Goal: Task Accomplishment & Management: Complete application form

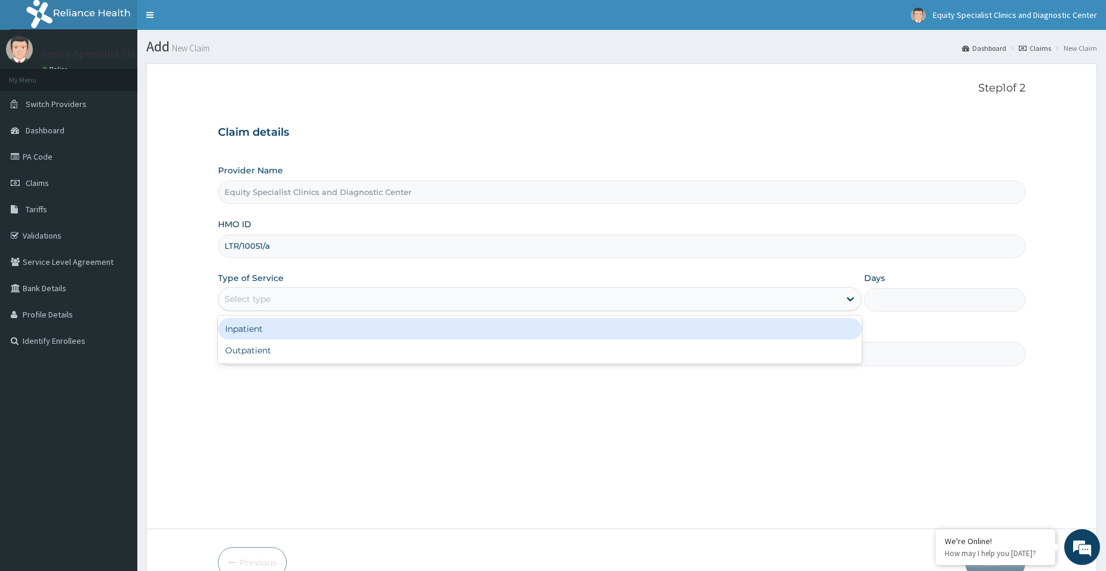
click at [291, 308] on div "Select type" at bounding box center [529, 298] width 621 height 19
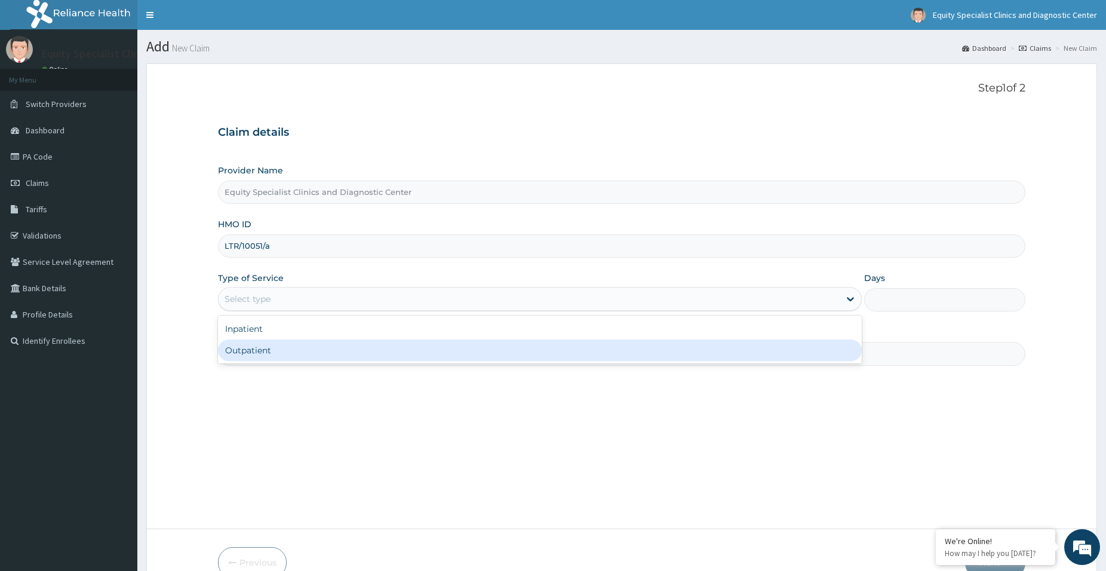
click at [284, 358] on div "Outpatient" at bounding box center [540, 350] width 644 height 22
type input "1"
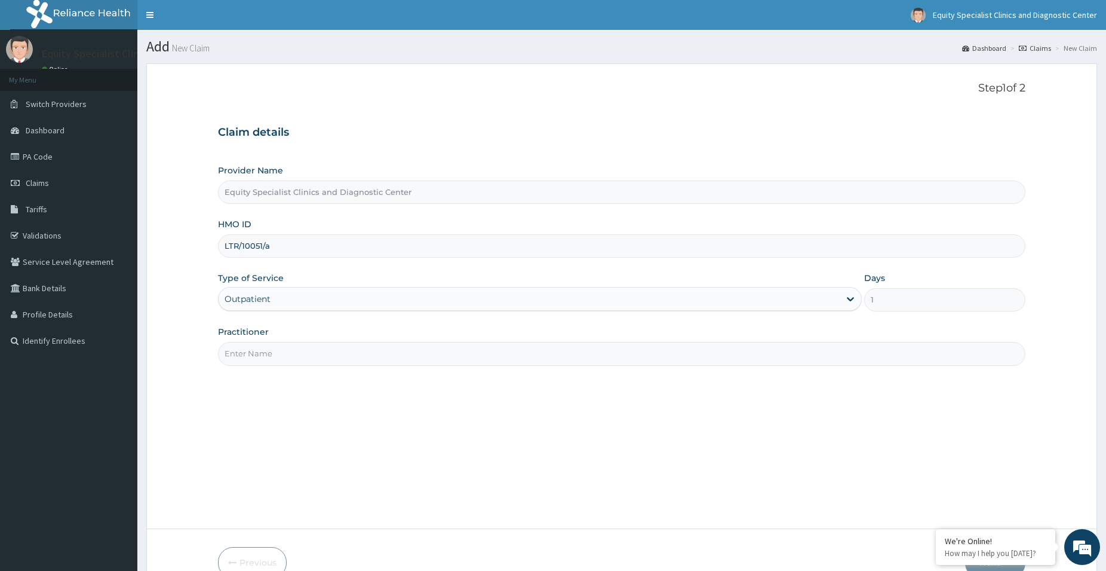
click at [285, 357] on input "Practitioner" at bounding box center [622, 353] width 808 height 23
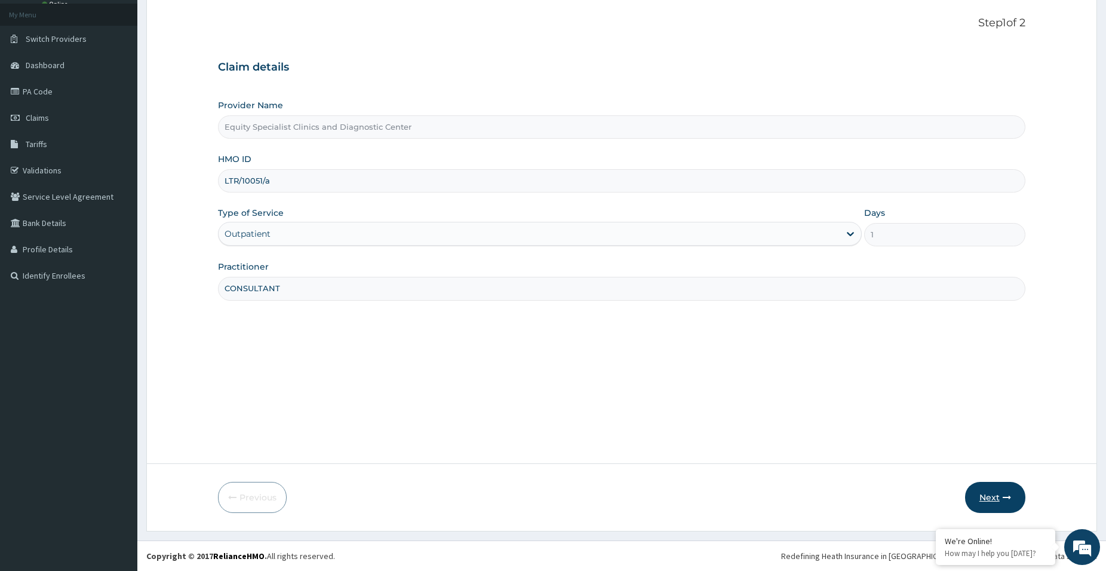
type input "CONSULTANT"
click at [998, 504] on button "Next" at bounding box center [995, 497] width 60 height 31
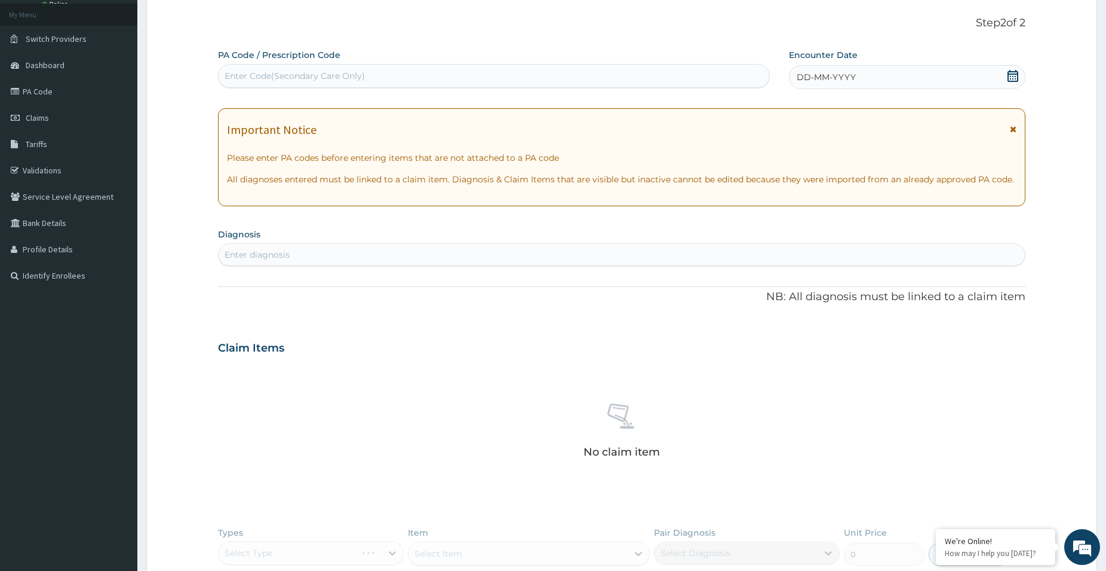
scroll to position [0, 0]
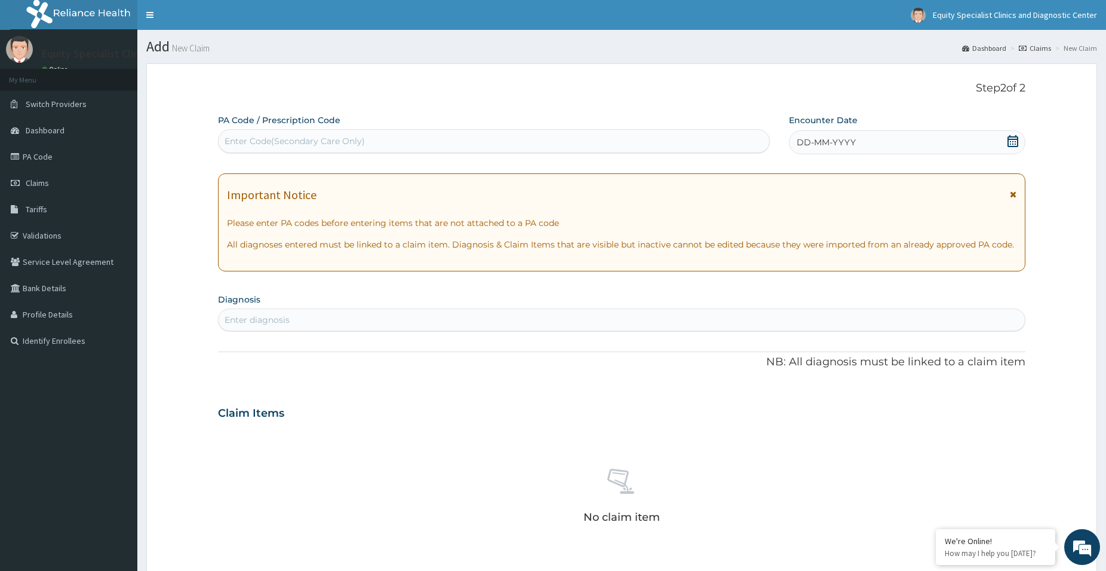
click at [423, 138] on div "Enter Code(Secondary Care Only)" at bounding box center [494, 140] width 551 height 19
paste input "PA/DB2C3E"
type input "PA/DB2C3E"
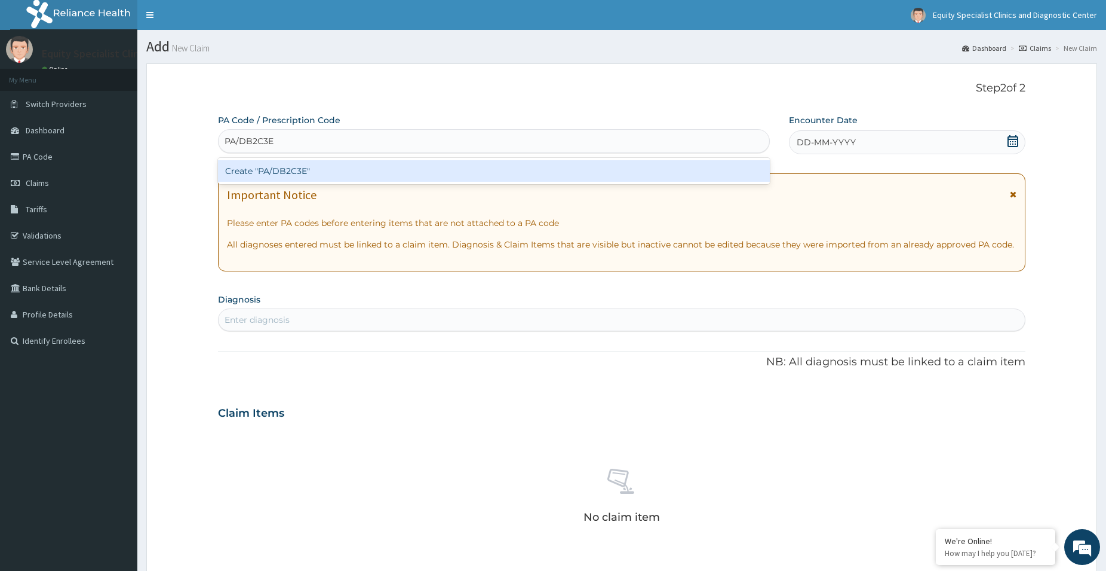
click at [394, 178] on div "Create "PA/DB2C3E"" at bounding box center [494, 171] width 552 height 22
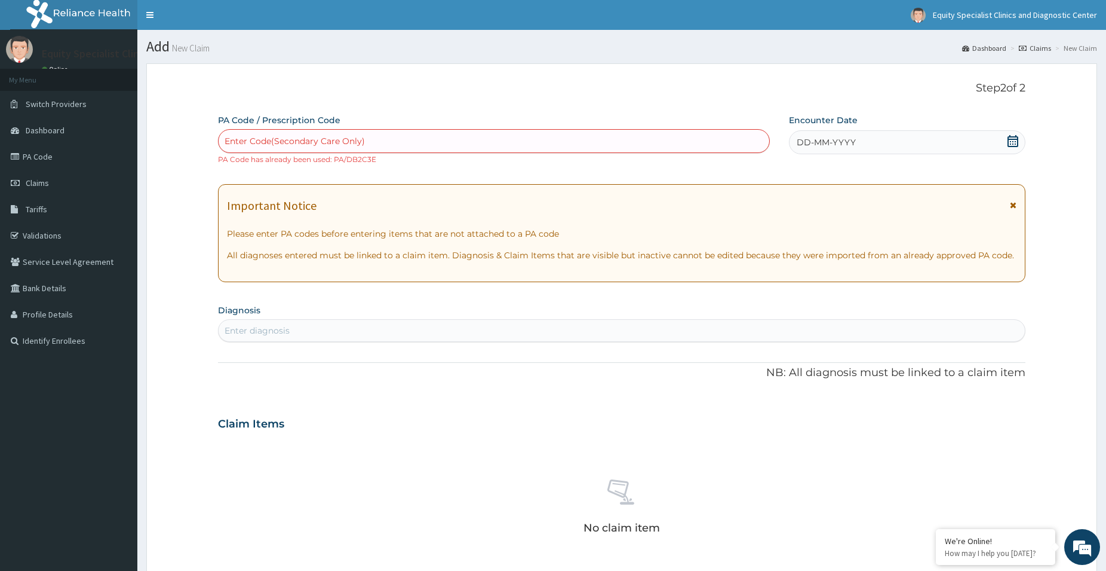
click at [426, 134] on div "Enter Code(Secondary Care Only)" at bounding box center [494, 140] width 551 height 19
paste input "PA/47B99A"
type input "PA/47B99A"
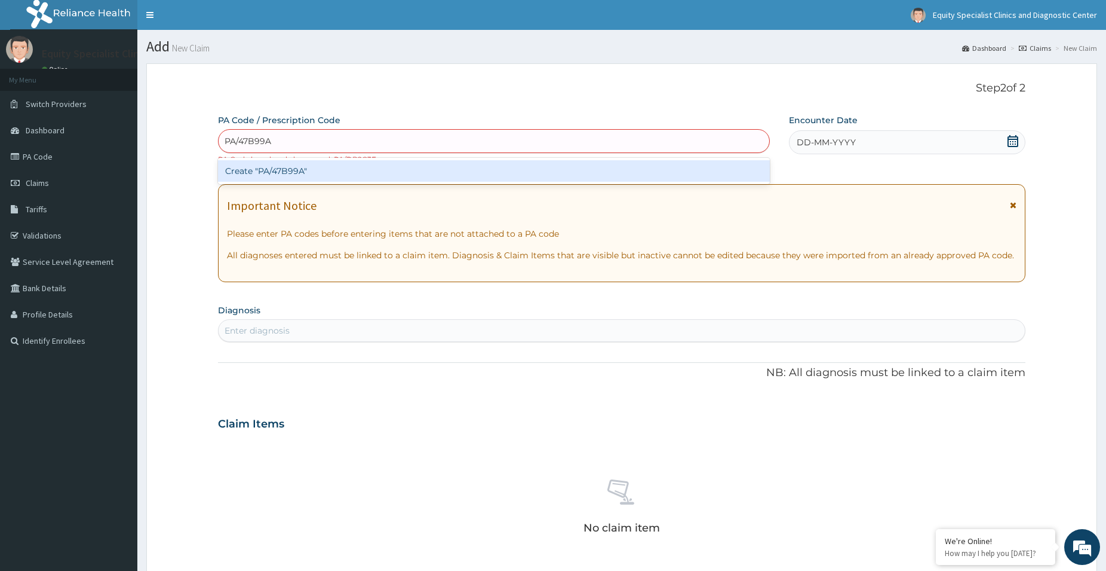
click at [403, 170] on div "Create "PA/47B99A"" at bounding box center [494, 171] width 552 height 22
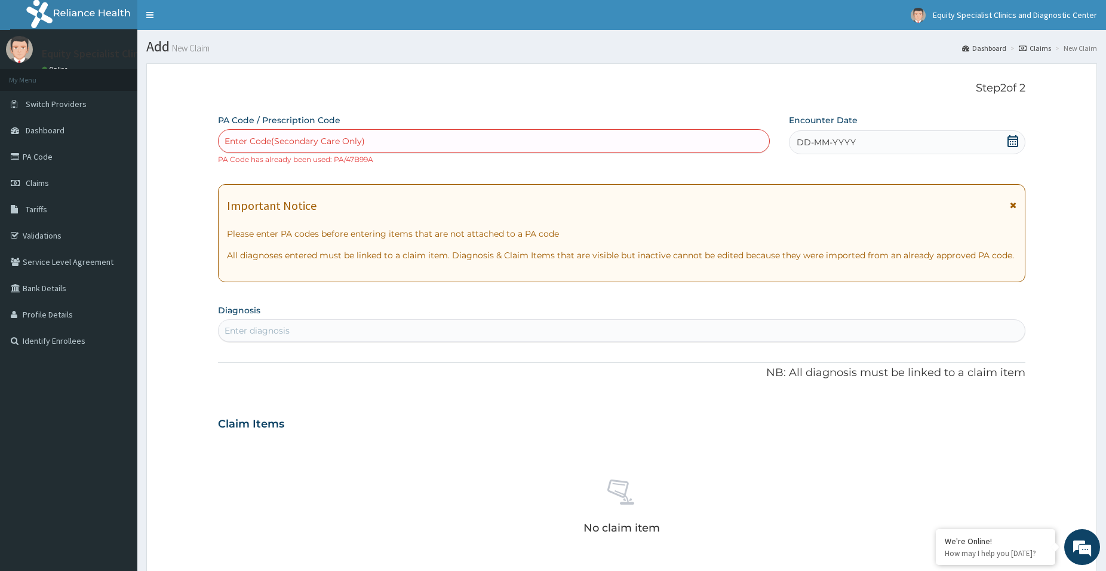
paste input "PA/681789"
type input "PA/681789"
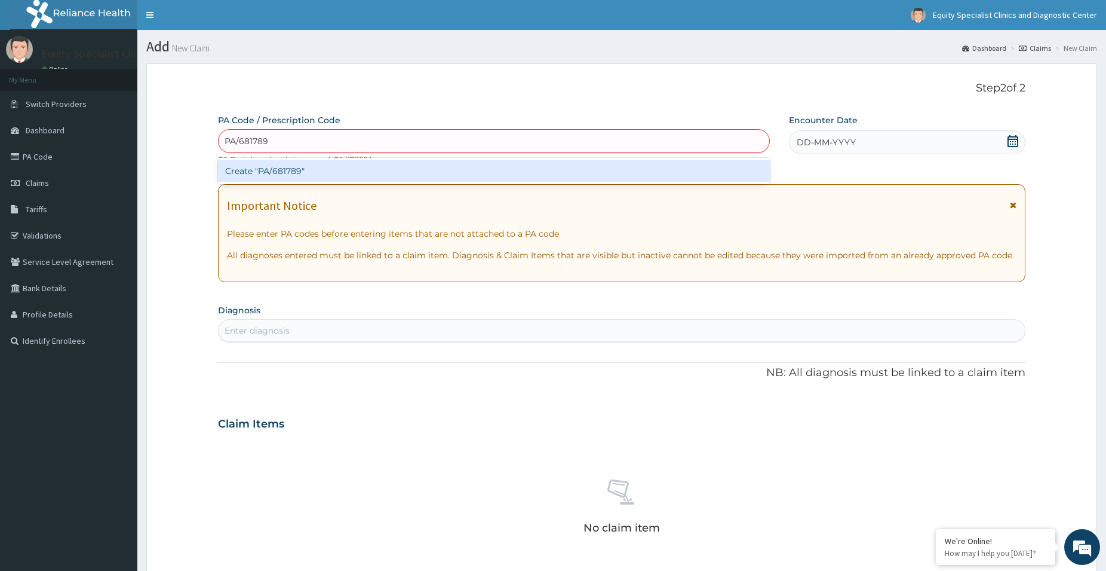
click at [394, 171] on div "Create "PA/681789"" at bounding box center [494, 171] width 552 height 22
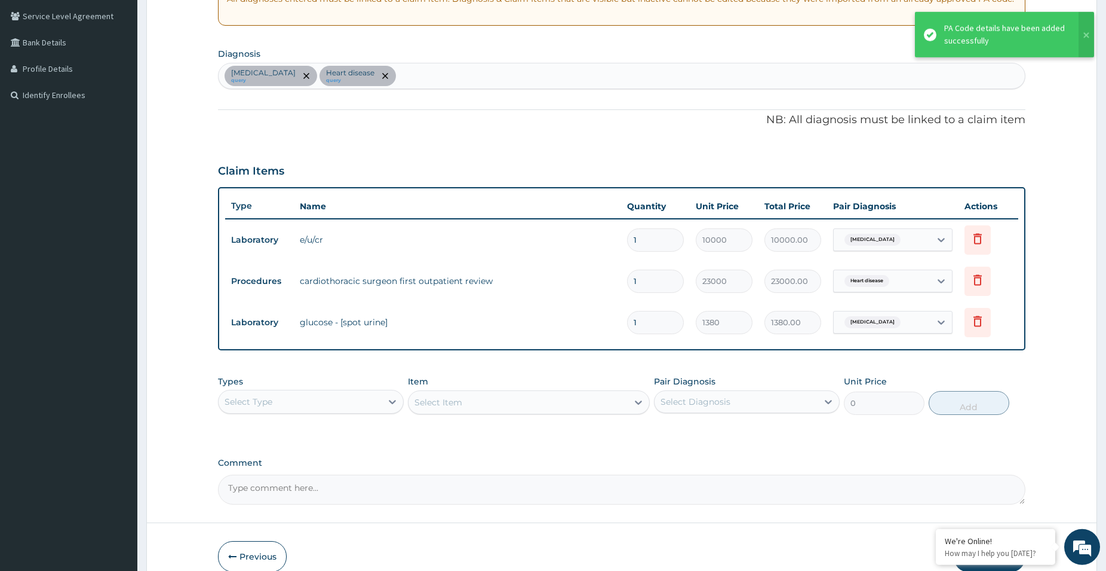
scroll to position [305, 0]
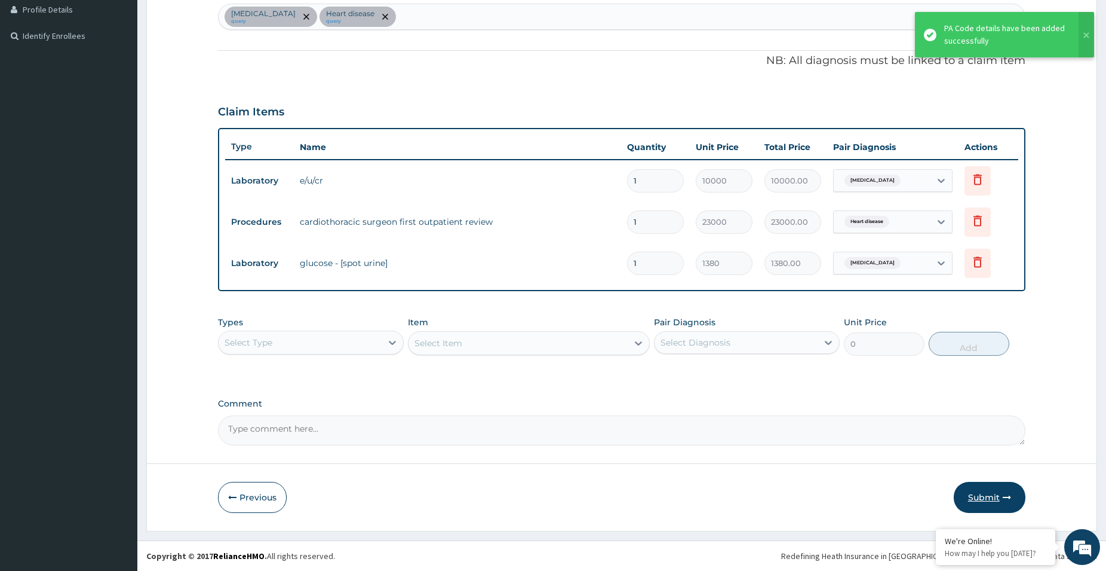
click at [992, 492] on button "Submit" at bounding box center [990, 497] width 72 height 31
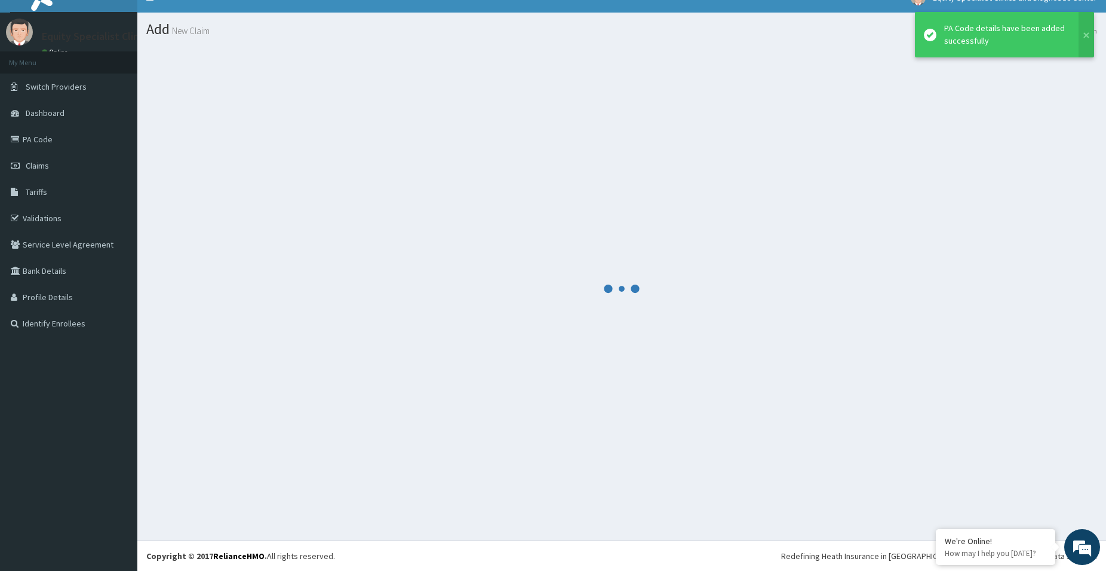
scroll to position [17, 0]
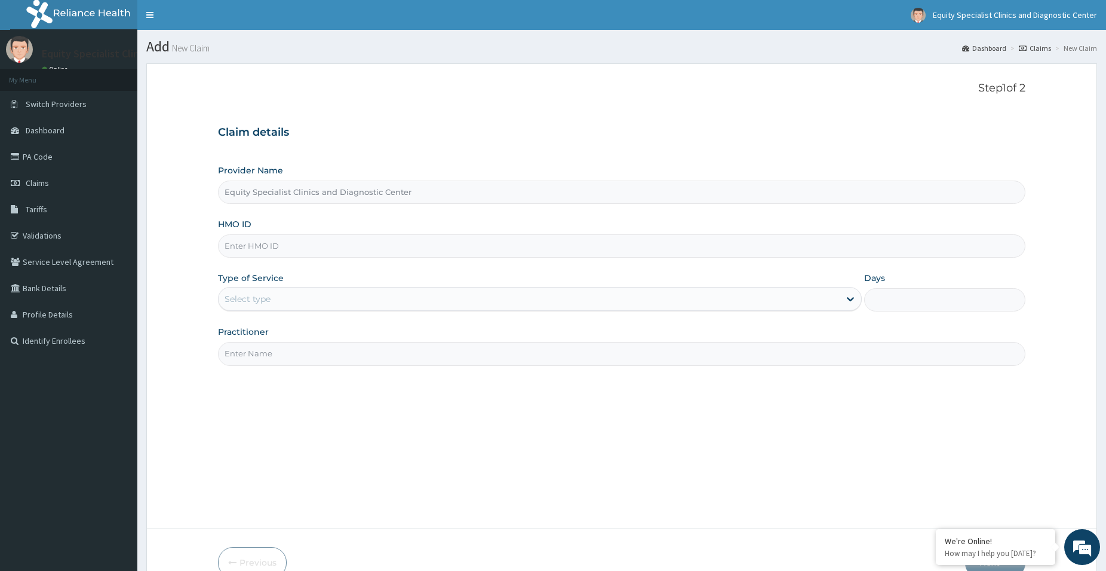
type input "Equity Specialist Clinics and Diagnostic Center"
click at [357, 249] on input "HMO ID" at bounding box center [622, 245] width 808 height 23
paste input "LTR/10051/A"
type input "LTR/10051/a"
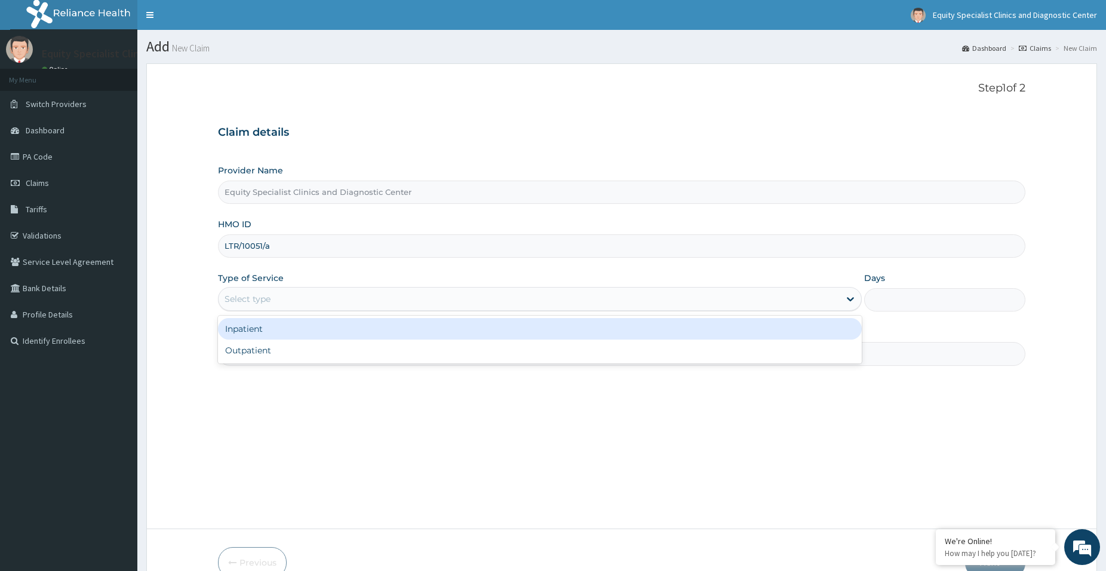
click at [349, 287] on div "Select type" at bounding box center [540, 299] width 644 height 24
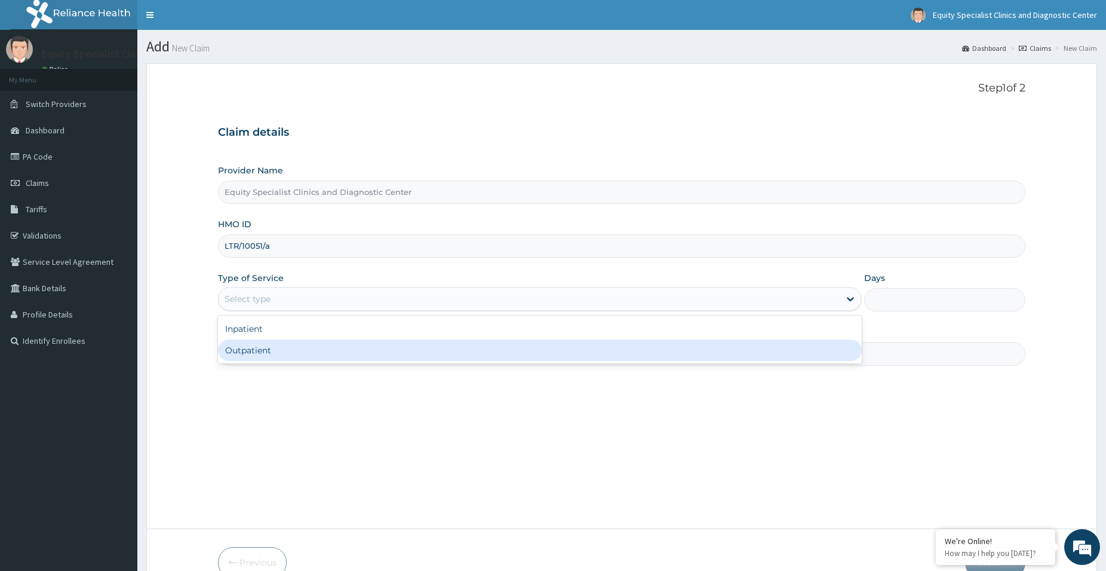
click at [334, 348] on div "Outpatient" at bounding box center [540, 350] width 644 height 22
type input "1"
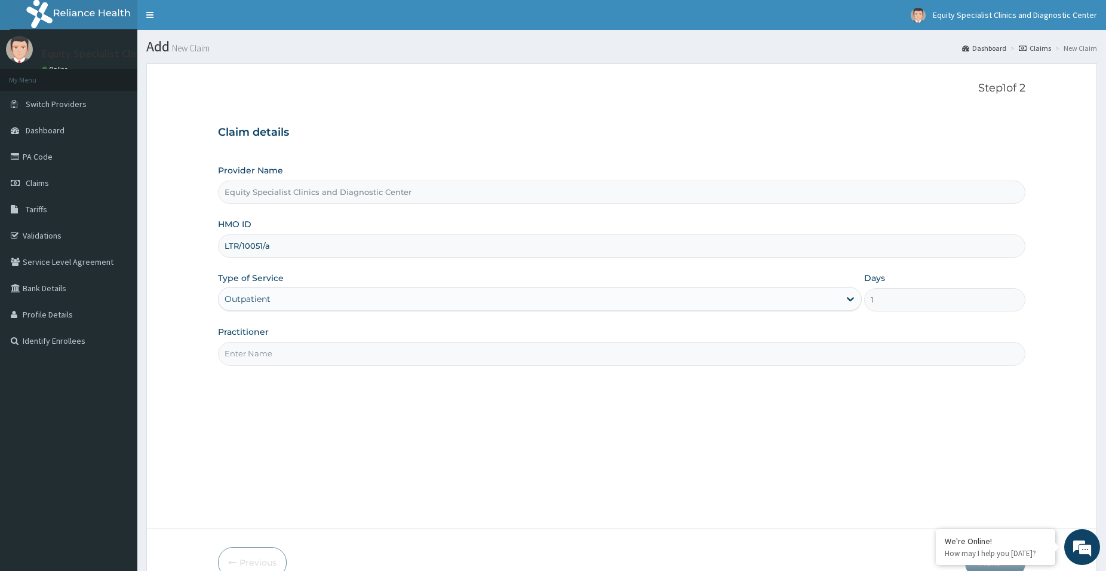
click at [336, 345] on input "Practitioner" at bounding box center [622, 353] width 808 height 23
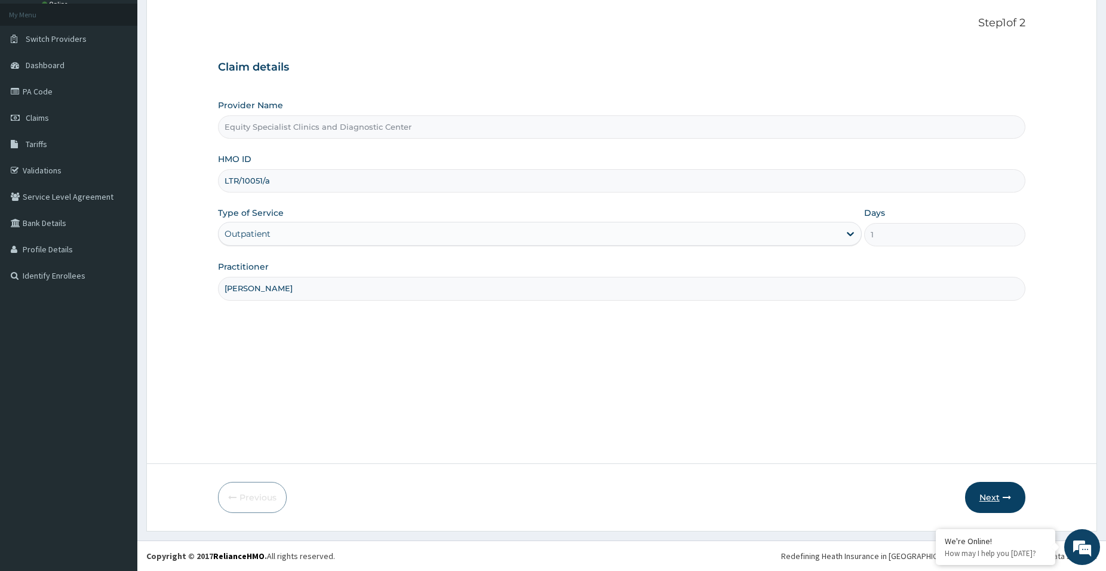
type input "DR chukwudi"
click at [991, 497] on button "Next" at bounding box center [995, 497] width 60 height 31
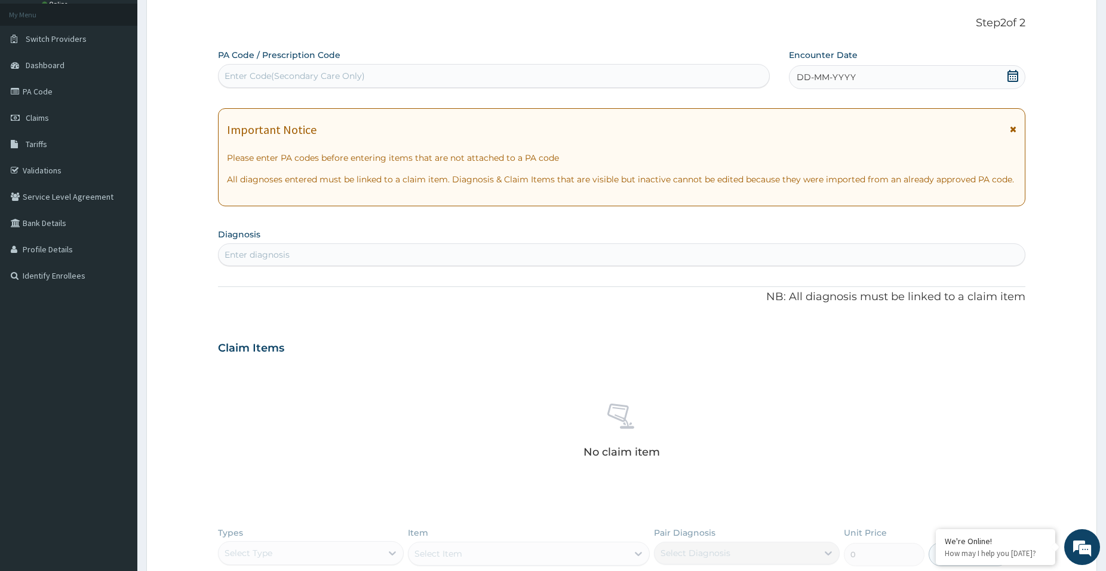
click at [477, 77] on div "Enter Code(Secondary Care Only)" at bounding box center [494, 75] width 551 height 19
paste input "PA/3DA034"
type input "PA/3DA034"
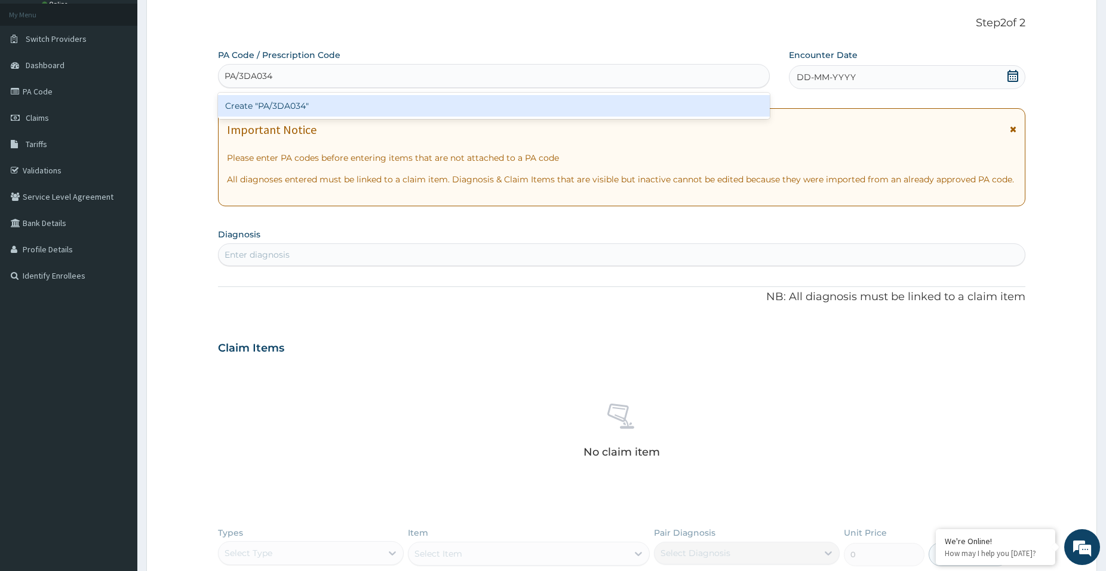
click at [460, 102] on div "Create "PA/3DA034"" at bounding box center [494, 106] width 552 height 22
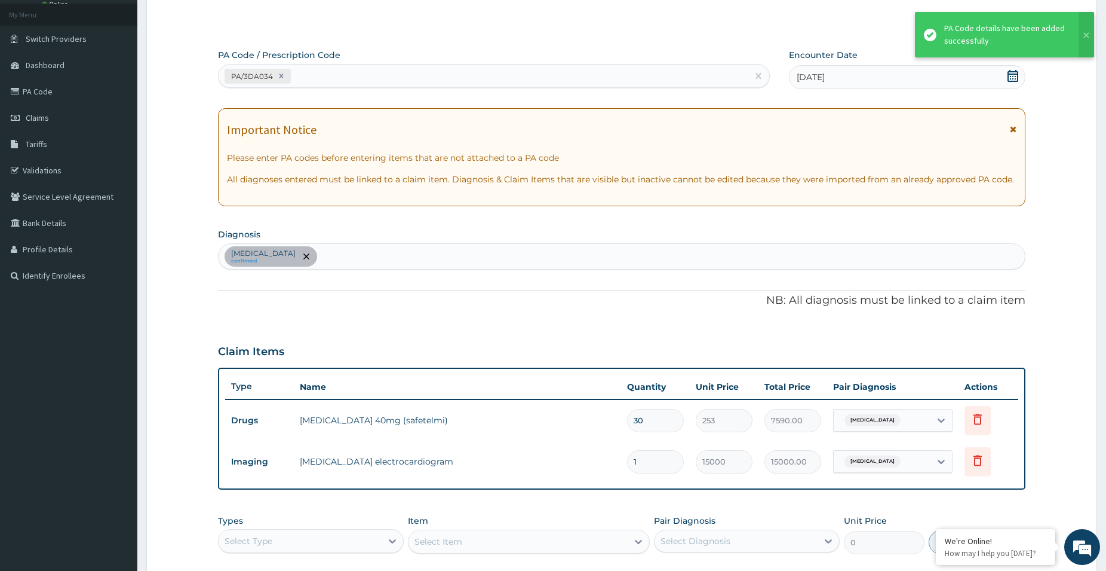
scroll to position [263, 0]
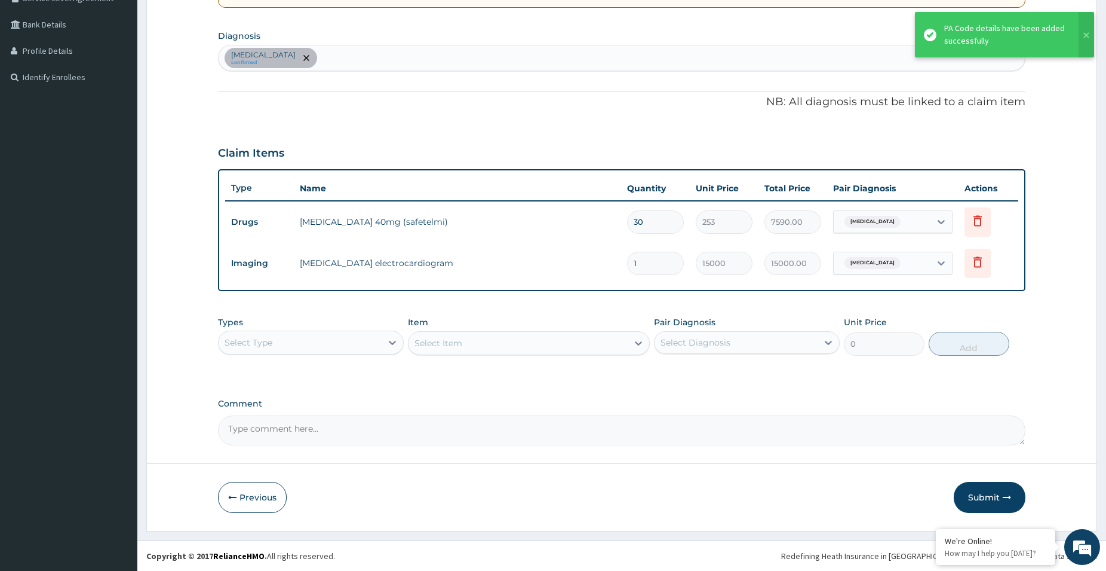
click at [853, 390] on div "PA Code / Prescription Code PA/3DA034 Encounter Date 31-07-2025 Important Notic…" at bounding box center [622, 148] width 808 height 594
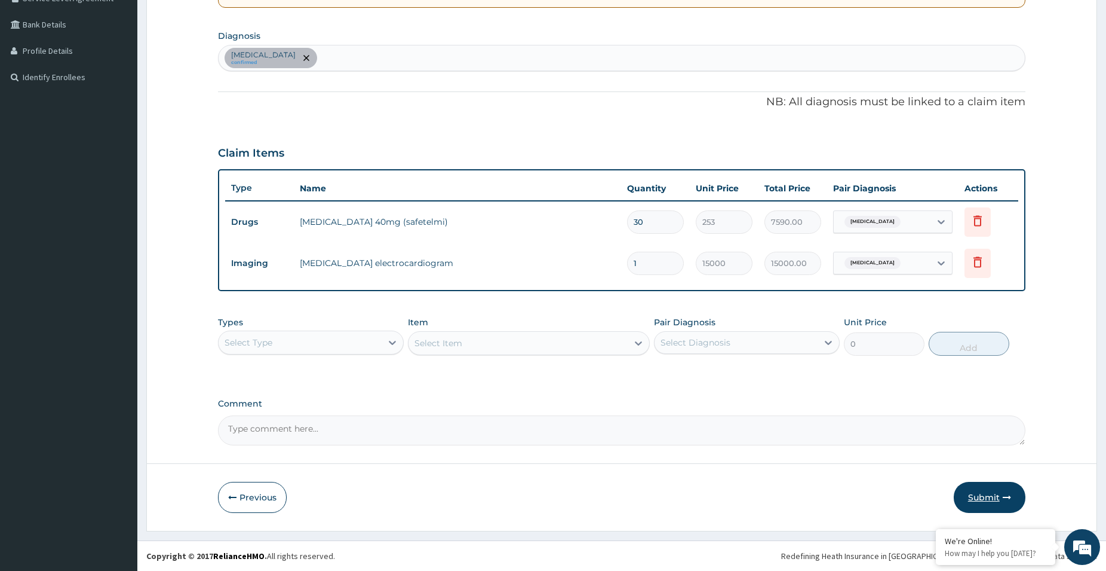
click at [976, 487] on button "Submit" at bounding box center [990, 497] width 72 height 31
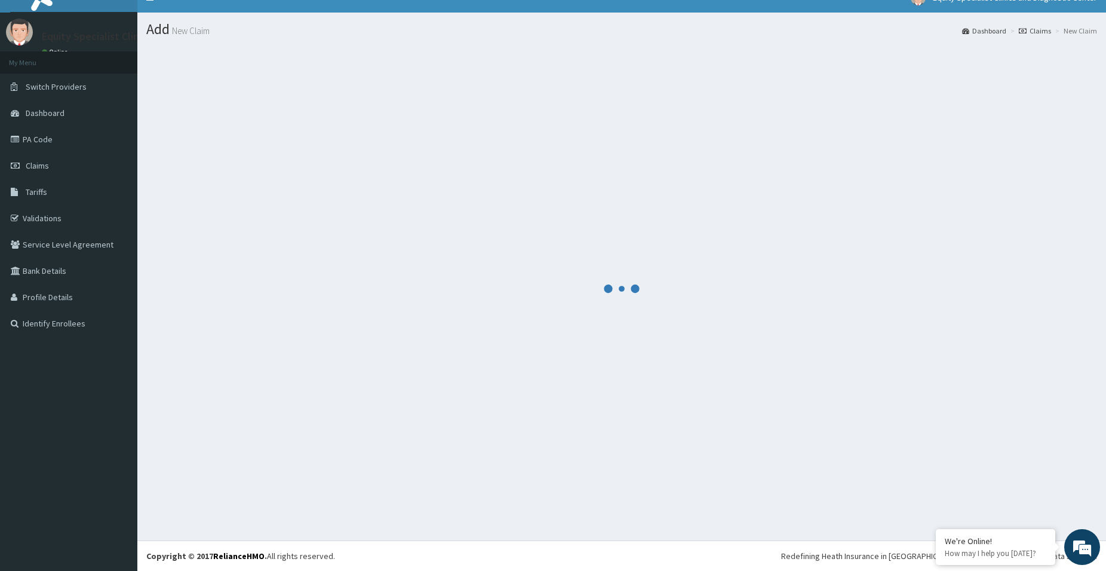
scroll to position [17, 0]
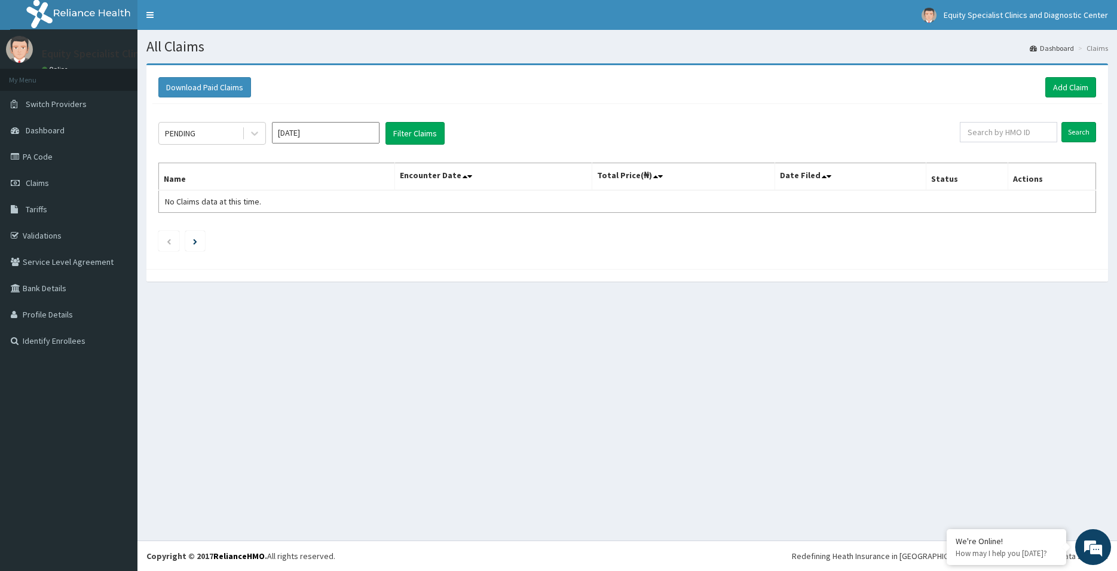
click at [327, 141] on input "Aug 2025" at bounding box center [326, 133] width 108 height 22
click at [287, 230] on div "Jul" at bounding box center [290, 232] width 24 height 22
type input "Jul 2025"
click at [422, 120] on div "PENDING Jul 2025 Filter Claims Search Name Encounter Date Total Price(₦) Date F…" at bounding box center [626, 183] width 949 height 159
click at [406, 124] on button "Filter Claims" at bounding box center [414, 133] width 59 height 23
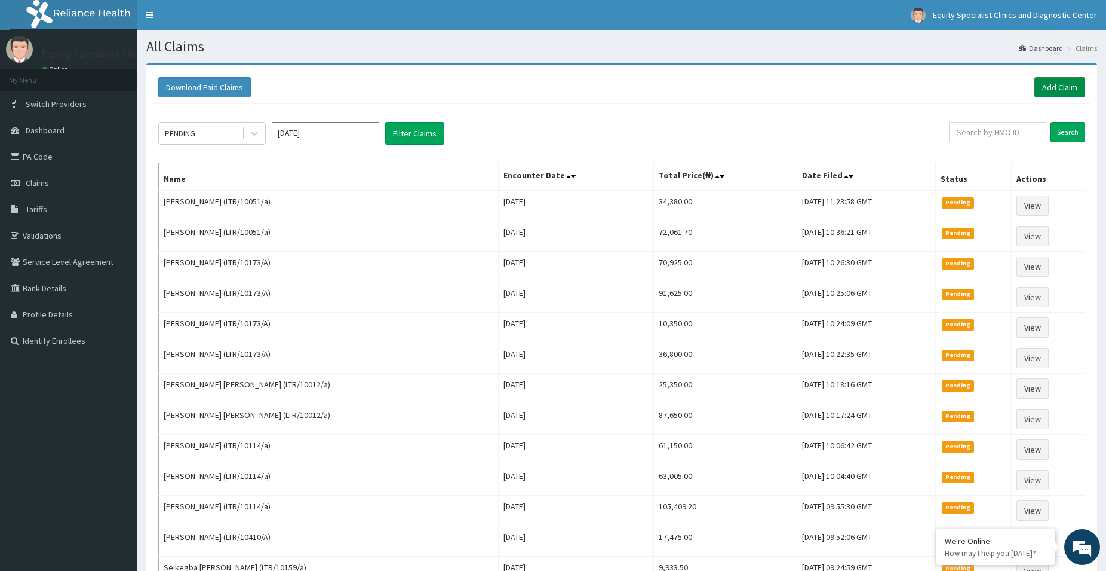
click at [1051, 91] on link "Add Claim" at bounding box center [1060, 87] width 51 height 20
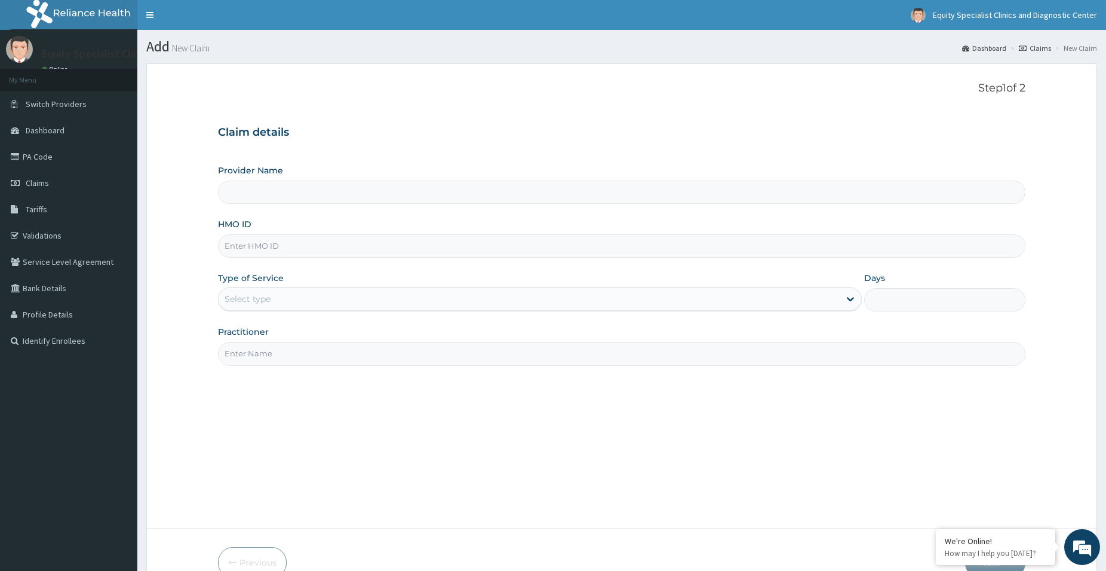
type input "Equity Specialist Clinics and Diagnostic Center"
paste input "LTR/10113/a"
type input "LTR/10113/a"
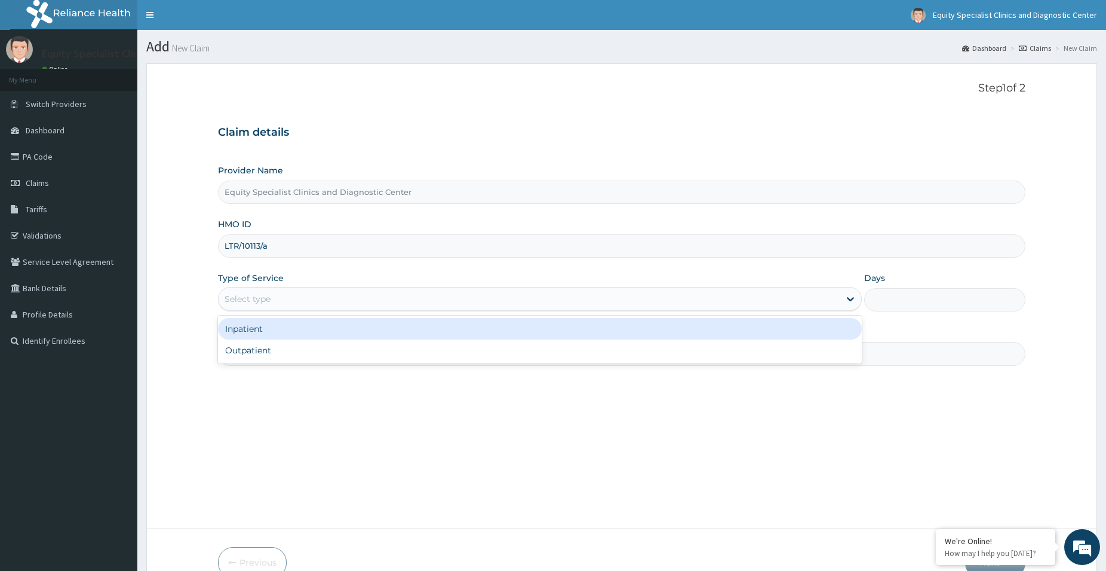
click at [318, 291] on div "Select type" at bounding box center [529, 298] width 621 height 19
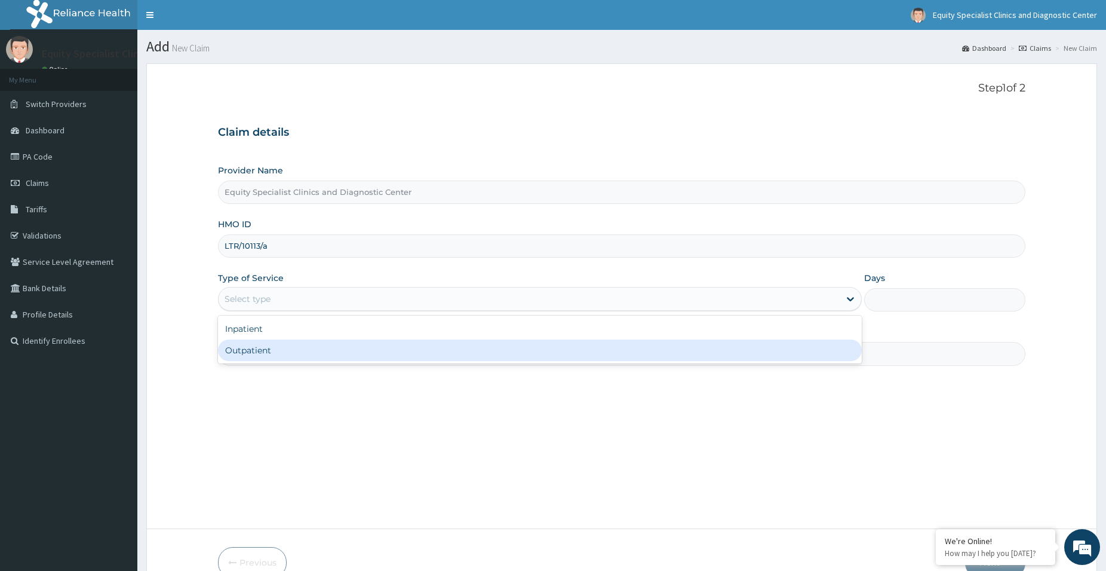
click at [300, 354] on div "Outpatient" at bounding box center [540, 350] width 644 height 22
type input "1"
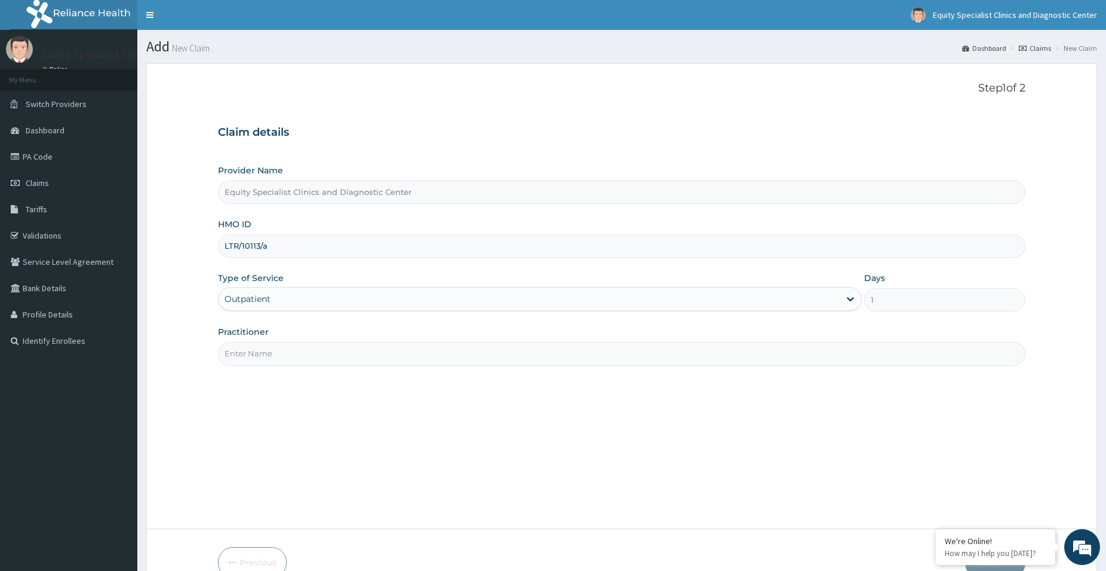
click at [303, 350] on input "Practitioner" at bounding box center [622, 353] width 808 height 23
click at [572, 113] on div "Step 1 of 2 Claim details Provider Name Equity Specialist Clinics and Diagnosti…" at bounding box center [622, 296] width 808 height 428
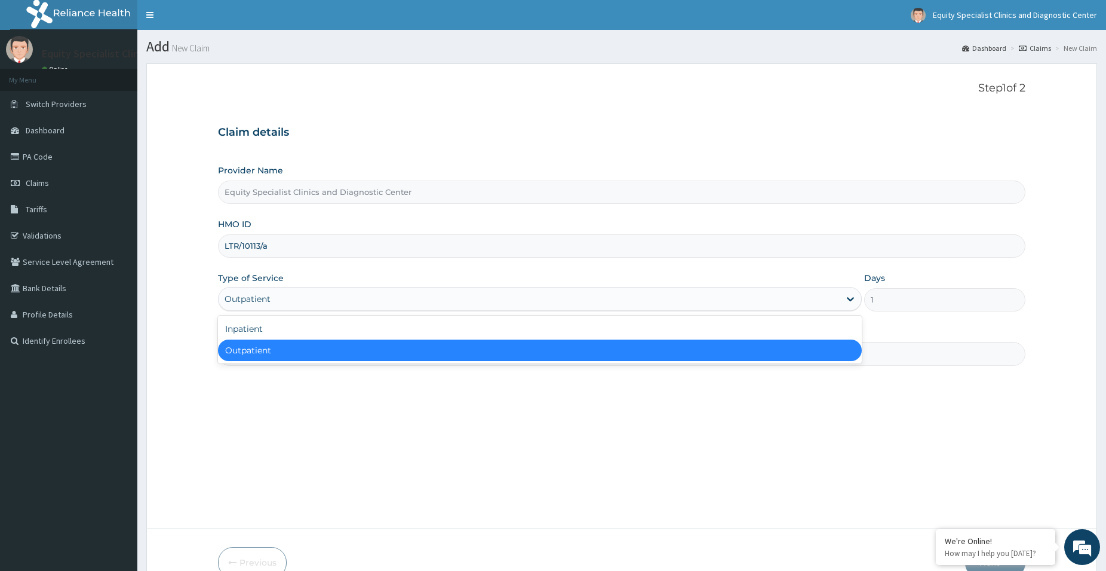
click at [345, 291] on div "Outpatient" at bounding box center [529, 298] width 621 height 19
click at [312, 346] on div "Outpatient" at bounding box center [540, 350] width 644 height 22
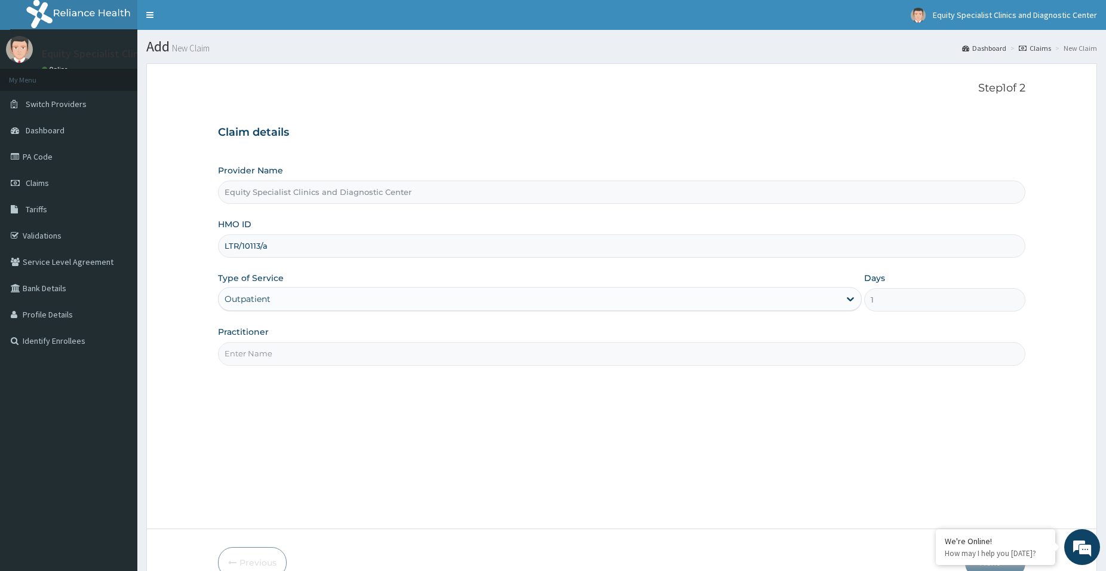
click at [280, 360] on input "Practitioner" at bounding box center [622, 353] width 808 height 23
type input "T"
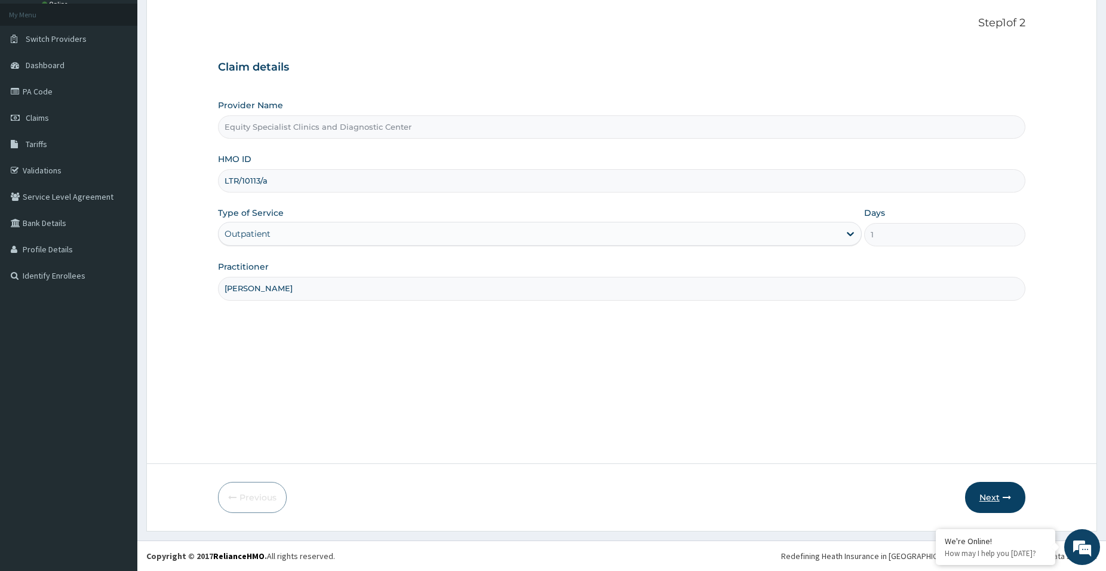
type input "[PERSON_NAME]"
click at [991, 490] on button "Next" at bounding box center [995, 497] width 60 height 31
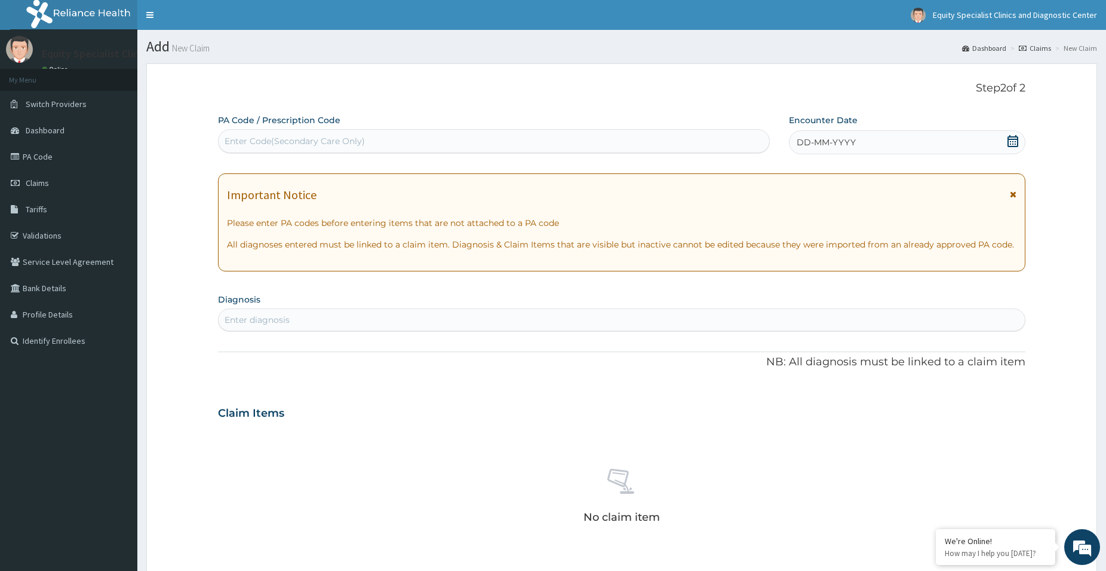
scroll to position [275, 0]
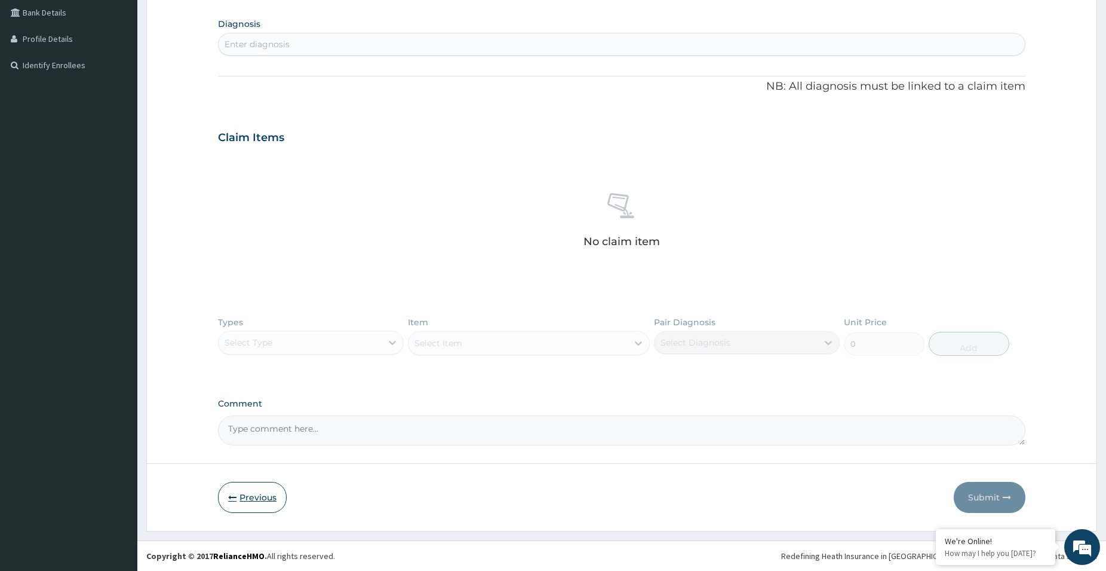
click at [250, 501] on button "Previous" at bounding box center [252, 497] width 69 height 31
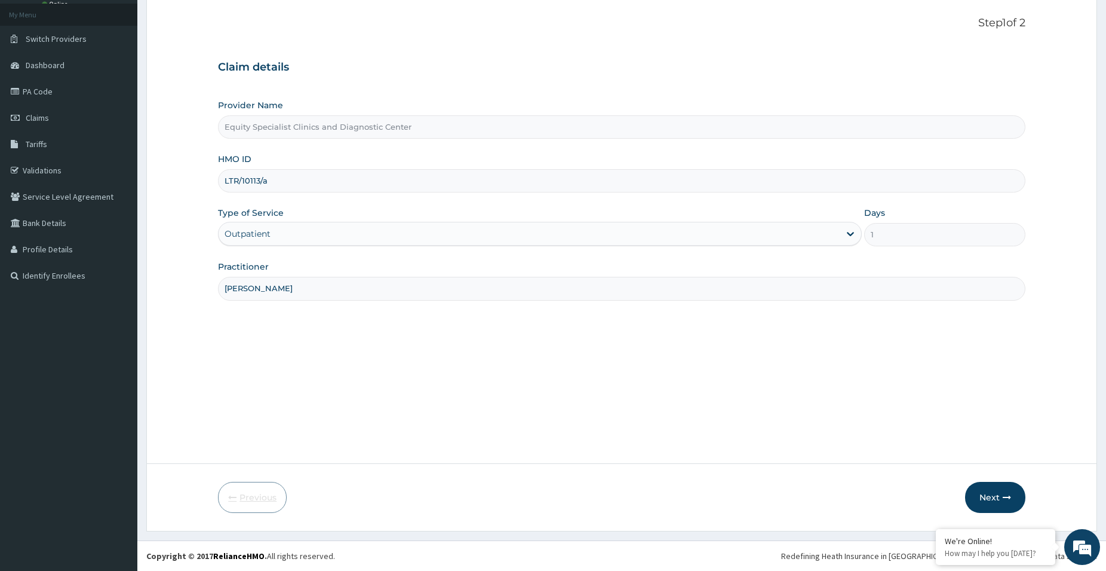
scroll to position [65, 0]
click at [987, 497] on button "Next" at bounding box center [995, 497] width 60 height 31
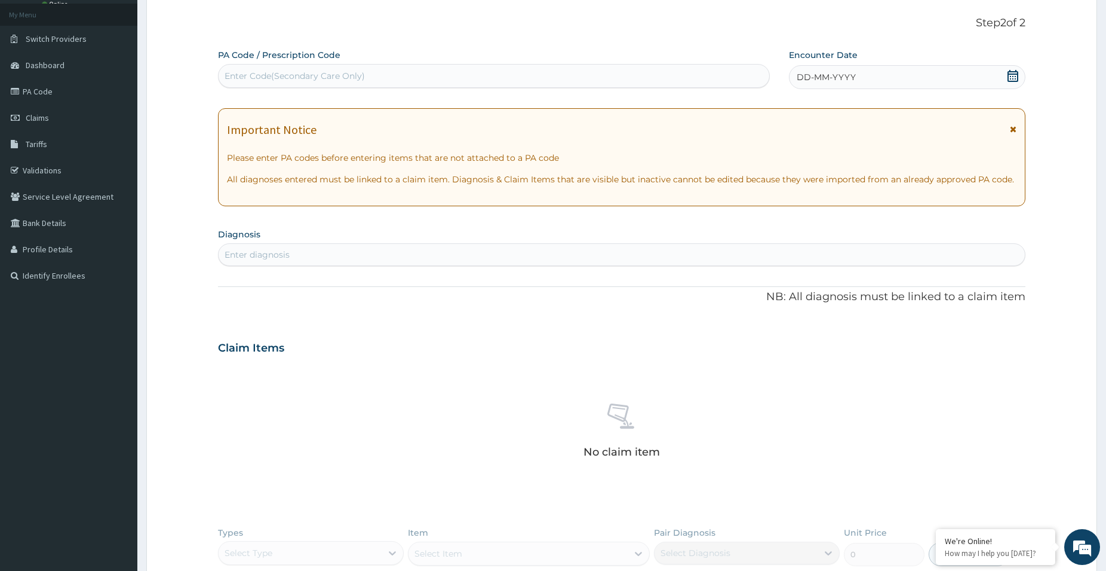
click at [324, 74] on div "Enter Code(Secondary Care Only)" at bounding box center [295, 76] width 140 height 12
paste input "PA/EB8800"
type input "PA/EB8800"
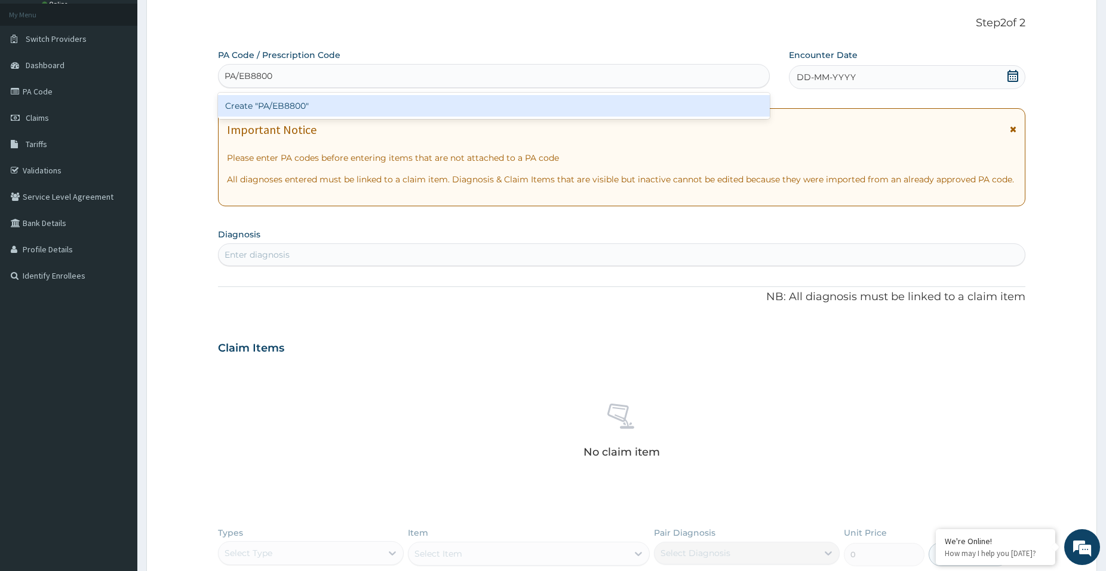
click at [312, 97] on div "Create "PA/EB8800"" at bounding box center [494, 106] width 552 height 22
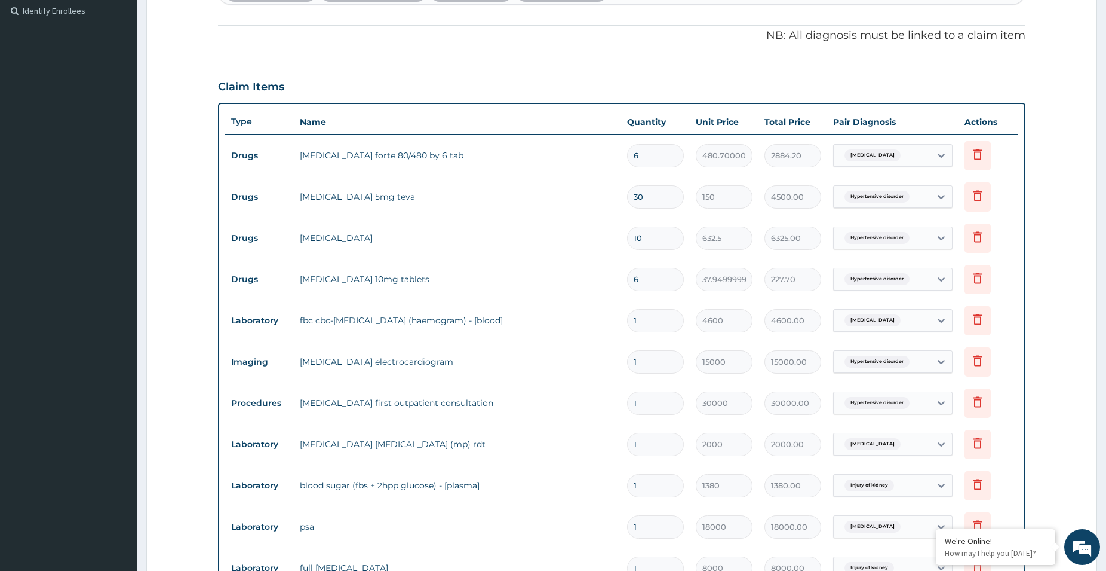
scroll to position [634, 0]
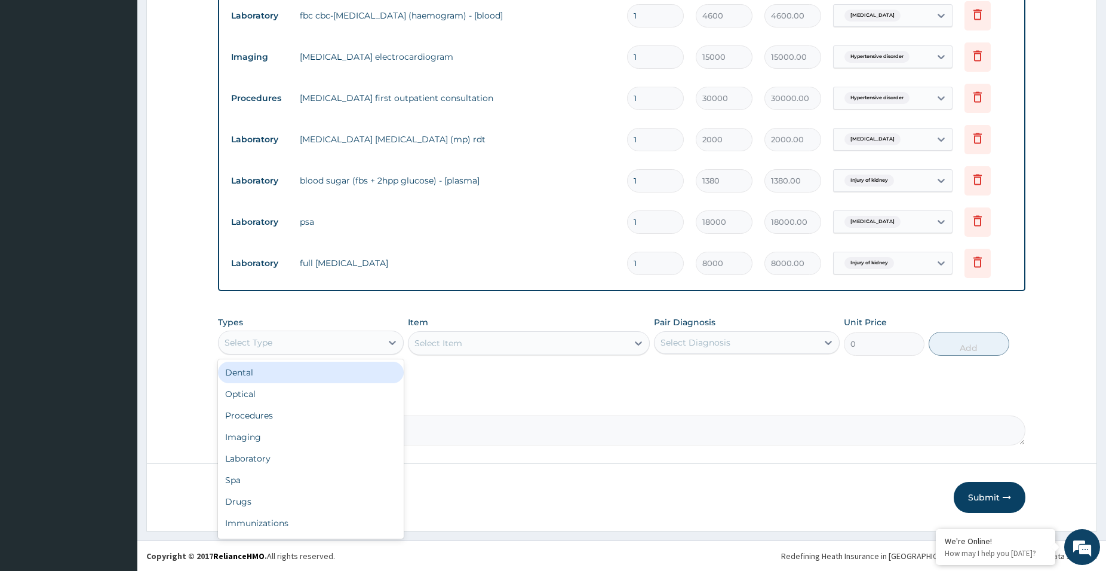
click at [368, 347] on div "Select Type" at bounding box center [300, 342] width 163 height 19
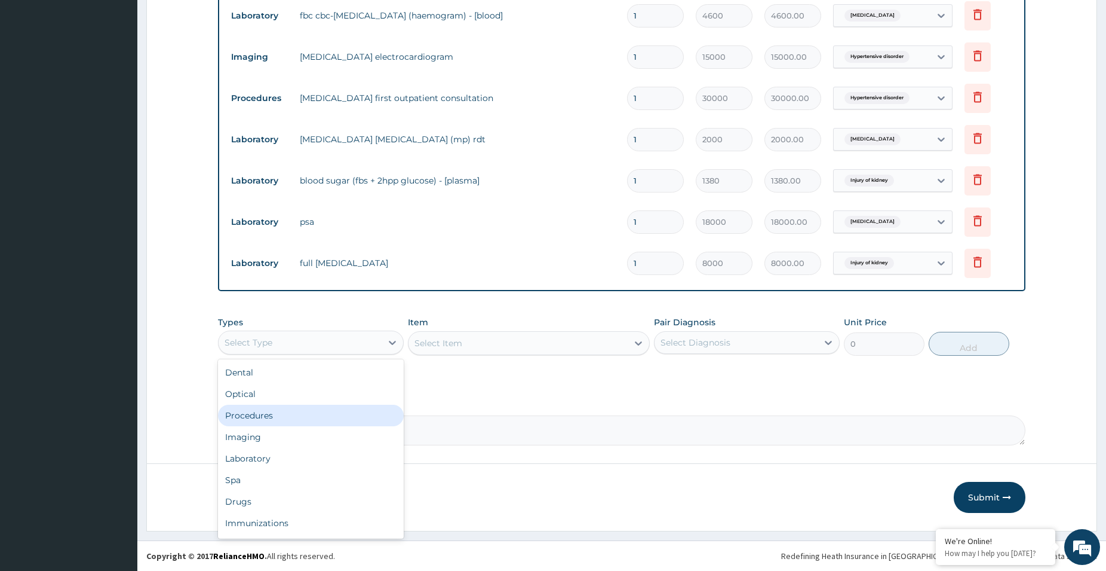
click at [312, 415] on div "Procedures" at bounding box center [311, 415] width 186 height 22
click at [531, 354] on div "Select Item" at bounding box center [529, 343] width 242 height 24
click at [536, 340] on div "Select Item" at bounding box center [529, 343] width 242 height 24
click at [537, 342] on div "Select Item" at bounding box center [529, 343] width 242 height 24
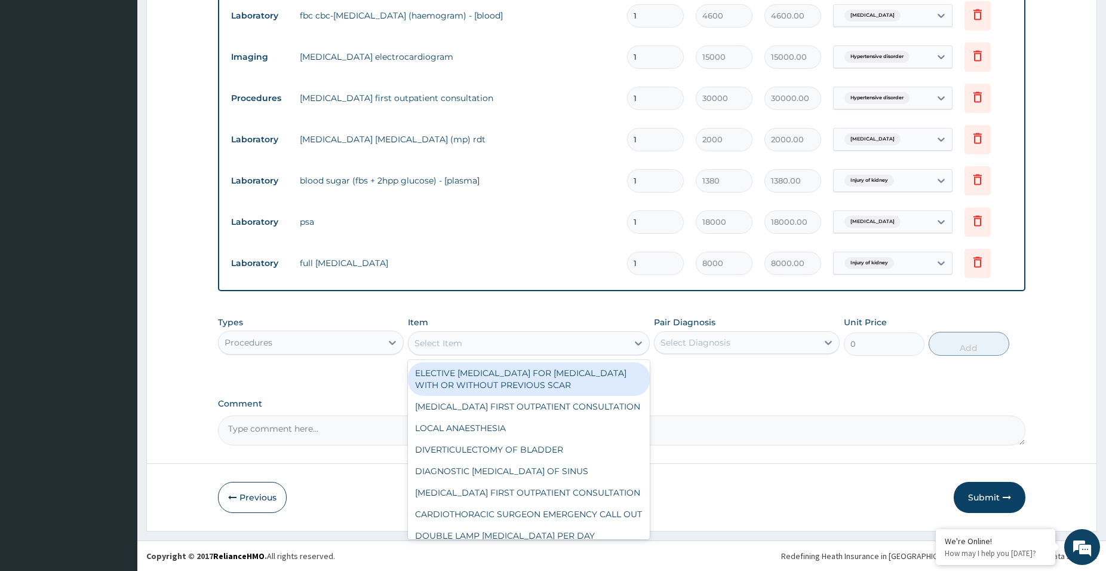
click at [538, 340] on div "Select Item" at bounding box center [518, 342] width 219 height 19
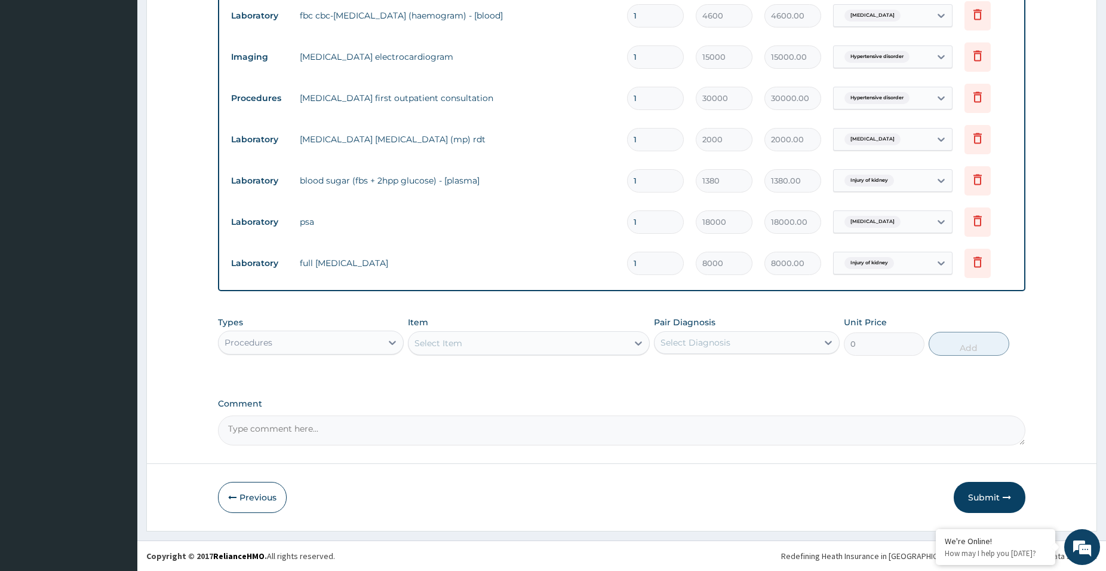
click at [538, 340] on div "Select Item" at bounding box center [518, 342] width 219 height 19
click at [539, 339] on div "Select Item" at bounding box center [518, 342] width 219 height 19
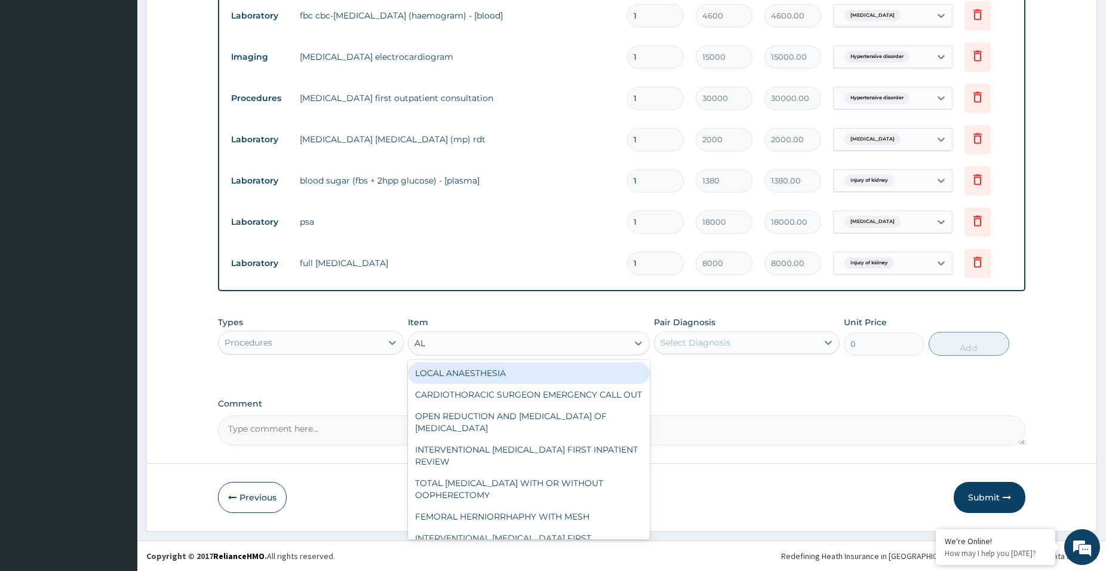
type input "A"
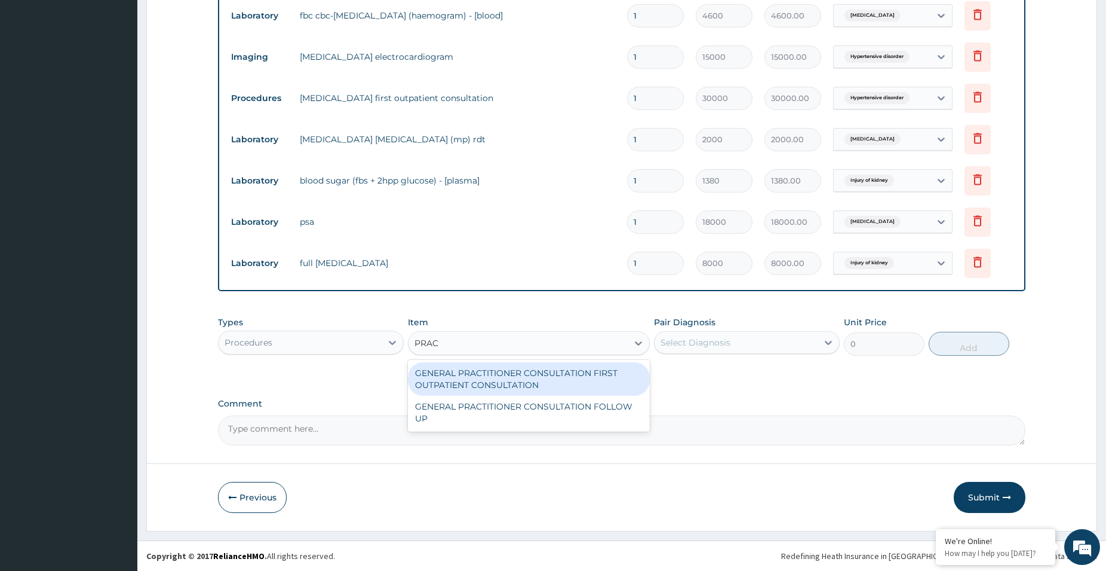
type input "PRACT"
click at [541, 374] on div "GENERAL PRACTITIONER CONSULTATION FIRST OUTPATIENT CONSULTATION" at bounding box center [529, 378] width 242 height 33
type input "5000"
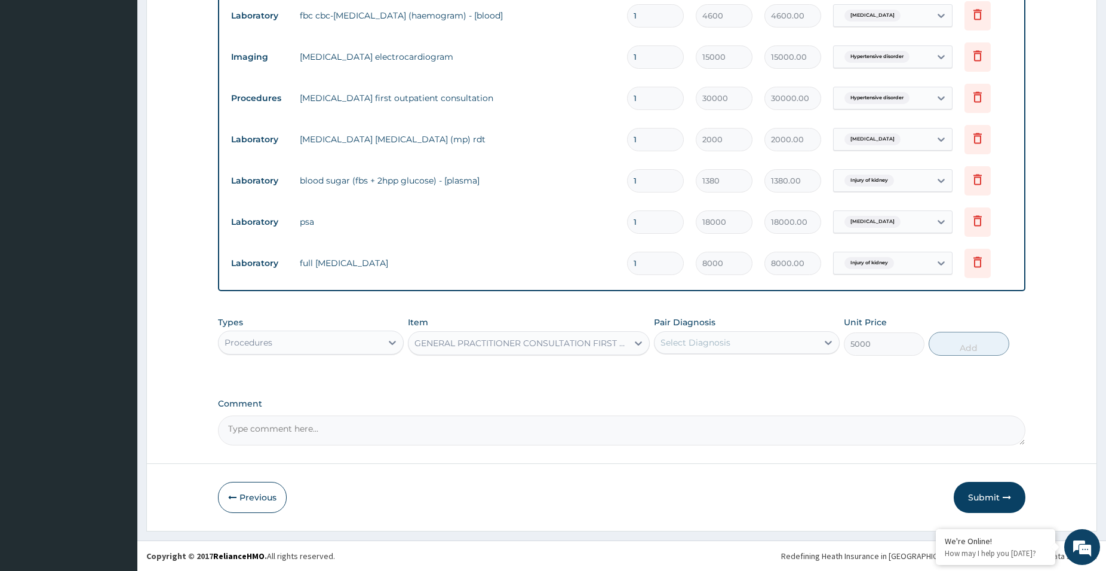
click at [737, 342] on div "Select Diagnosis" at bounding box center [736, 342] width 163 height 19
click at [626, 326] on div "Item GENERAL PRACTITIONER CONSULTATION FIRST OUTPATIENT CONSULTATION" at bounding box center [529, 335] width 242 height 39
click at [606, 342] on div "GENERAL PRACTITIONER CONSULTATION FIRST OUTPATIENT CONSULTATION" at bounding box center [522, 343] width 214 height 12
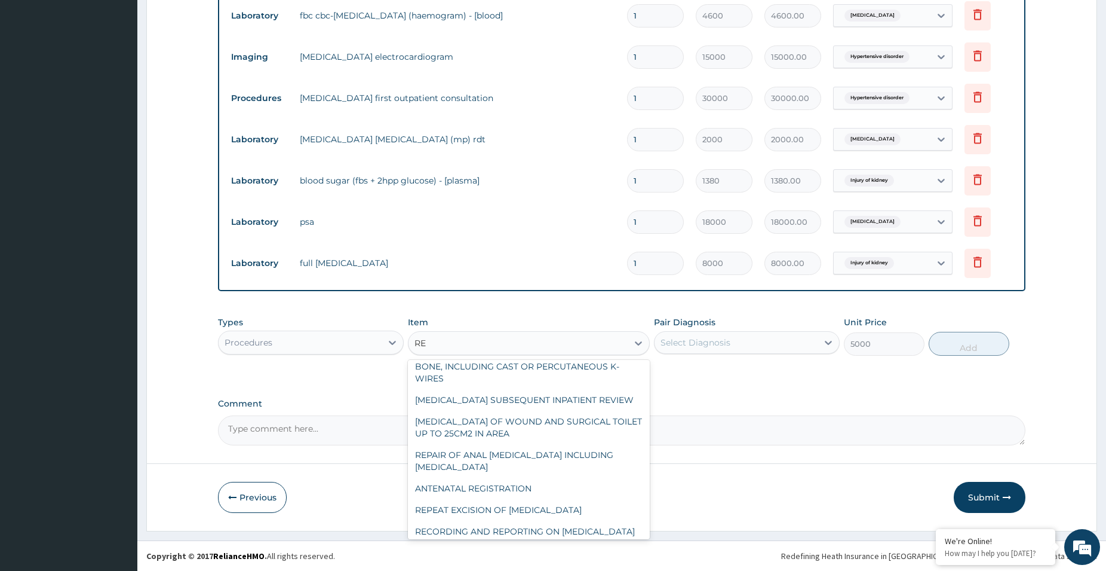
scroll to position [346, 0]
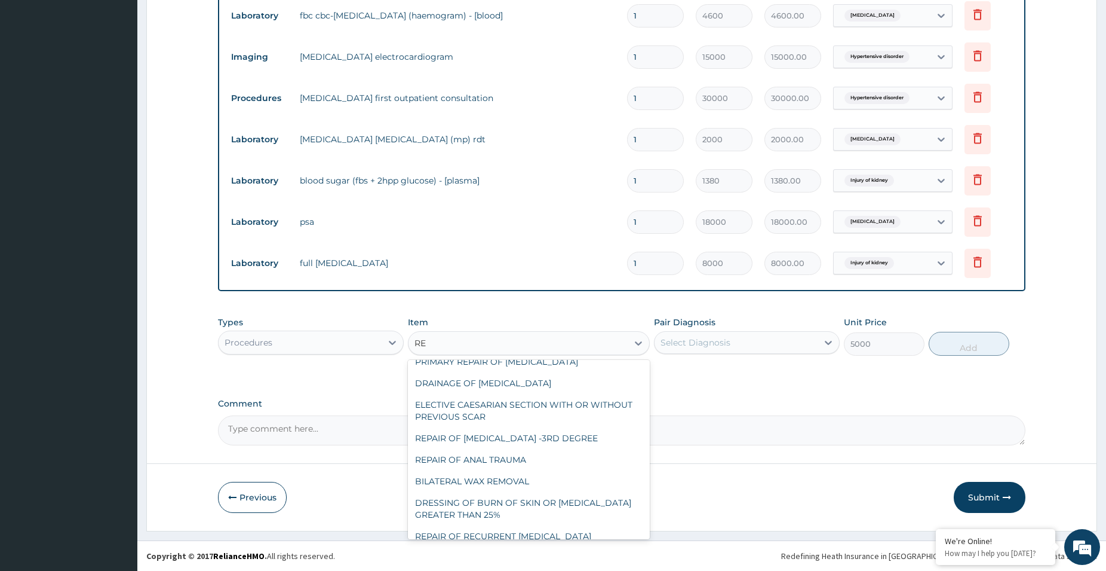
type input "REG"
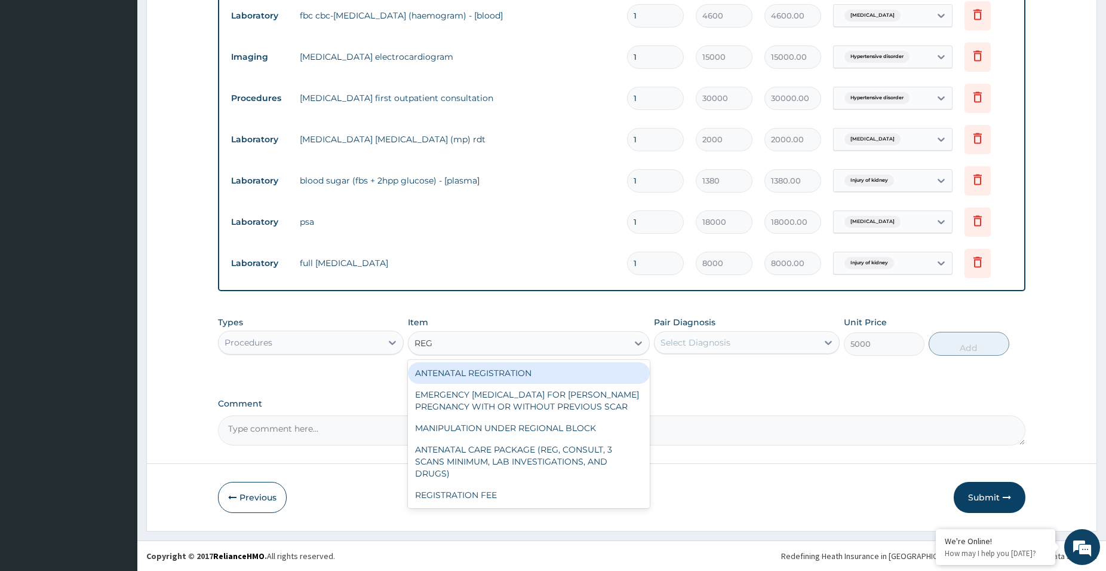
scroll to position [0, 0]
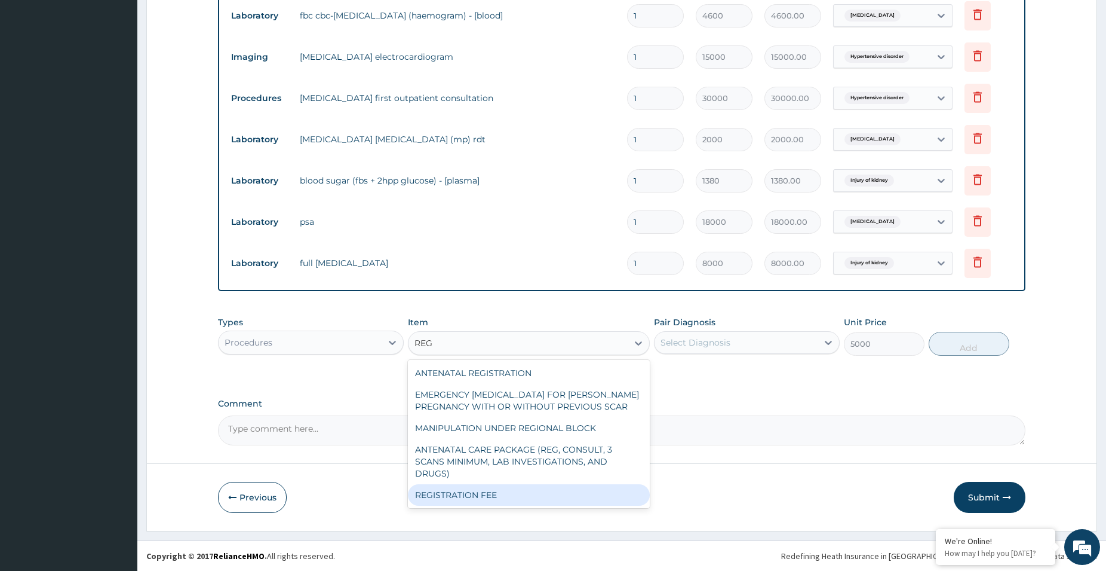
click at [543, 488] on div "REGISTRATION FEE" at bounding box center [529, 495] width 242 height 22
type input "2300"
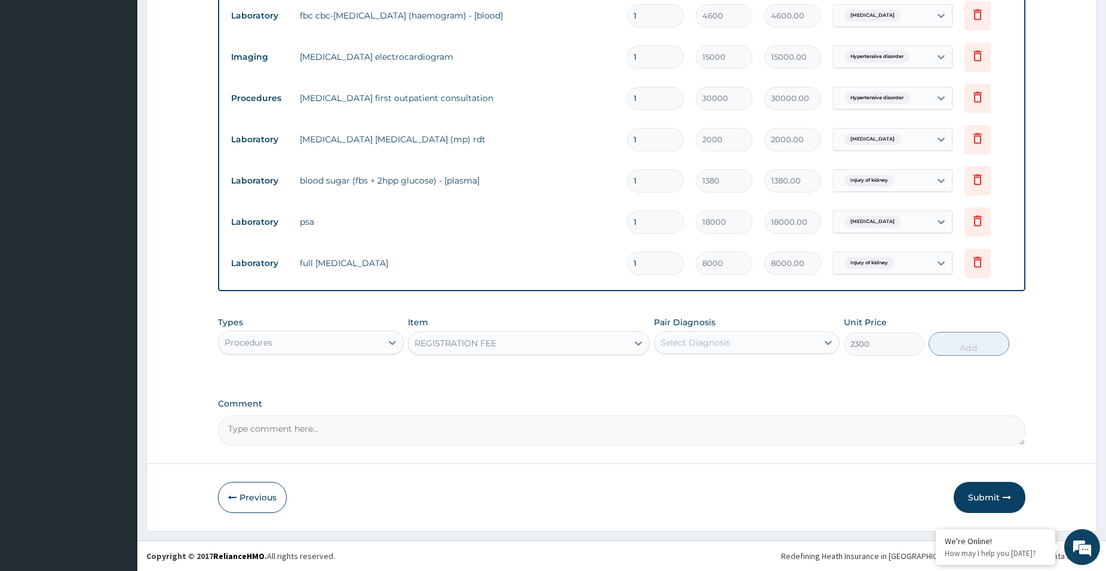
click at [766, 328] on div "Pair Diagnosis Select Diagnosis" at bounding box center [747, 335] width 186 height 39
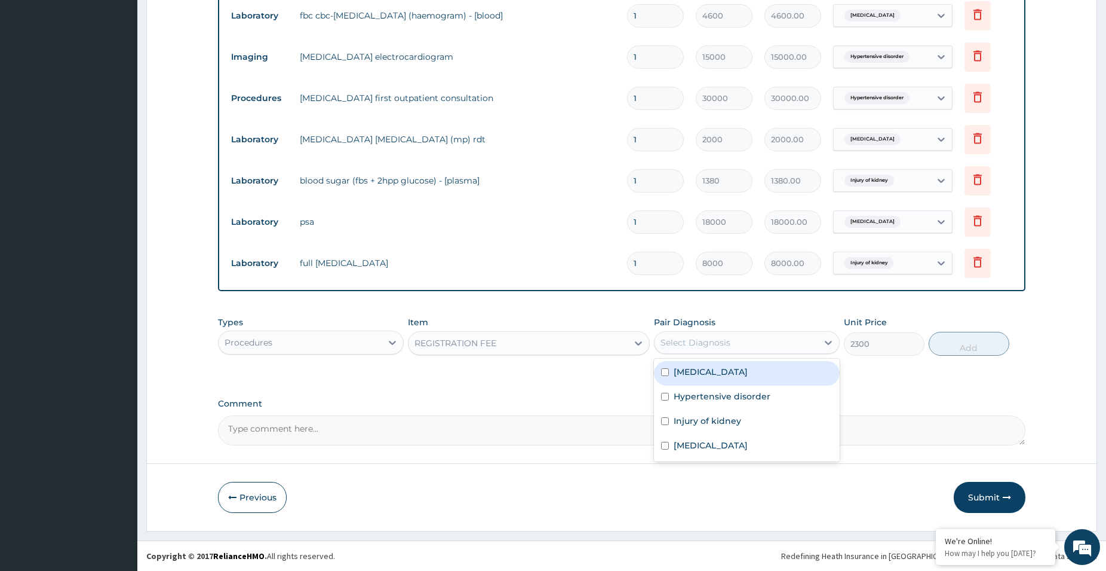
click at [766, 338] on div "Select Diagnosis" at bounding box center [736, 342] width 163 height 19
click at [756, 365] on div "Falciparum malaria" at bounding box center [747, 373] width 186 height 24
checkbox input "true"
drag, startPoint x: 976, startPoint y: 345, endPoint x: 964, endPoint y: 346, distance: 11.4
click at [977, 345] on button "Add" at bounding box center [969, 344] width 81 height 24
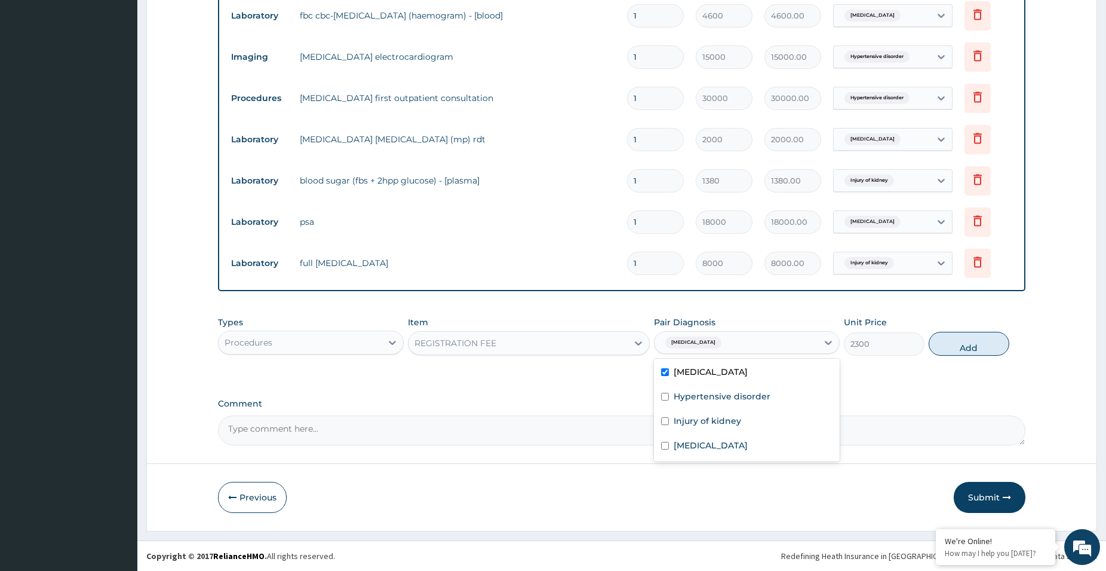
type input "0"
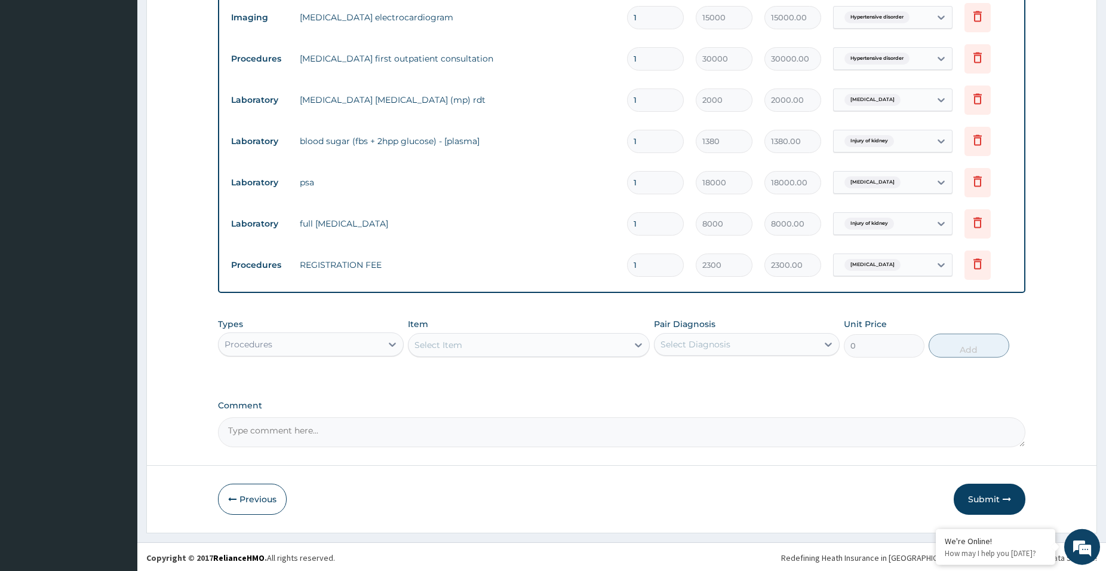
scroll to position [676, 0]
click at [979, 495] on button "Submit" at bounding box center [990, 497] width 72 height 31
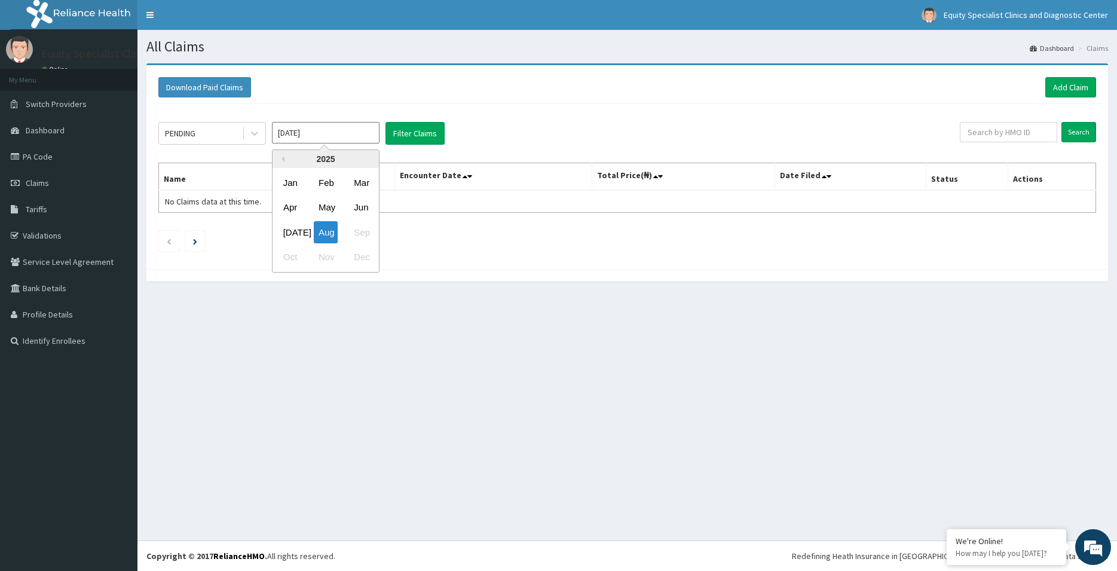
click at [329, 127] on input "[DATE]" at bounding box center [326, 133] width 108 height 22
click at [296, 238] on div "[DATE]" at bounding box center [290, 232] width 24 height 22
type input "[DATE]"
click at [1061, 79] on link "Add Claim" at bounding box center [1070, 87] width 51 height 20
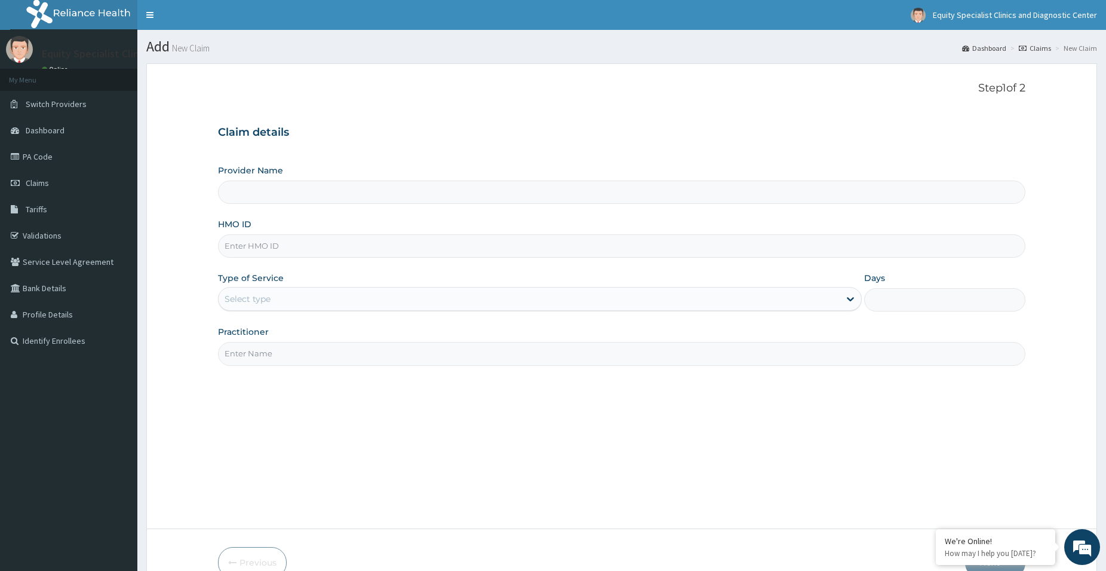
click at [296, 252] on input "HMO ID" at bounding box center [622, 245] width 808 height 23
type input "Equity Specialist Clinics and Diagnostic Center"
paste input "PA/740034"
type input "PA/740034"
drag, startPoint x: 302, startPoint y: 244, endPoint x: 204, endPoint y: 240, distance: 98.1
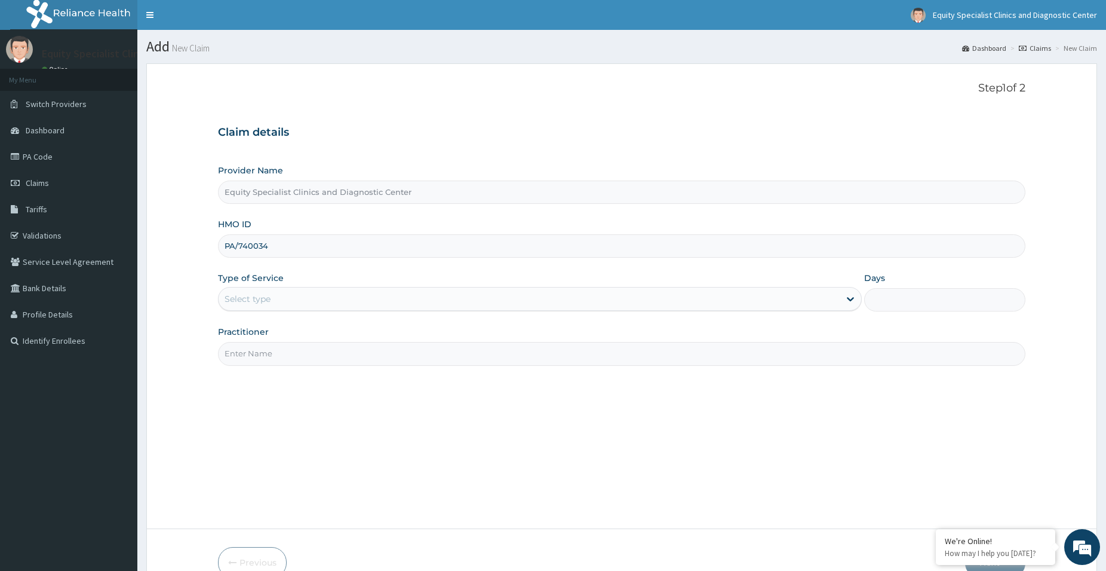
click at [218, 240] on input "PA/740034" at bounding box center [622, 245] width 808 height 23
click at [339, 248] on input "HMO ID" at bounding box center [622, 245] width 808 height 23
paste input "LTR/10113/A"
click at [244, 244] on input "LTR/10113/A" at bounding box center [622, 245] width 808 height 23
type input "LTR/10113/a"
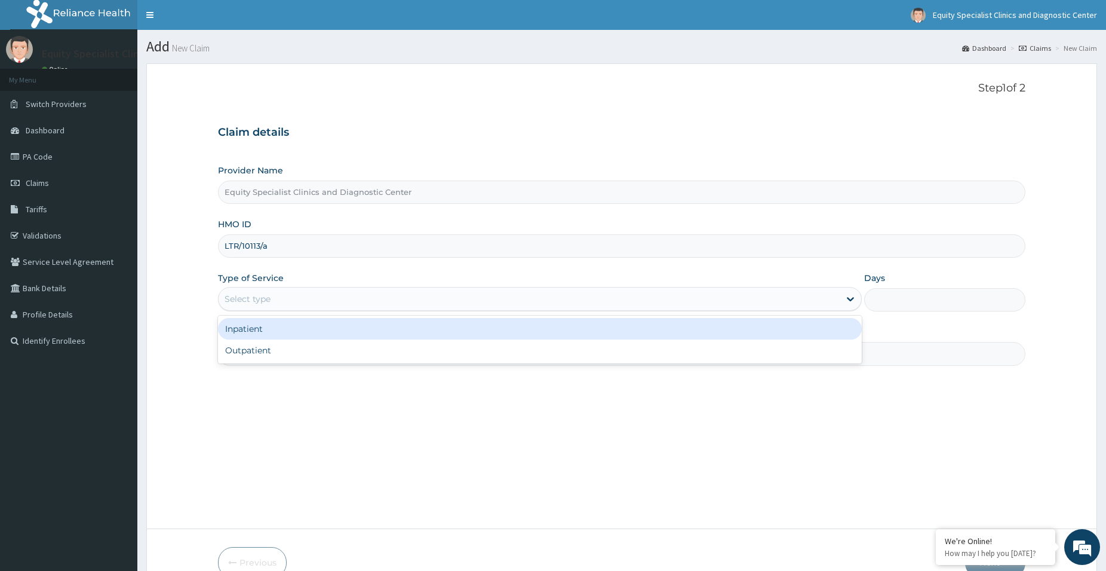
click at [256, 291] on div "Select type" at bounding box center [529, 298] width 621 height 19
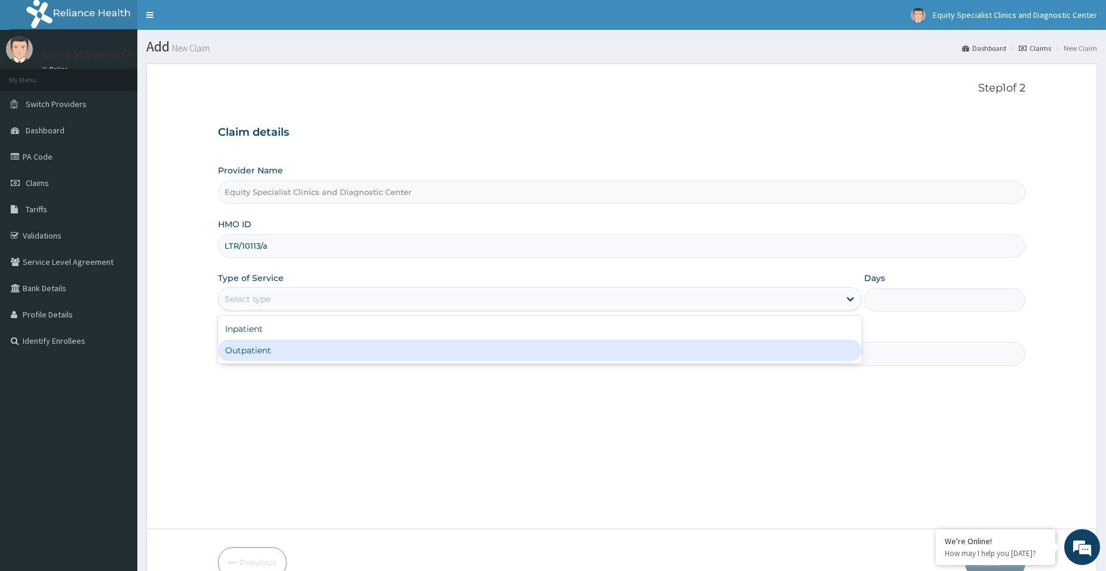
click at [255, 354] on div "Outpatient" at bounding box center [540, 350] width 644 height 22
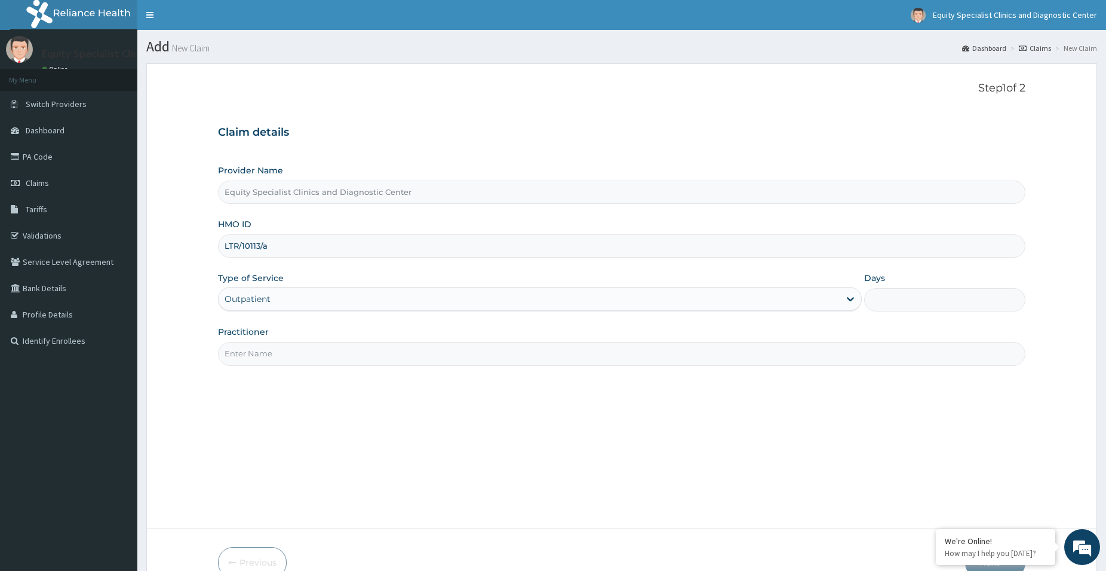
type input "1"
click at [267, 354] on input "Practitioner" at bounding box center [622, 353] width 808 height 23
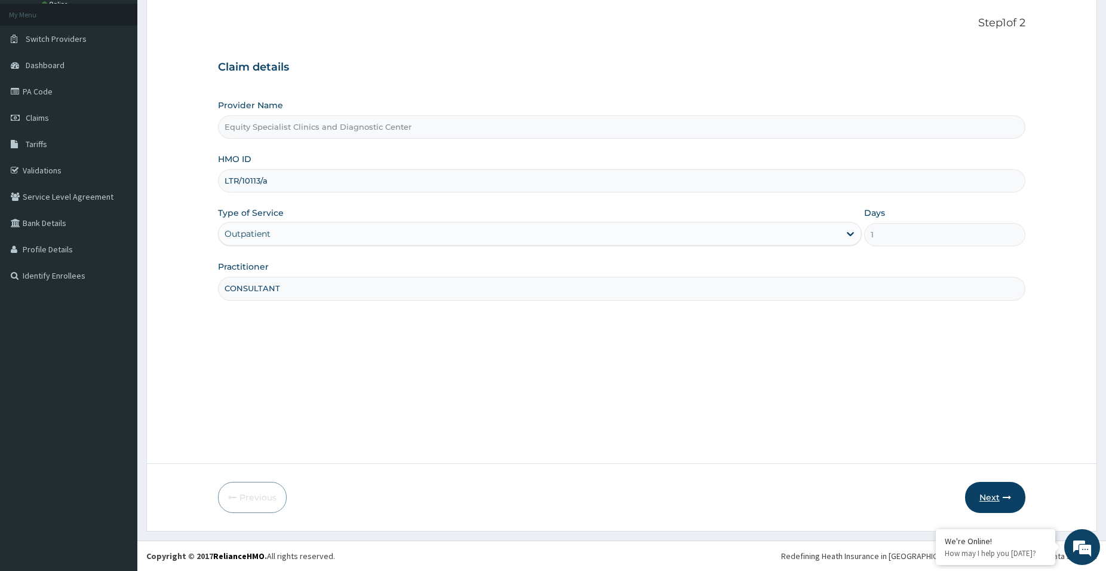
type input "CONSULTANT"
click at [996, 507] on button "Next" at bounding box center [995, 497] width 60 height 31
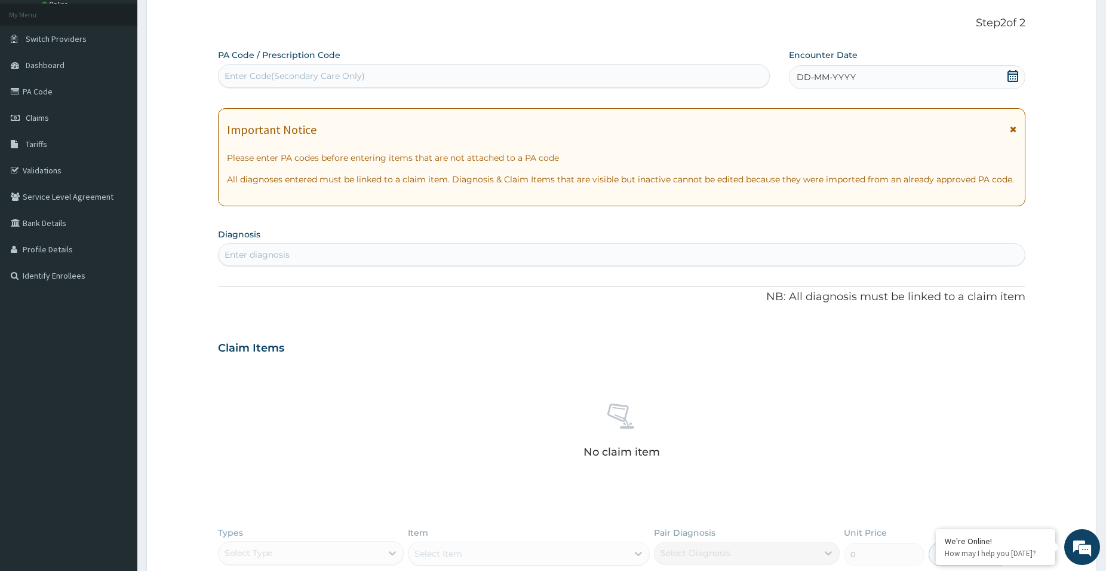
click at [361, 81] on div "Enter Code(Secondary Care Only)" at bounding box center [295, 76] width 140 height 12
paste input "PA/EB8800"
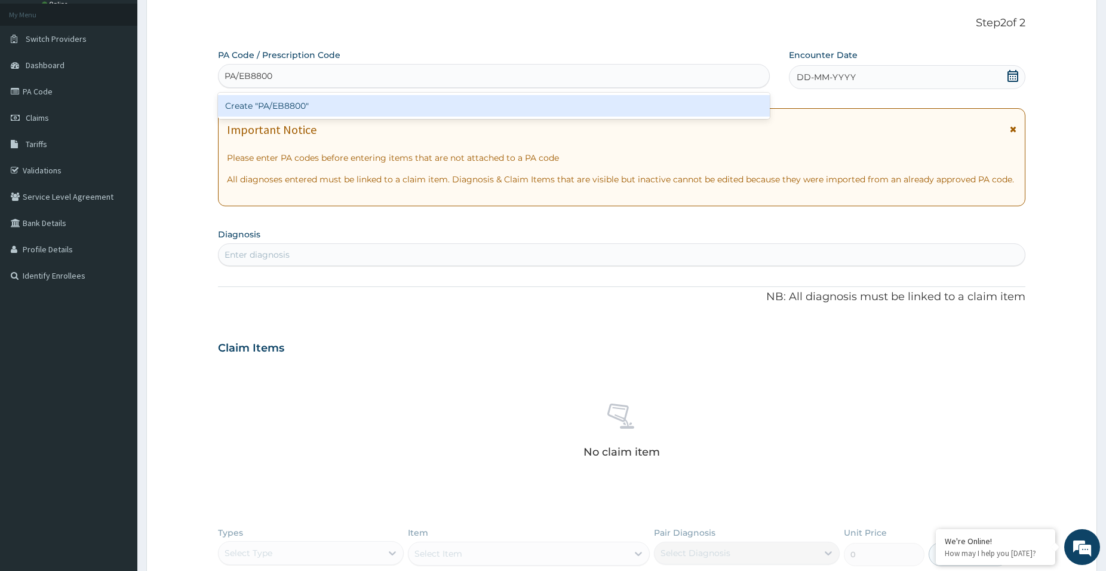
type input "PA/EB8800"
click at [369, 106] on div "Create "PA/EB8800"" at bounding box center [494, 106] width 552 height 22
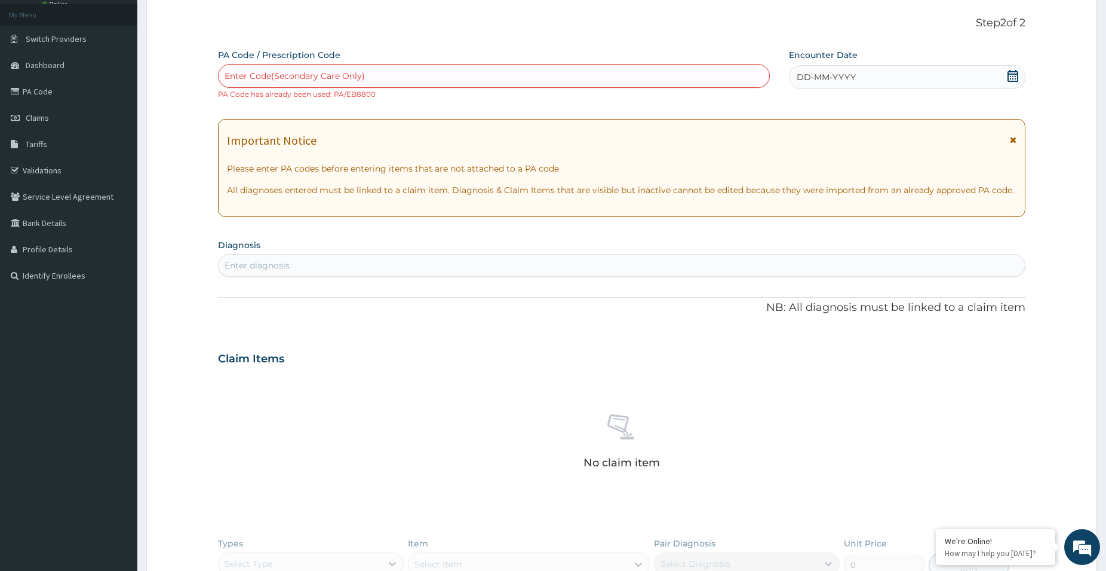
click at [464, 76] on div "Enter Code(Secondary Care Only)" at bounding box center [494, 75] width 551 height 19
paste input "PA/740034"
type input "PA/740034"
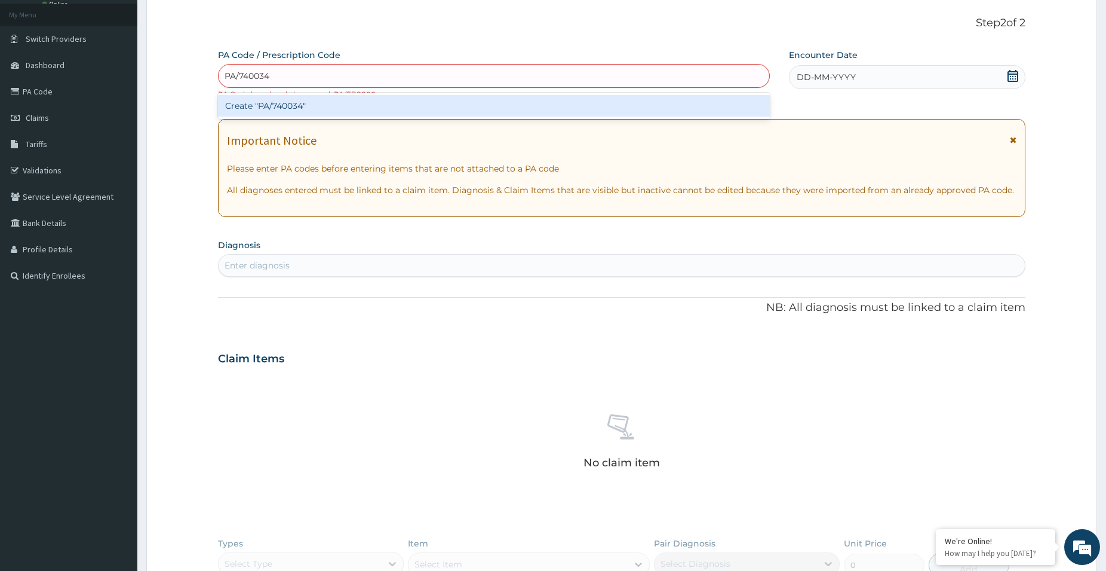
click at [401, 114] on div "Create "PA/740034"" at bounding box center [494, 106] width 552 height 22
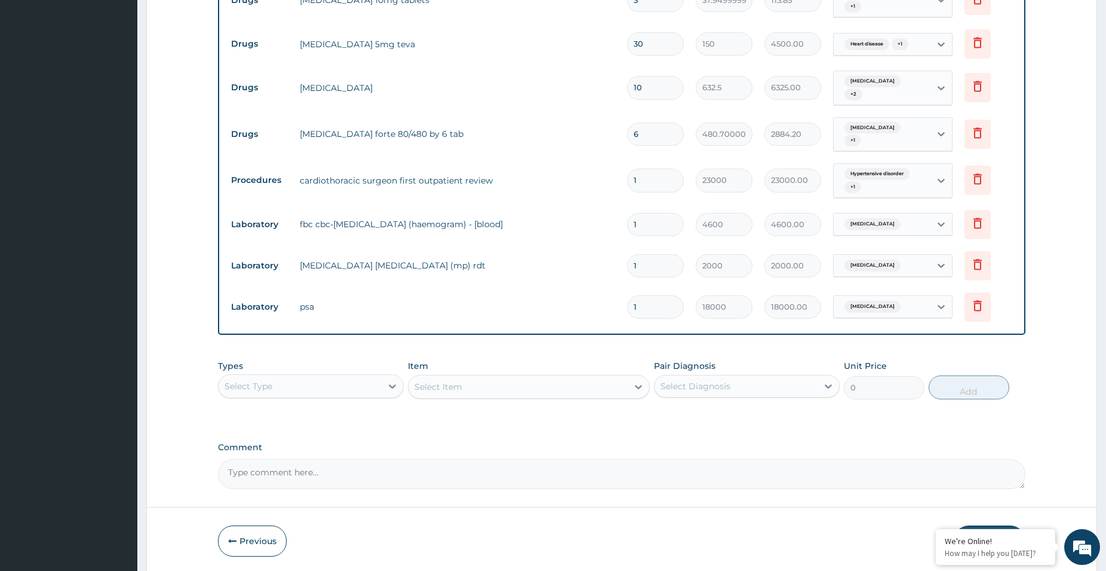
scroll to position [521, 0]
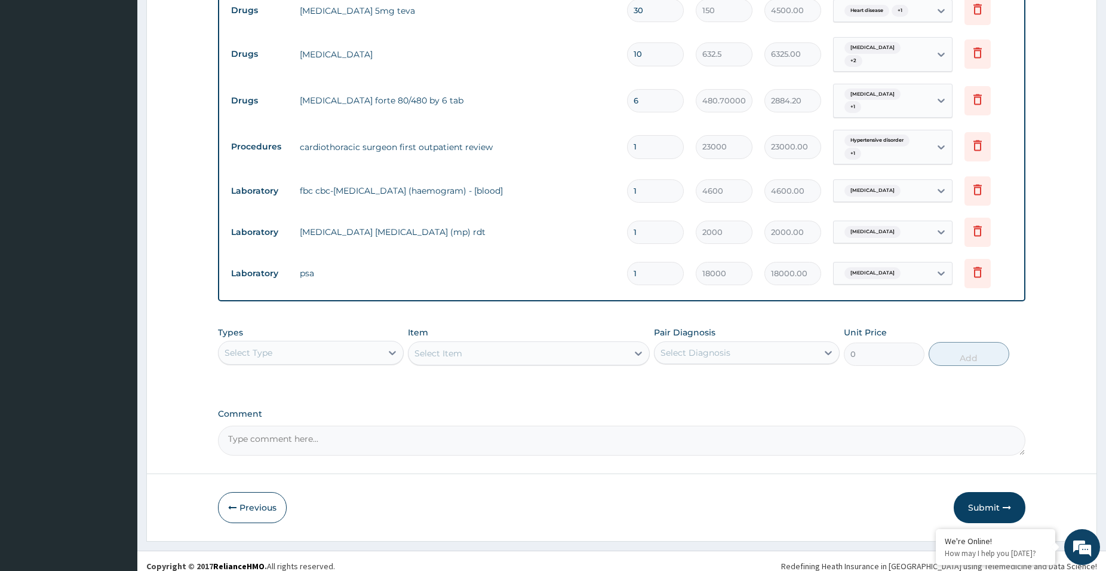
click at [557, 305] on div "PA Code / Prescription Code PA/740034 Encounter Date 30-07-2025 Important Notic…" at bounding box center [622, 24] width 808 height 862
click at [528, 434] on textarea "Comment" at bounding box center [622, 440] width 808 height 30
type textarea "KINDLY NOTE that the"
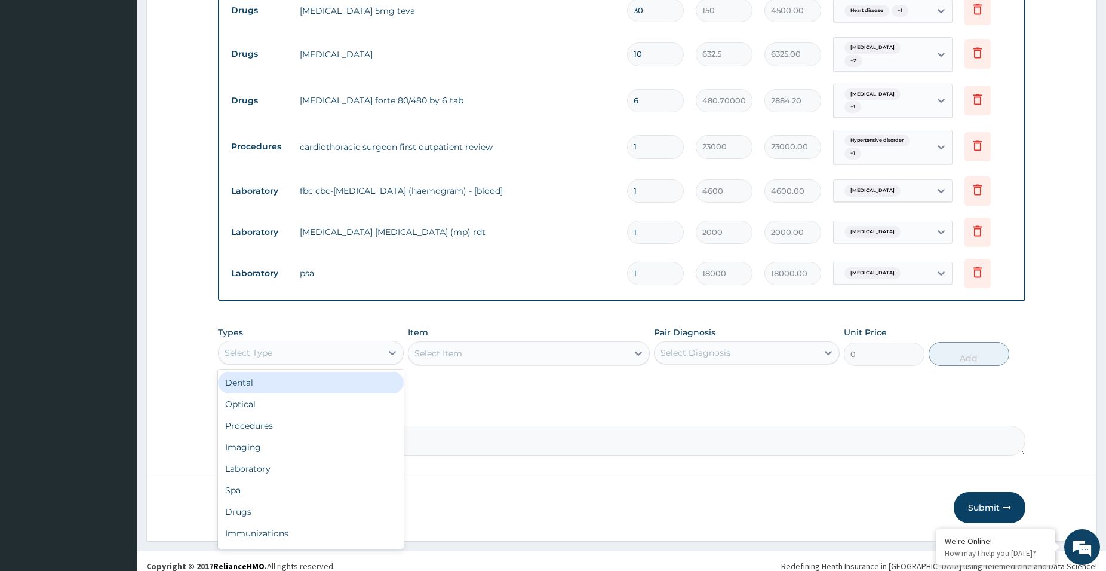
click at [336, 343] on div "Select Type" at bounding box center [300, 352] width 163 height 19
type input "pr"
drag, startPoint x: 294, startPoint y: 375, endPoint x: 302, endPoint y: 375, distance: 8.4
click at [294, 375] on div "Procedures" at bounding box center [311, 383] width 186 height 22
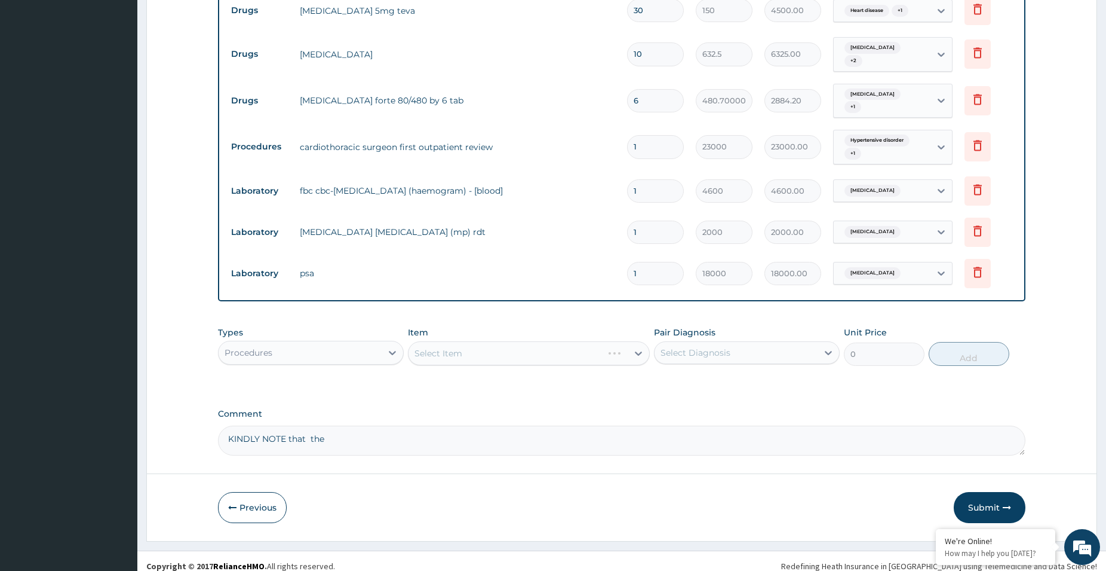
click at [436, 346] on div "Select Item" at bounding box center [529, 353] width 242 height 24
click at [430, 345] on div "Select Item" at bounding box center [529, 353] width 242 height 24
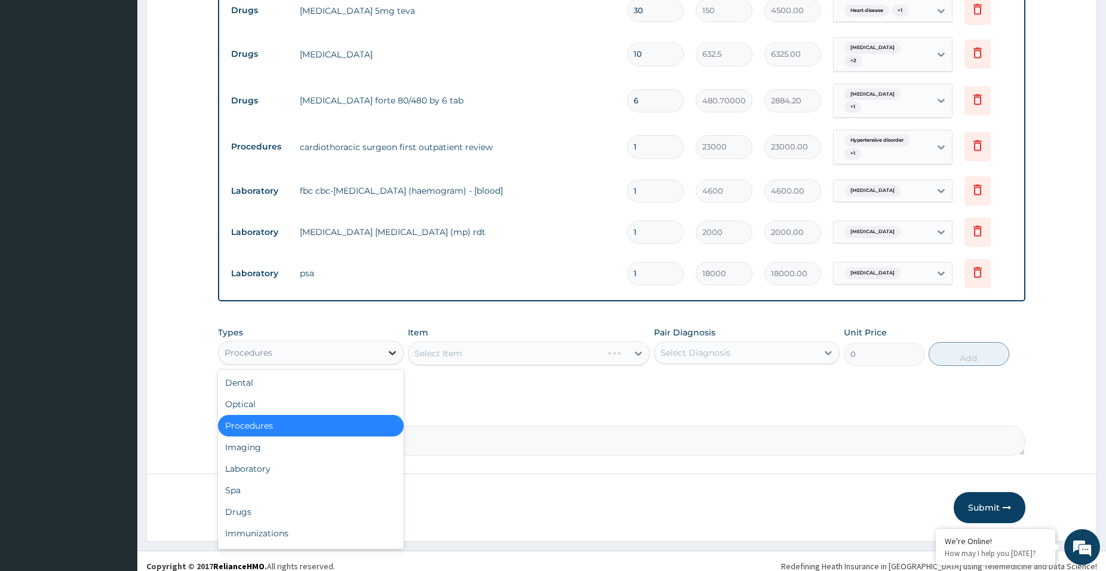
click at [403, 347] on div at bounding box center [393, 353] width 22 height 22
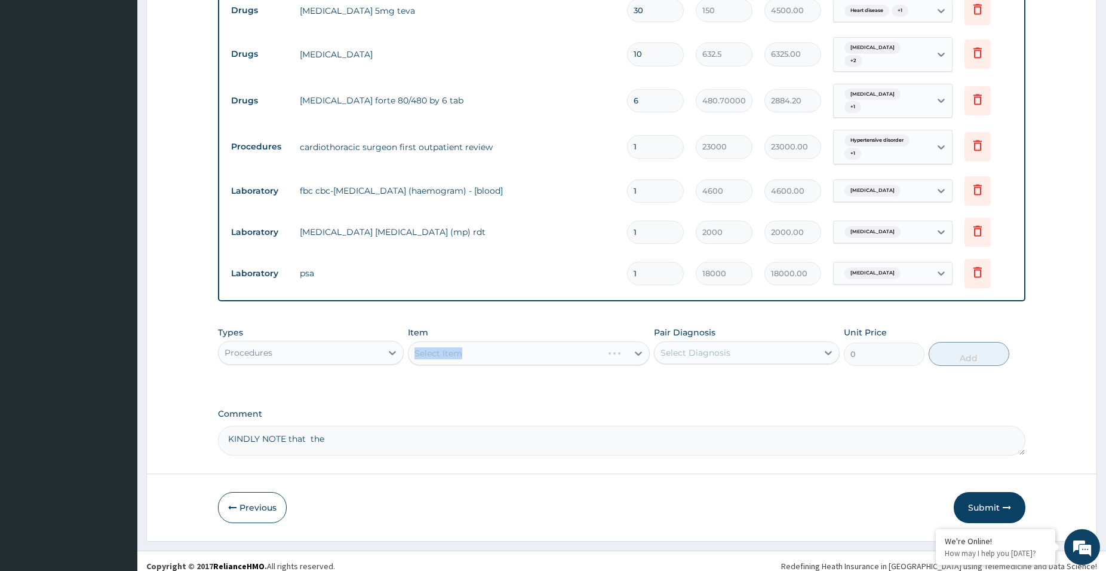
click at [458, 341] on div "Select Item" at bounding box center [529, 353] width 242 height 24
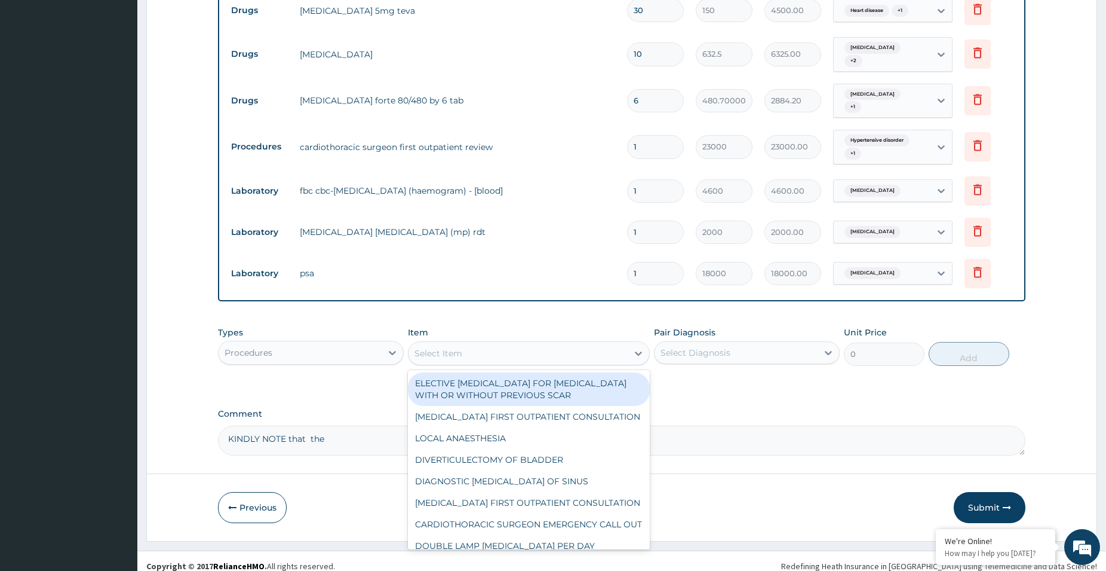
click at [537, 346] on div "Select Item" at bounding box center [518, 353] width 219 height 19
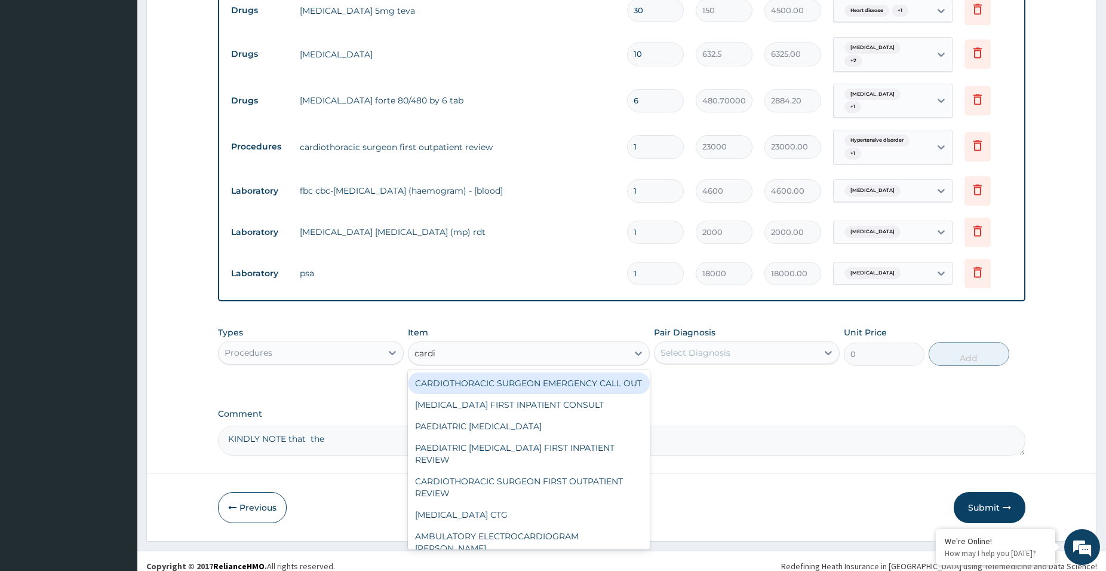
type input "cardio"
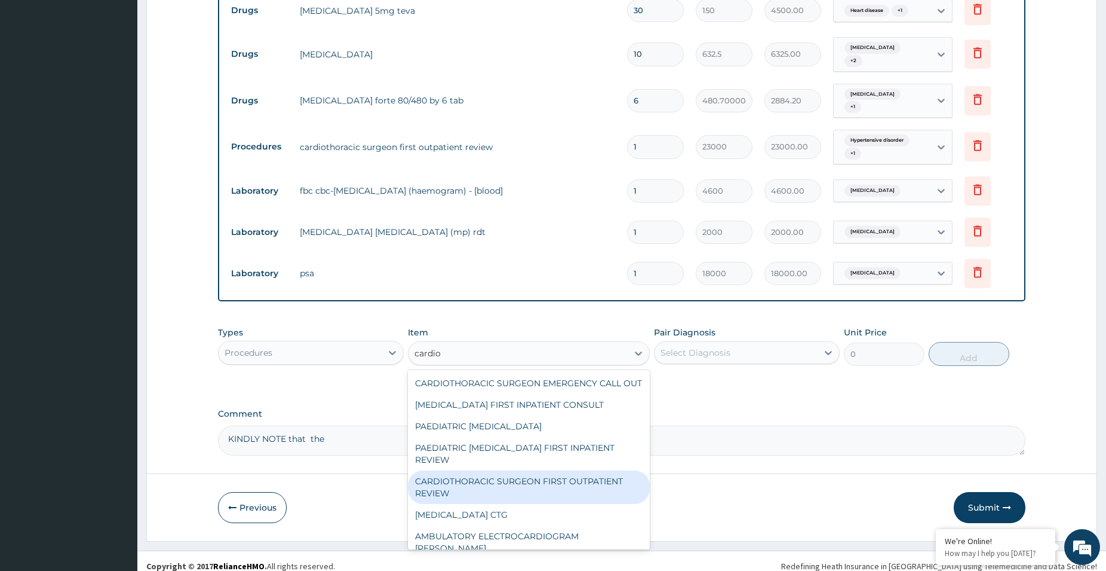
scroll to position [244, 0]
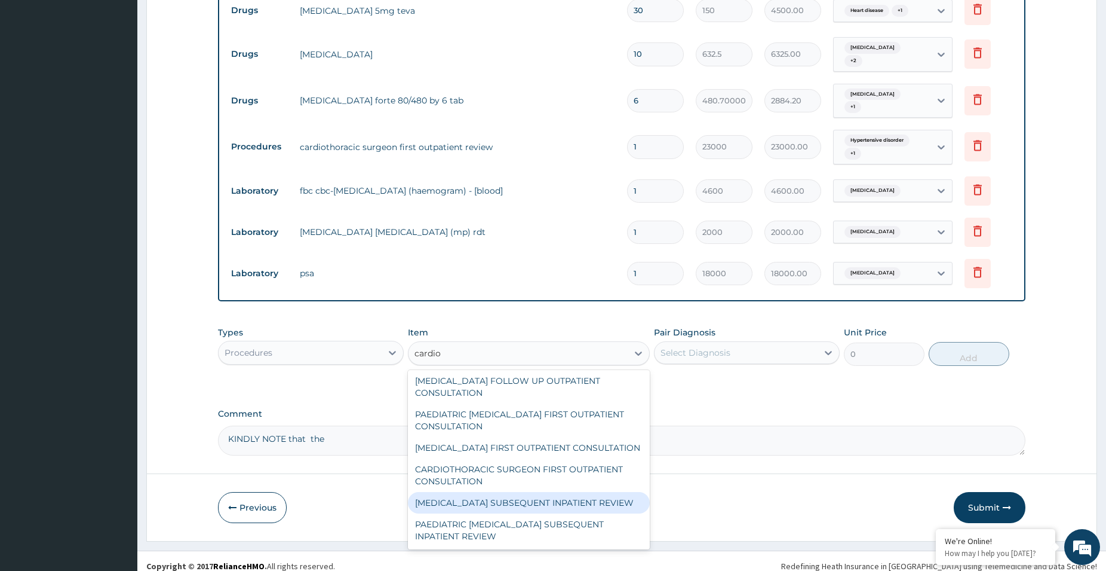
click at [521, 496] on div "CARDIOLOGIST SUBSEQUENT INPATIENT REVIEW" at bounding box center [529, 503] width 242 height 22
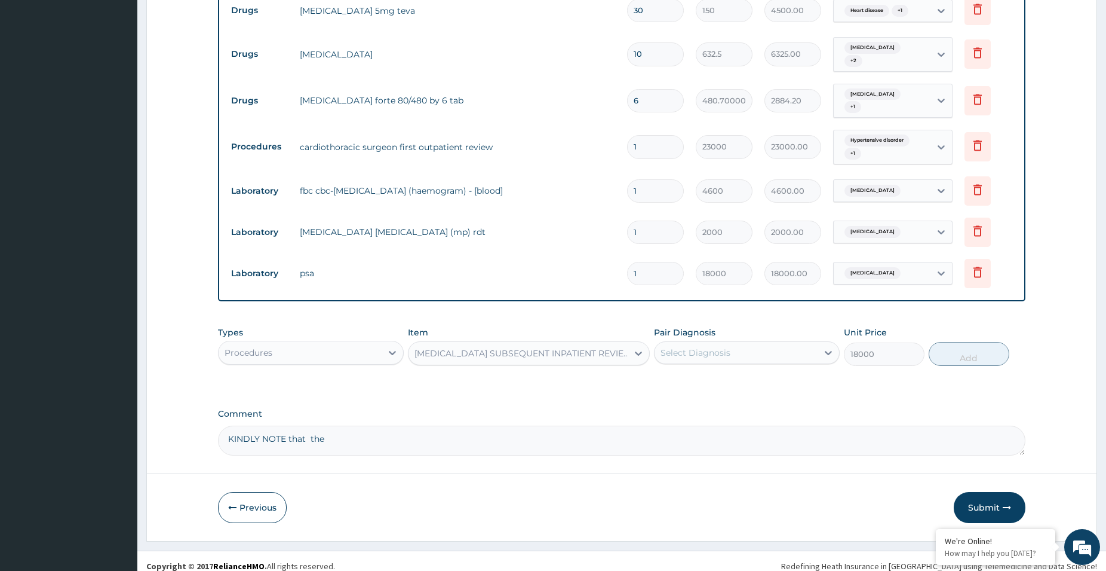
type input "18000"
click at [708, 347] on div "Select Diagnosis" at bounding box center [696, 353] width 70 height 12
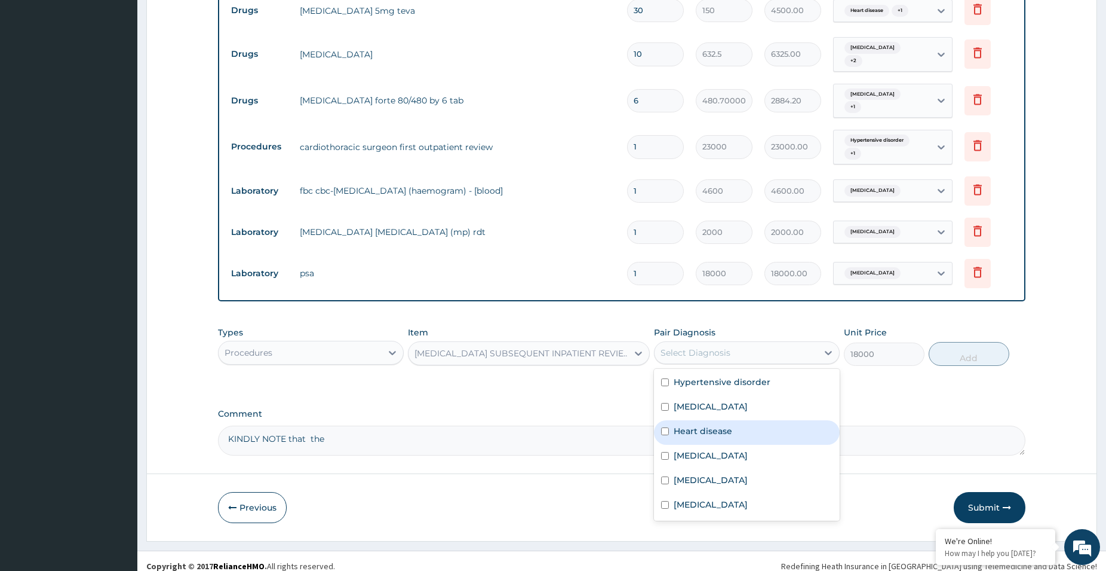
drag, startPoint x: 703, startPoint y: 417, endPoint x: 710, endPoint y: 419, distance: 7.6
click at [704, 425] on label "Heart disease" at bounding box center [703, 431] width 59 height 12
checkbox input "true"
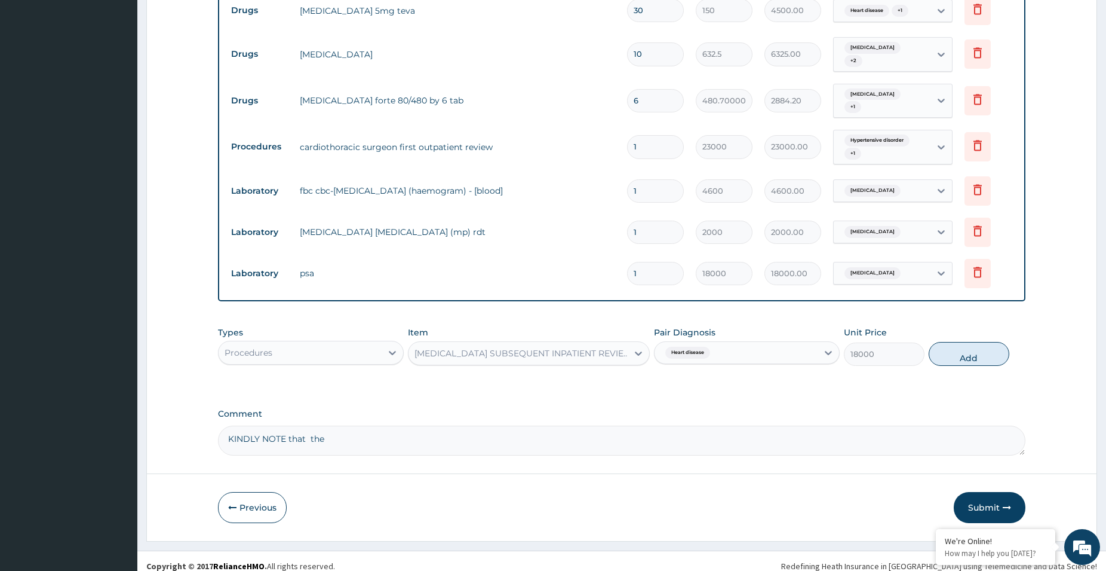
click at [338, 431] on textarea "KINDLY NOTE that the" at bounding box center [622, 440] width 808 height 30
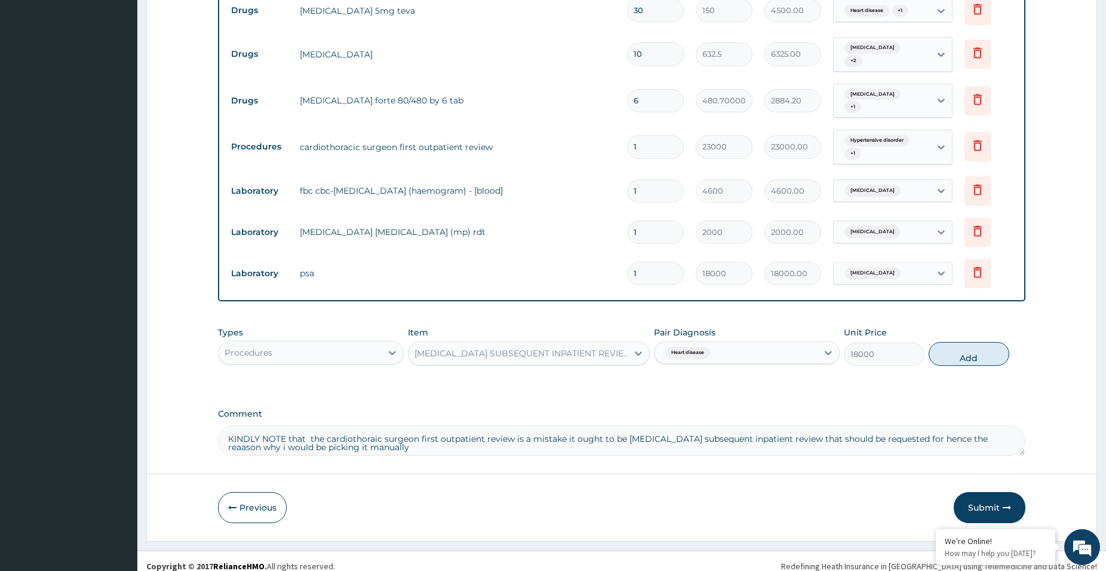
click at [977, 429] on textarea "KINDLY NOTE that the cardiothoraic surgeon first outpatient review is a mistake…" at bounding box center [622, 440] width 808 height 30
type textarea "KINDLY NOTE that the cardiothoraic surgeon first outpatient review is a mistake…"
click at [973, 345] on button "Add" at bounding box center [969, 354] width 81 height 24
type input "0"
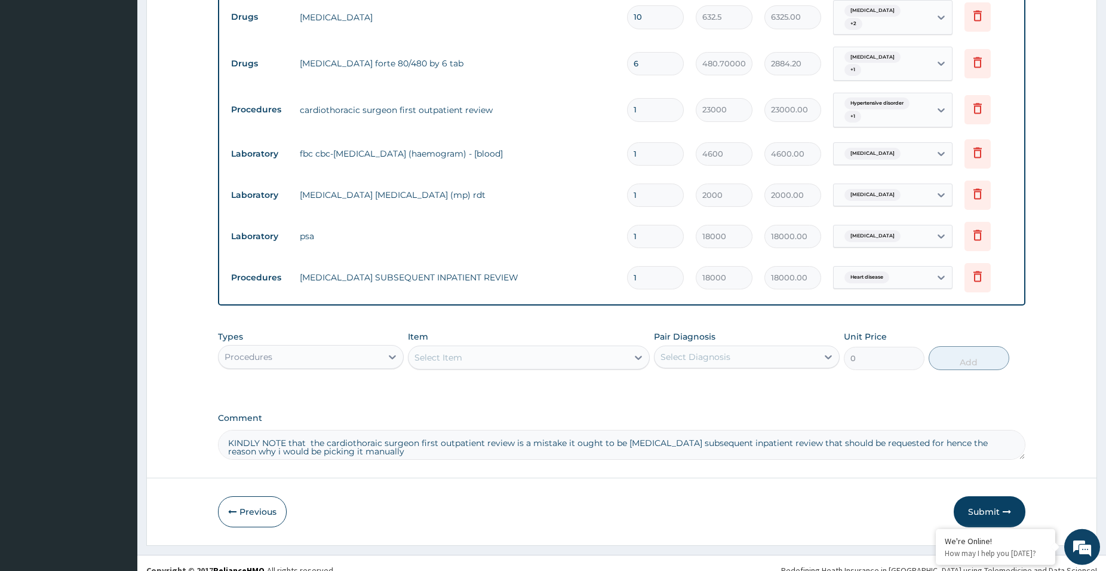
scroll to position [562, 0]
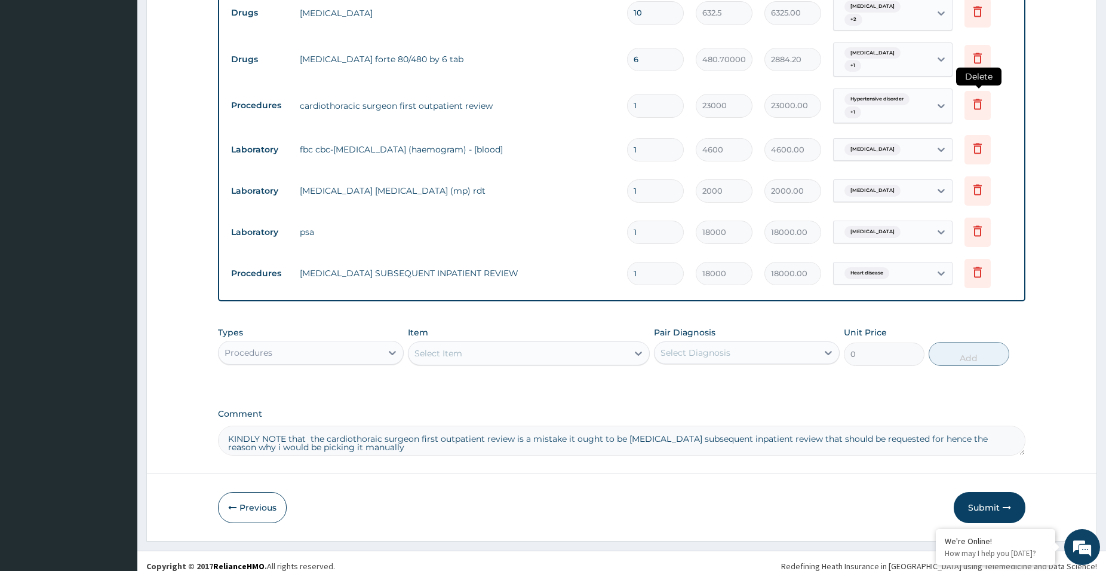
click at [982, 99] on icon at bounding box center [978, 104] width 8 height 11
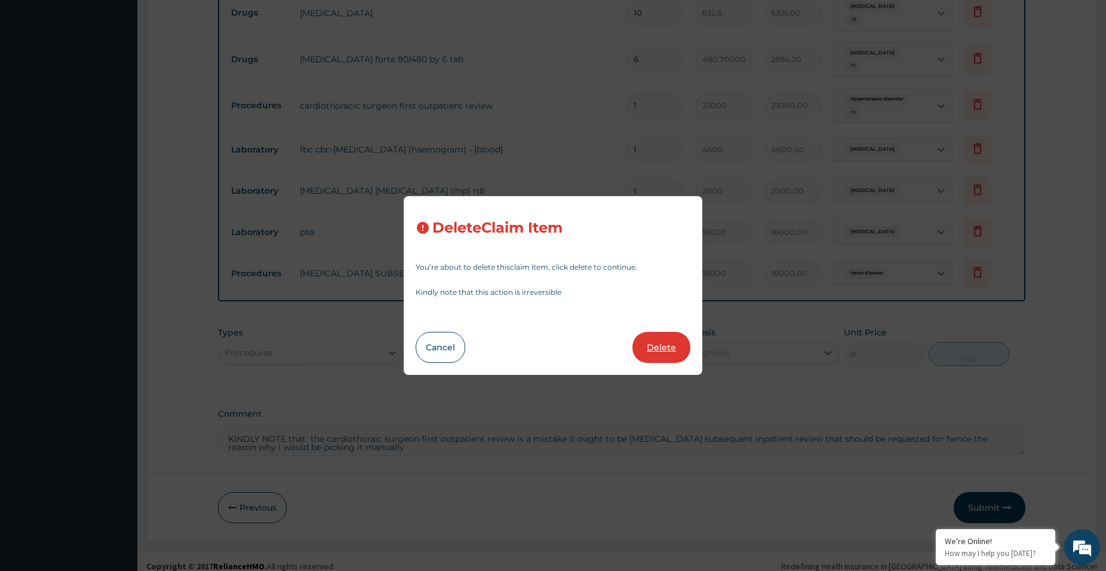
click at [673, 345] on button "Delete" at bounding box center [662, 347] width 58 height 31
type input "4600"
type input "4600.00"
type input "2000"
type input "2000.00"
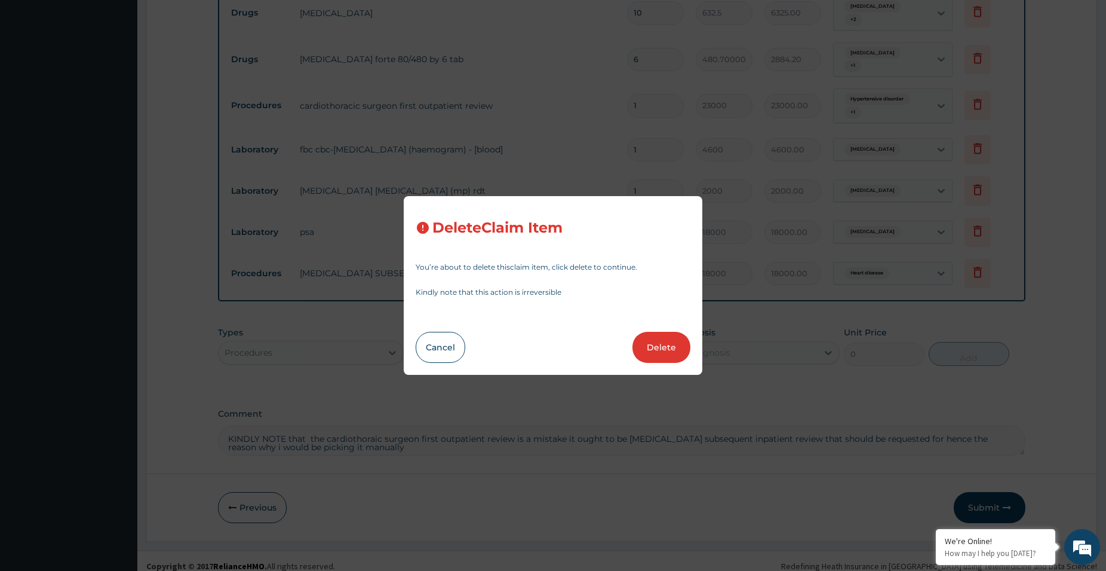
type input "18000"
type input "18000.00"
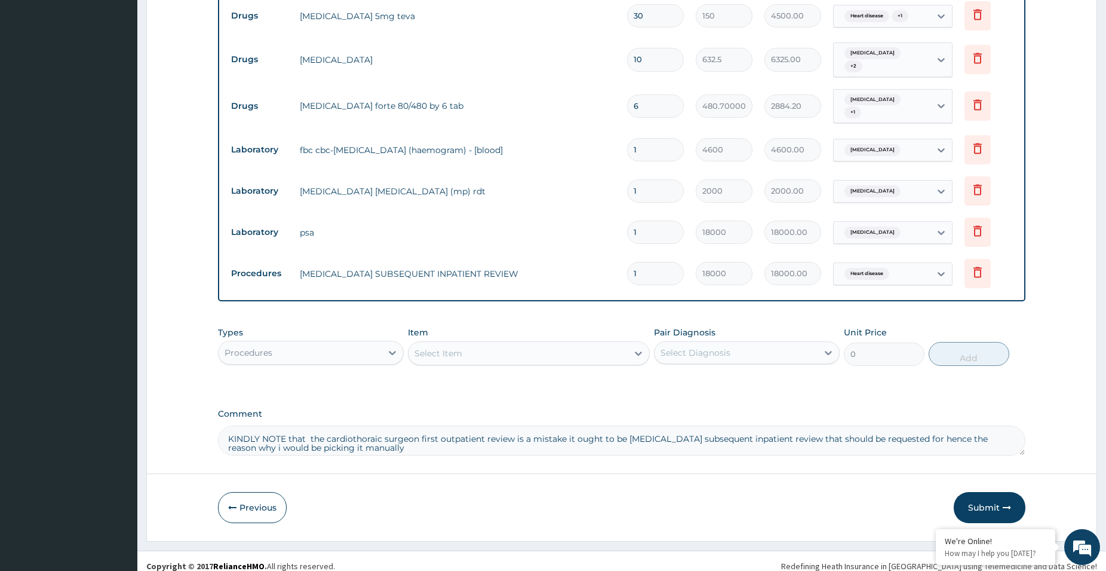
click at [986, 493] on button "Submit" at bounding box center [990, 507] width 72 height 31
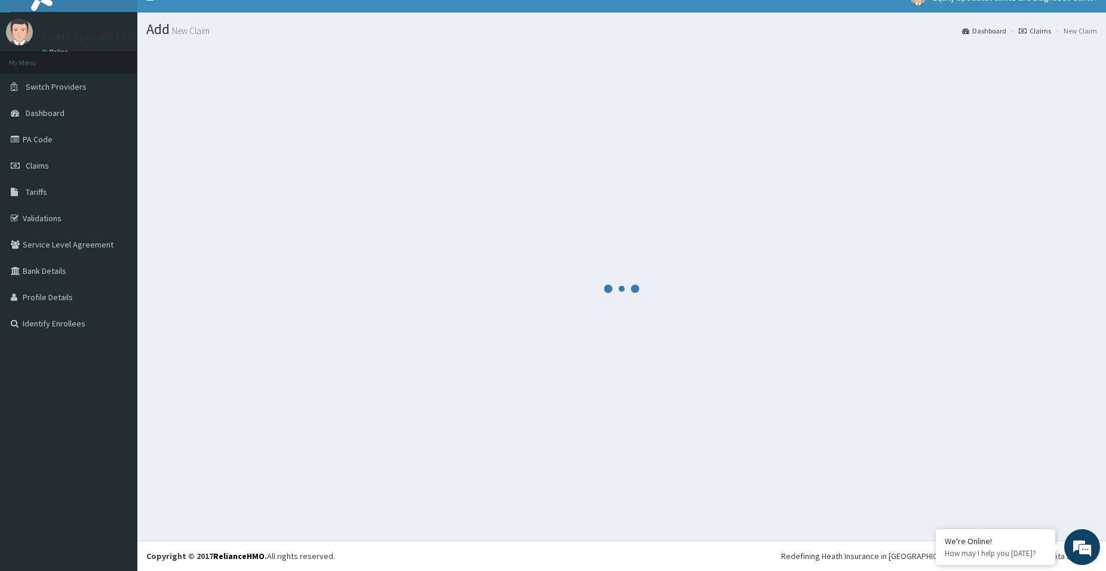
scroll to position [17, 0]
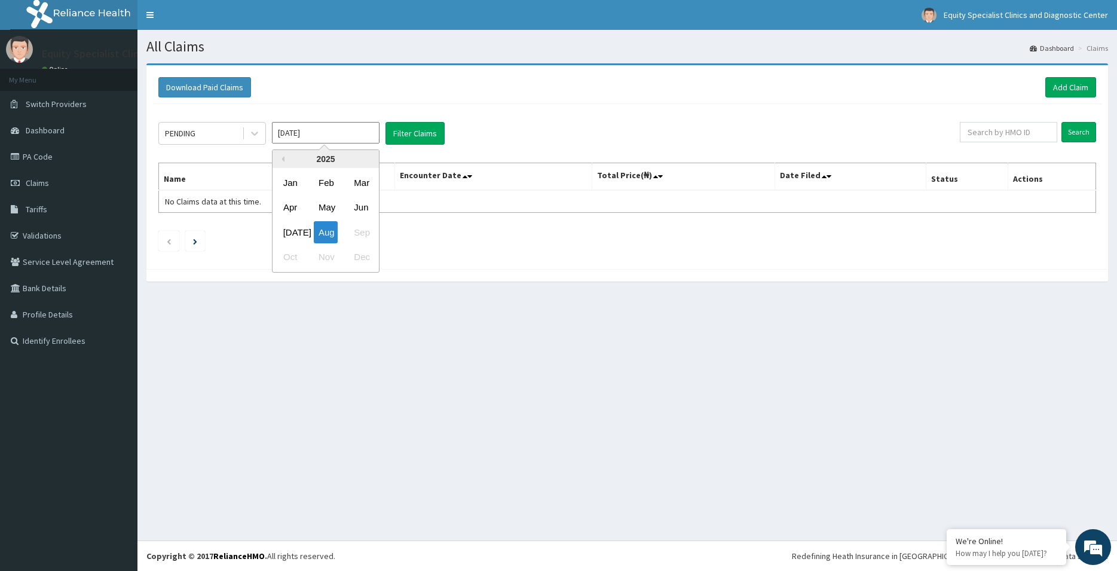
click at [290, 131] on input "[DATE]" at bounding box center [326, 133] width 108 height 22
click at [291, 231] on div "[DATE]" at bounding box center [290, 232] width 24 height 22
type input "[DATE]"
click at [406, 128] on button "Filter Claims" at bounding box center [414, 133] width 59 height 23
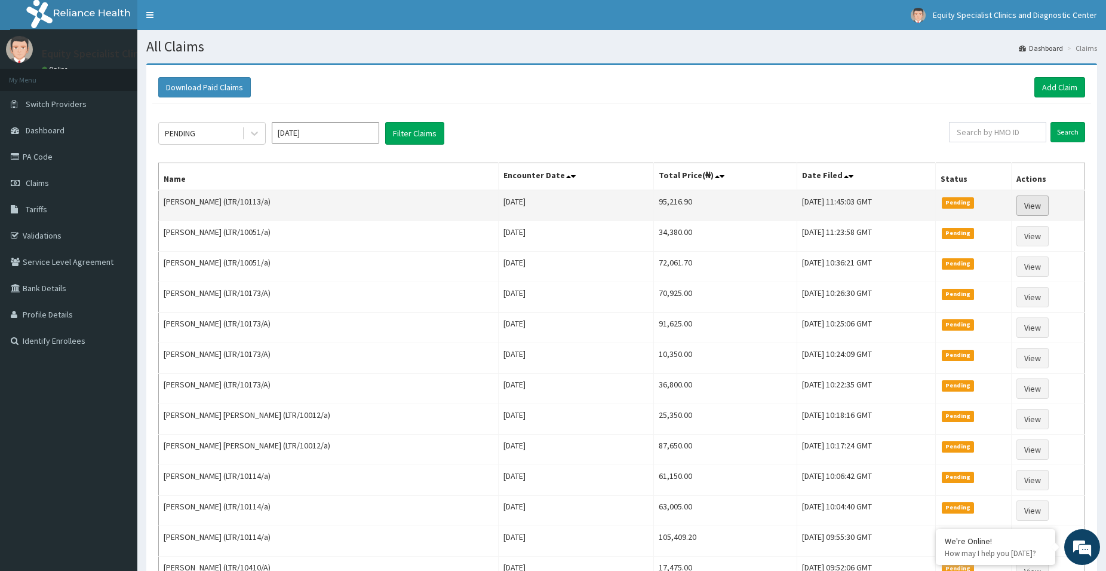
click at [1024, 200] on link "View" at bounding box center [1033, 205] width 32 height 20
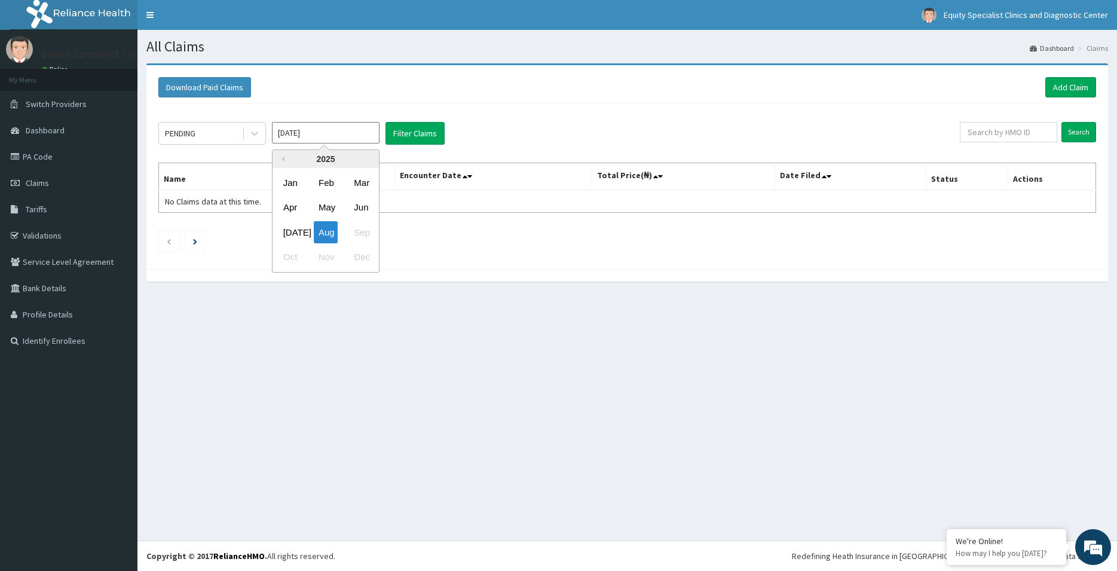
drag, startPoint x: 374, startPoint y: 132, endPoint x: 378, endPoint y: 158, distance: 26.5
click at [374, 131] on input "[DATE]" at bounding box center [326, 133] width 108 height 22
click at [281, 231] on div "[DATE]" at bounding box center [290, 232] width 24 height 22
type input "[DATE]"
click at [1075, 85] on link "Add Claim" at bounding box center [1070, 87] width 51 height 20
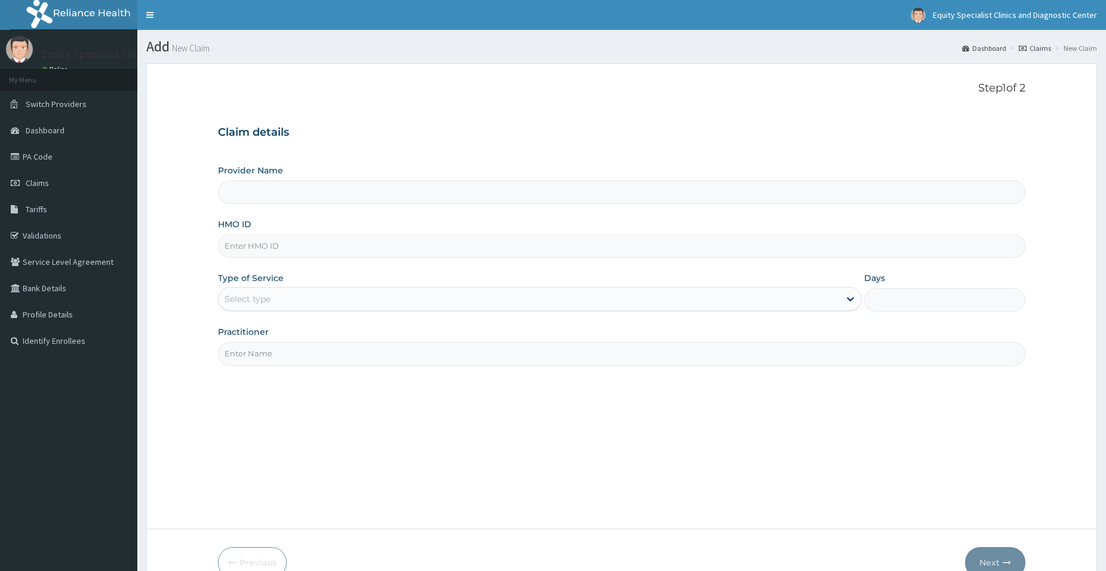
click at [321, 251] on input "HMO ID" at bounding box center [622, 245] width 808 height 23
type input "Equity Specialist Clinics and Diagnostic Center"
type input "LTR/10113/A"
click at [320, 271] on div "Provider Name Equity Specialist Clinics and Diagnostic Center HMO ID LTR/10113/…" at bounding box center [622, 264] width 808 height 201
click at [323, 254] on input "LTR/10113/A" at bounding box center [622, 245] width 808 height 23
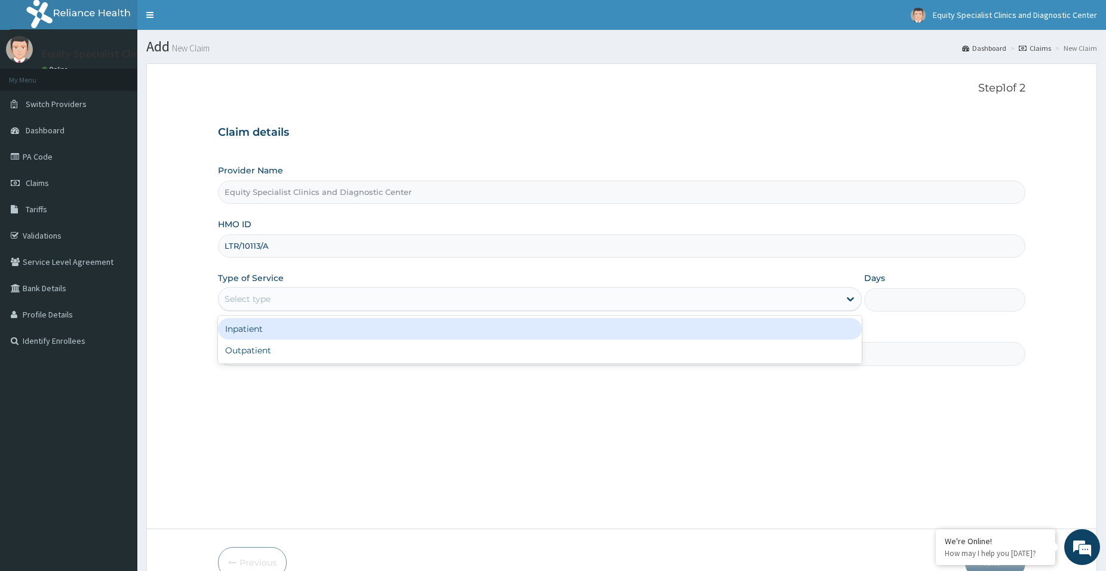
drag, startPoint x: 259, startPoint y: 289, endPoint x: 260, endPoint y: 296, distance: 7.3
click at [259, 289] on div "Select type" at bounding box center [540, 299] width 644 height 24
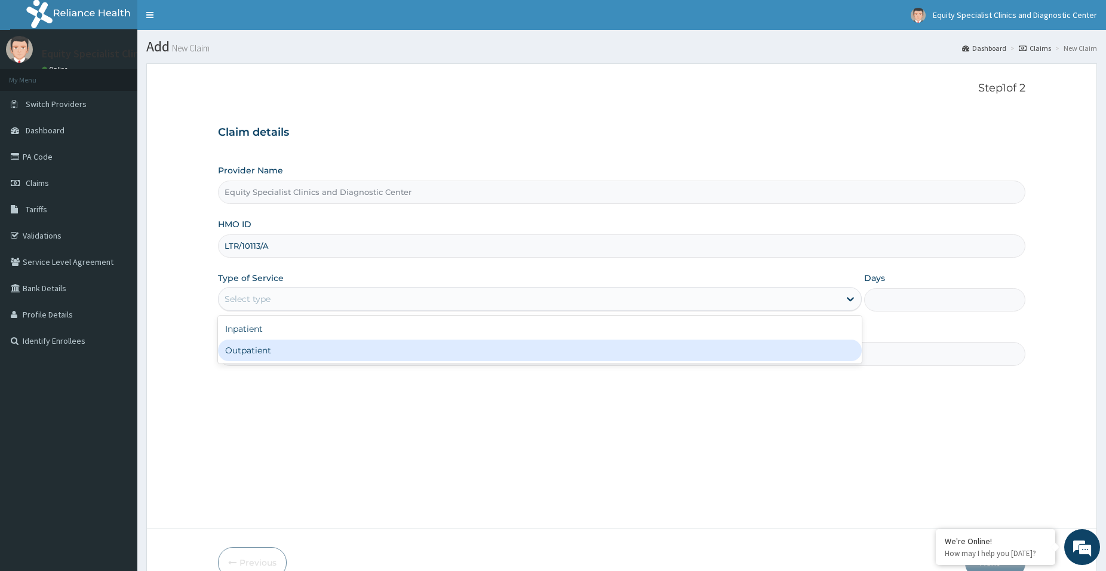
click at [265, 345] on div "Outpatient" at bounding box center [540, 350] width 644 height 22
type input "1"
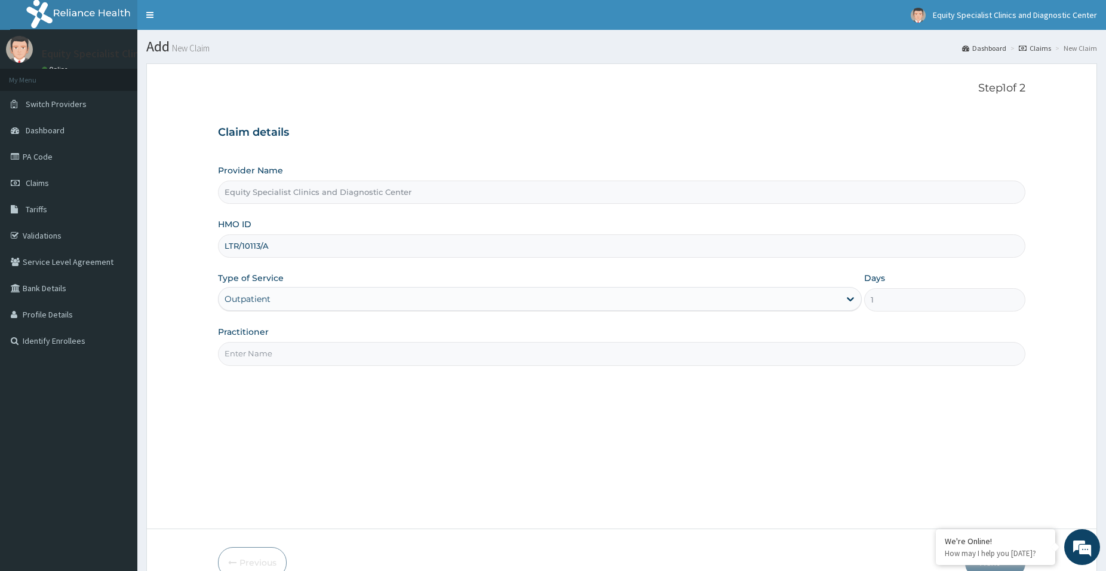
click at [255, 352] on input "Practitioner" at bounding box center [622, 353] width 808 height 23
click at [372, 353] on input "Practitioner" at bounding box center [622, 353] width 808 height 23
click at [370, 356] on input "Practitioner" at bounding box center [622, 353] width 808 height 23
click at [363, 357] on input "Practitioner" at bounding box center [622, 353] width 808 height 23
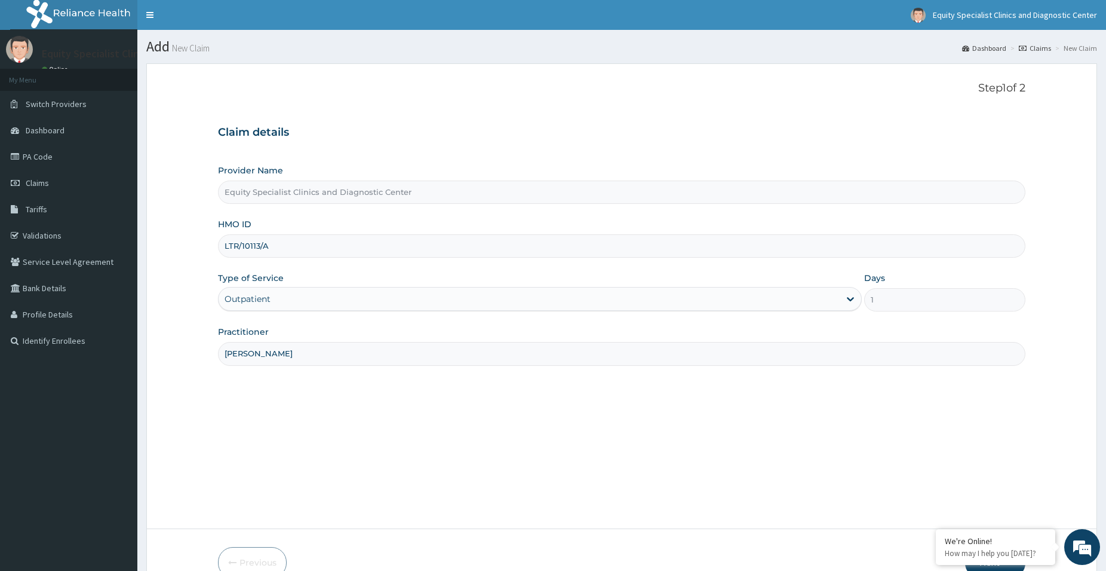
scroll to position [65, 0]
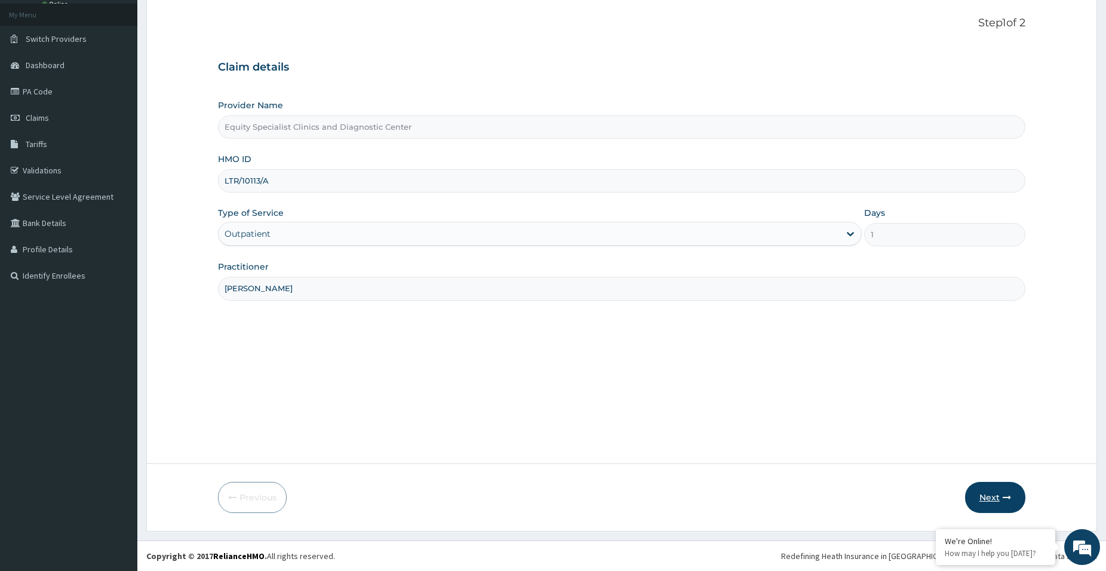
type input "DR CHUKWUDI"
click at [989, 486] on button "Next" at bounding box center [995, 497] width 60 height 31
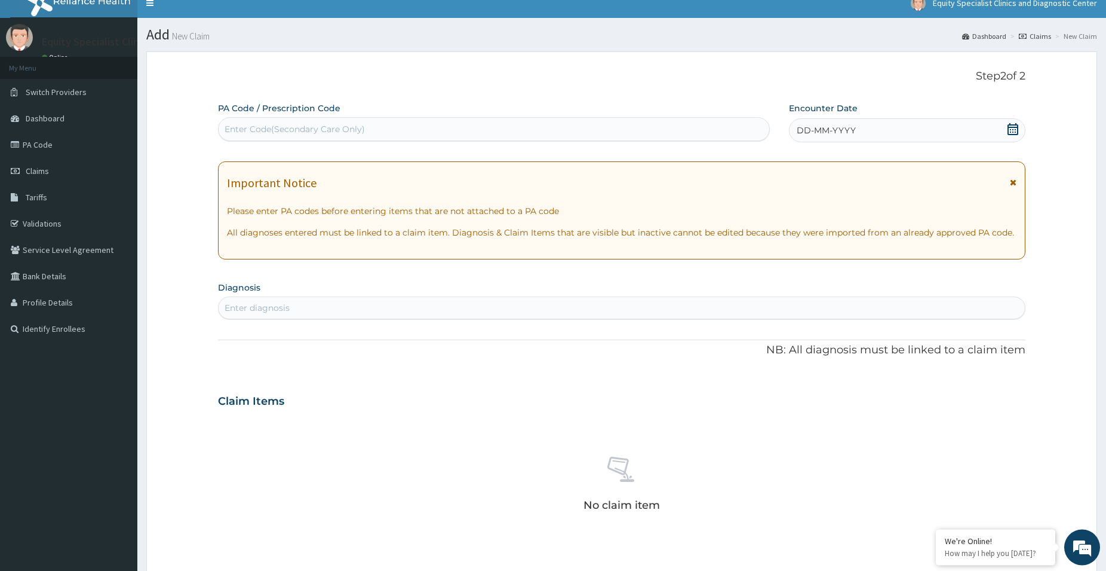
scroll to position [0, 0]
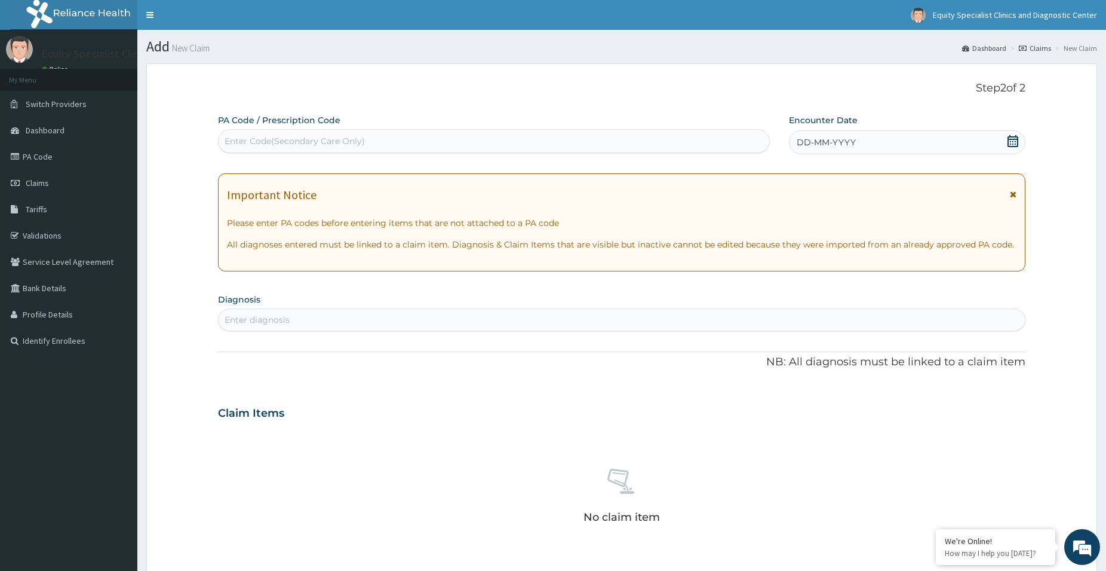
click at [680, 133] on div "Enter Code(Secondary Care Only)" at bounding box center [494, 140] width 551 height 19
click at [394, 149] on div "Enter Code(Secondary Care Only)" at bounding box center [494, 140] width 551 height 19
click at [354, 148] on div "Enter Code(Secondary Care Only)" at bounding box center [494, 140] width 551 height 19
paste input "PA/0EF75C"
type input "PA/0EF75C"
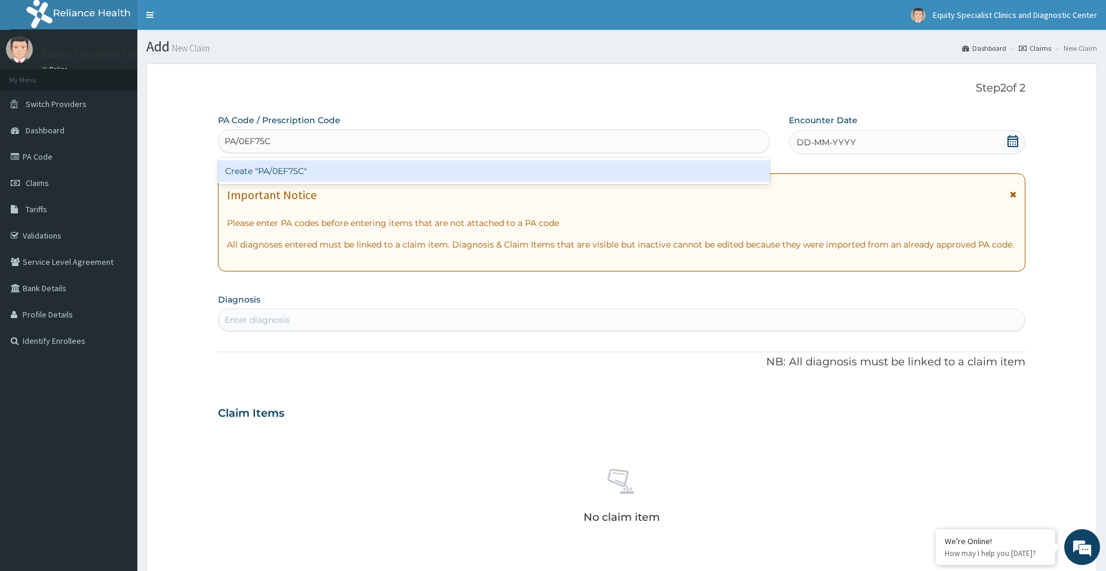
click at [437, 169] on div "Create "PA/0EF75C"" at bounding box center [494, 171] width 552 height 22
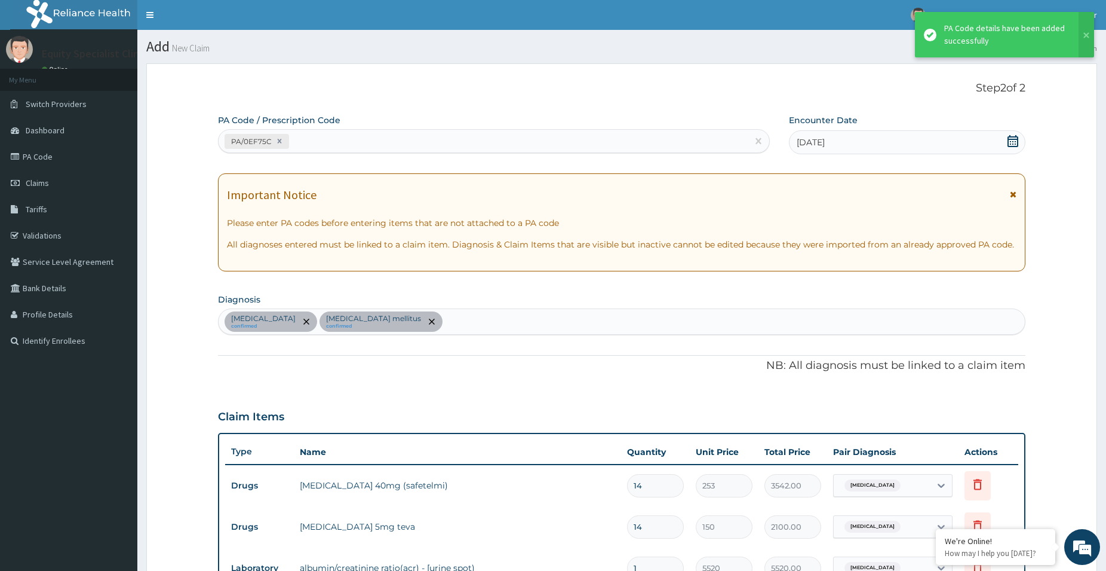
scroll to position [571, 0]
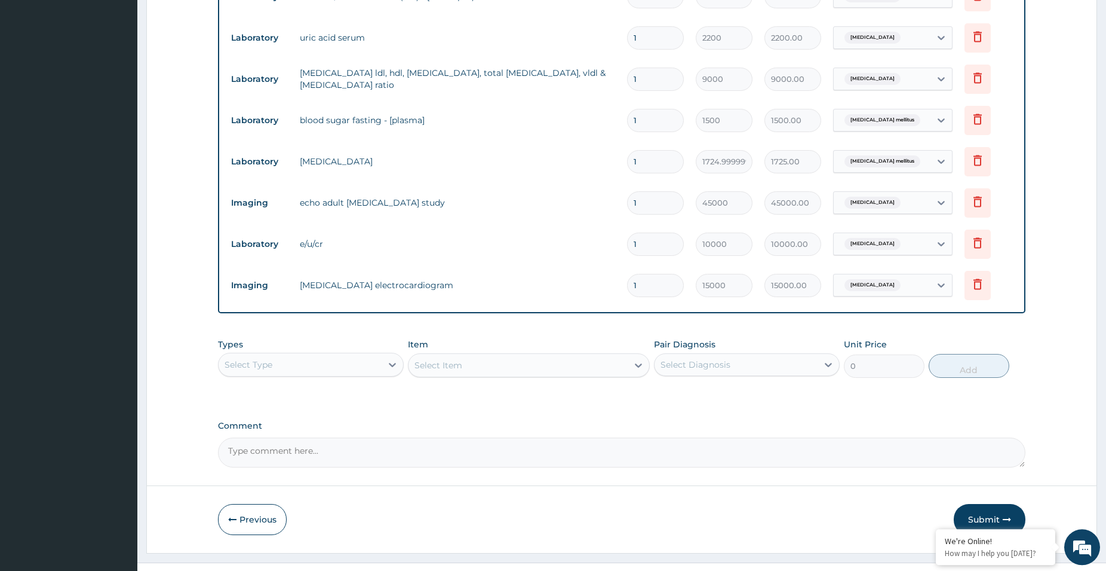
click at [614, 334] on div "Types Select Type Item Select Item Pair Diagnosis Select Diagnosis Unit Price 0…" at bounding box center [622, 357] width 808 height 51
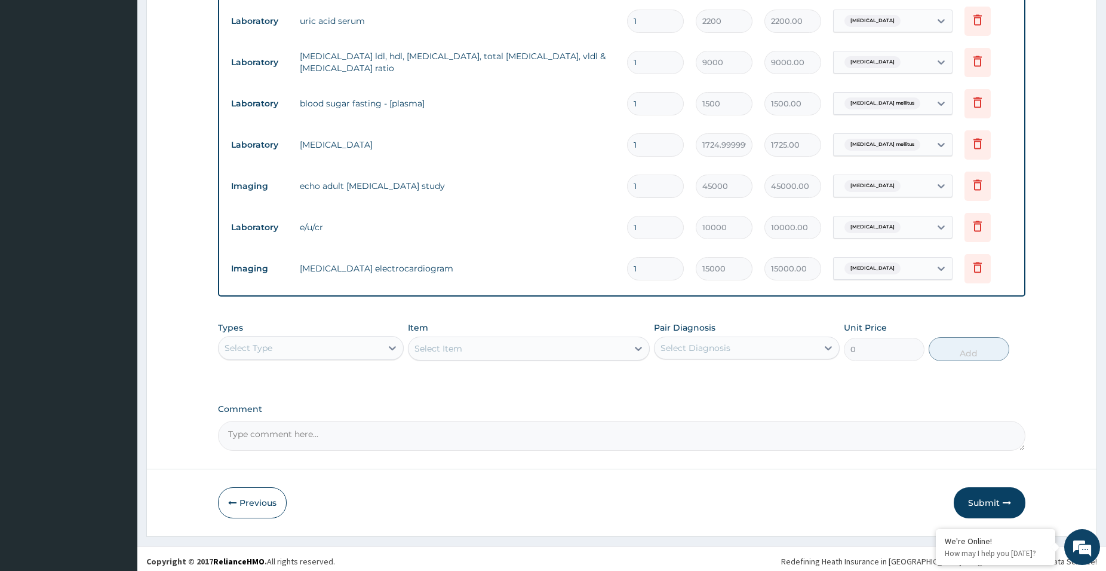
scroll to position [593, 0]
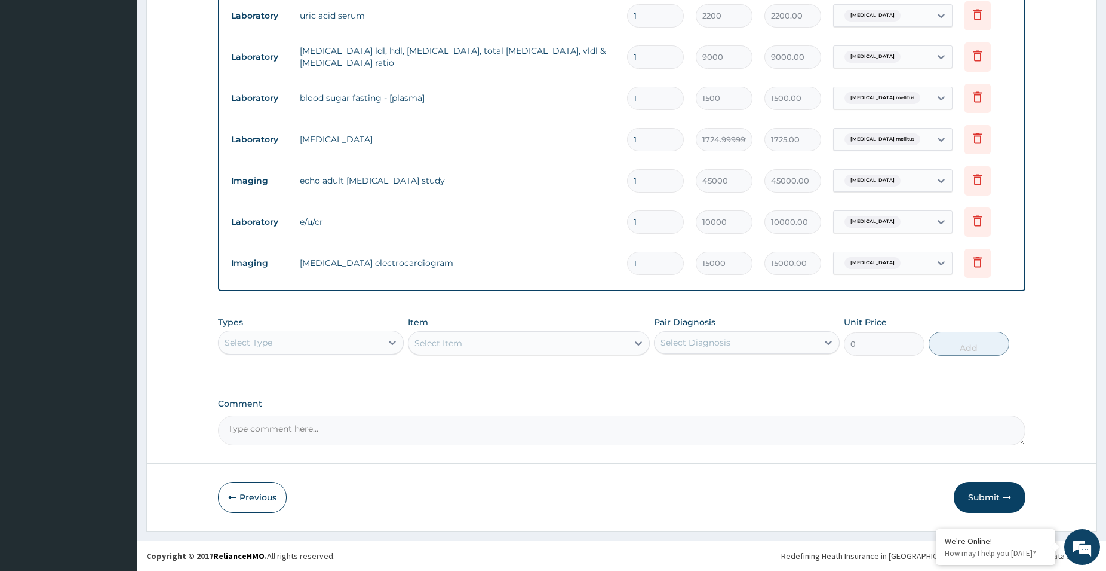
click at [606, 403] on label "Comment" at bounding box center [622, 403] width 808 height 10
click at [606, 415] on textarea "Comment" at bounding box center [622, 430] width 808 height 30
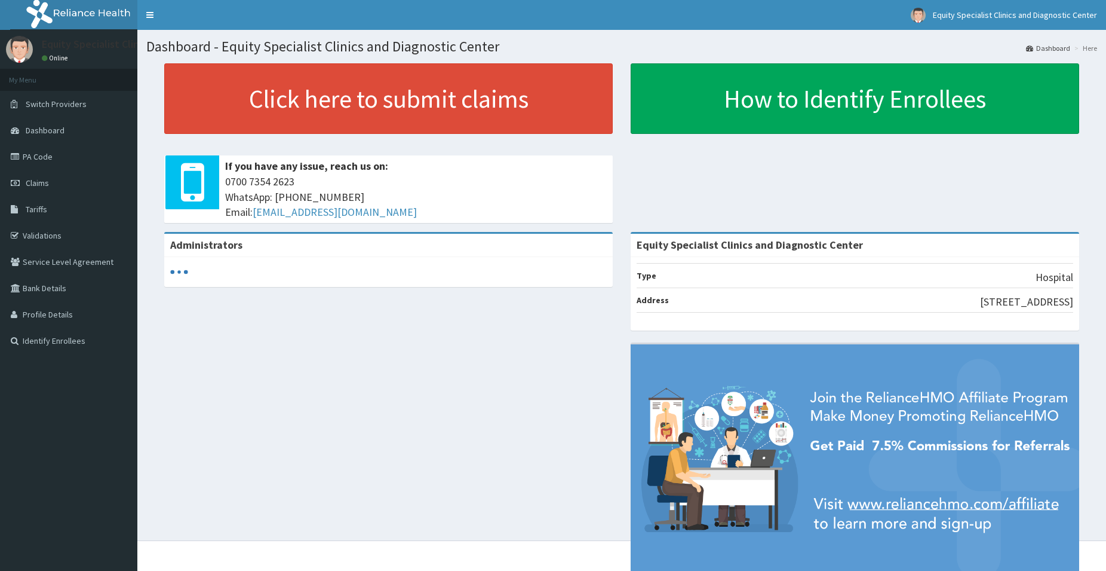
click at [48, 179] on span "Claims" at bounding box center [37, 182] width 23 height 11
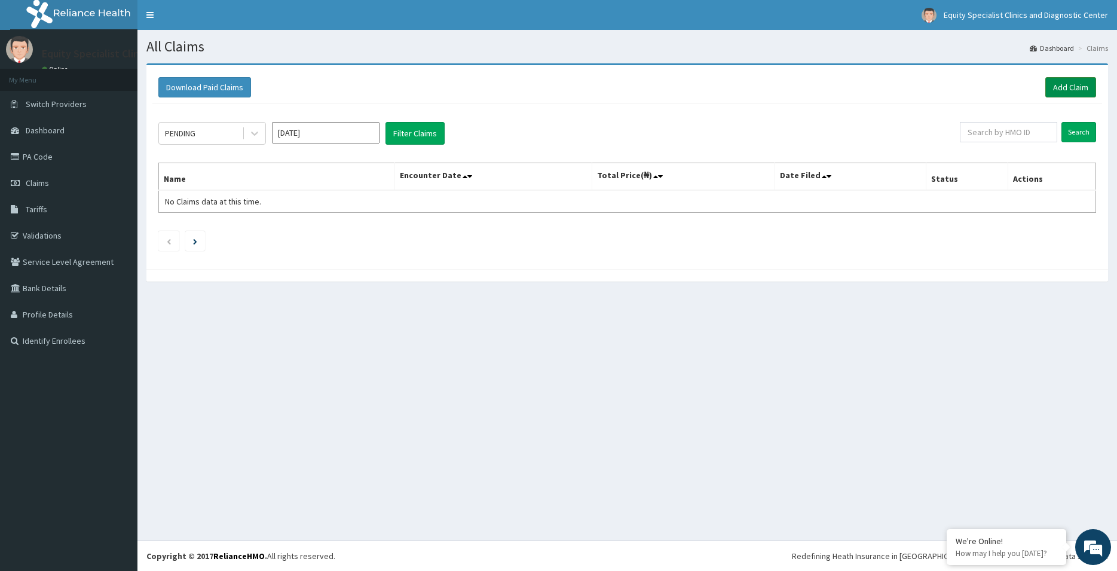
click at [1062, 78] on link "Add Claim" at bounding box center [1070, 87] width 51 height 20
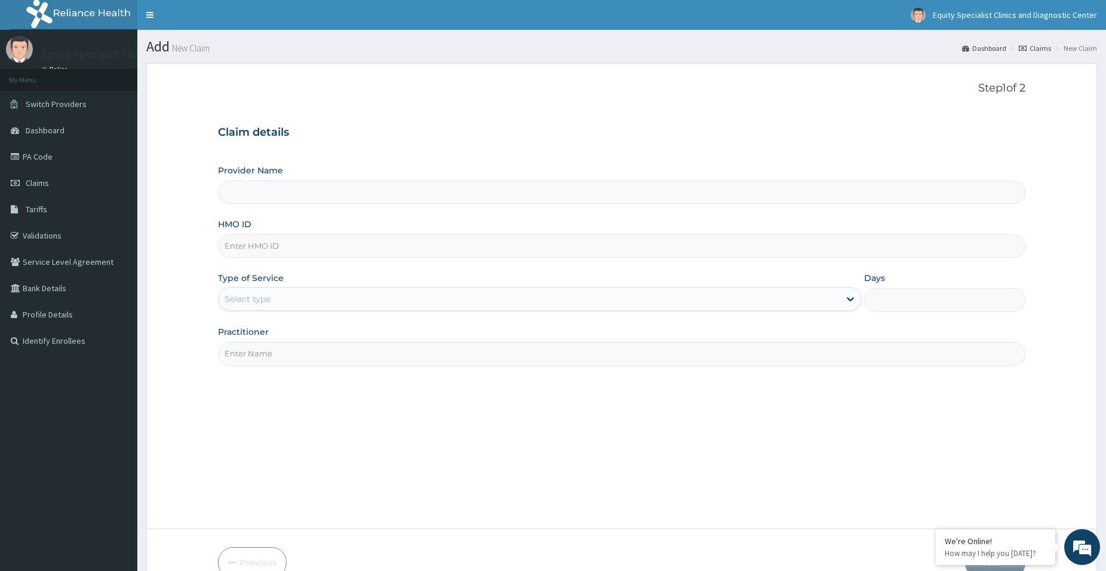
type input "Equity Specialist Clinics and Diagnostic Center"
click at [373, 194] on input "Equity Specialist Clinics and Diagnostic Center" at bounding box center [622, 191] width 808 height 23
click at [358, 242] on input "HMO ID" at bounding box center [622, 245] width 808 height 23
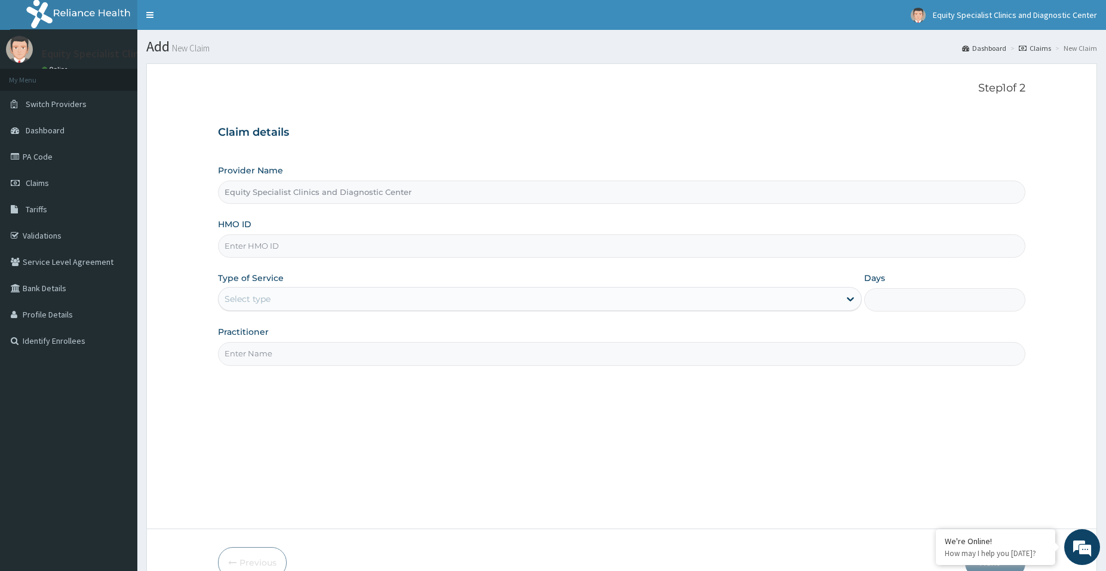
click at [358, 243] on input "HMO ID" at bounding box center [622, 245] width 808 height 23
type input "LGL/101O7/A"
click at [329, 308] on div "Select type" at bounding box center [529, 298] width 621 height 19
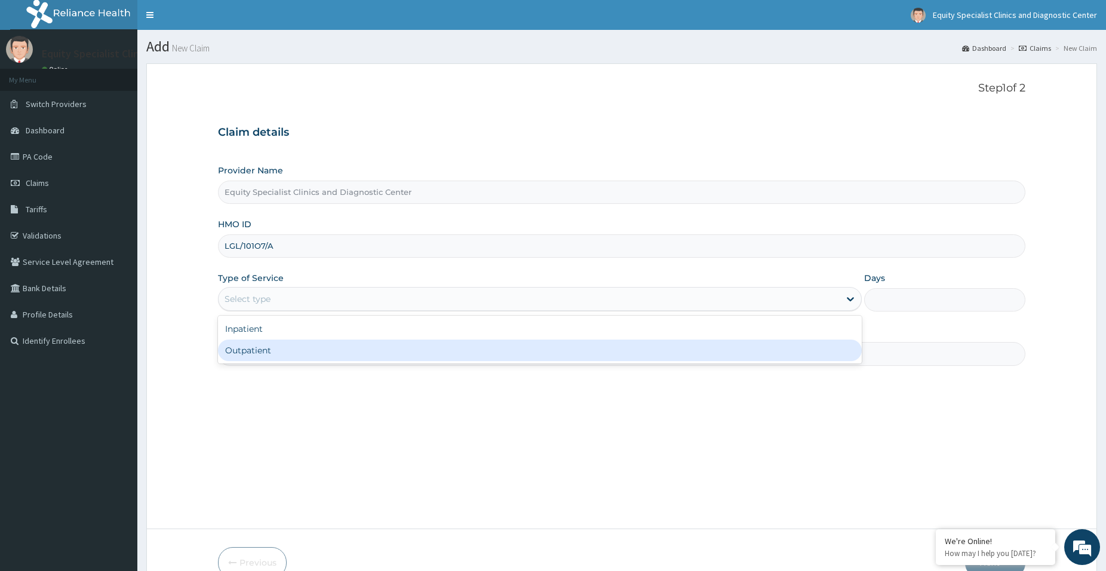
click at [322, 355] on div "Outpatient" at bounding box center [540, 350] width 644 height 22
type input "1"
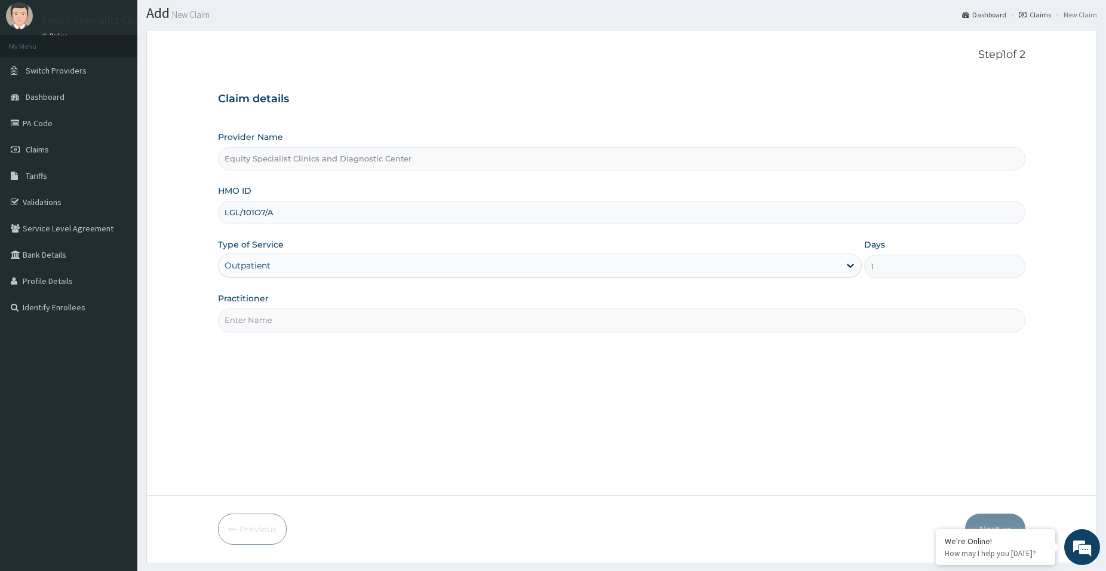
scroll to position [65, 0]
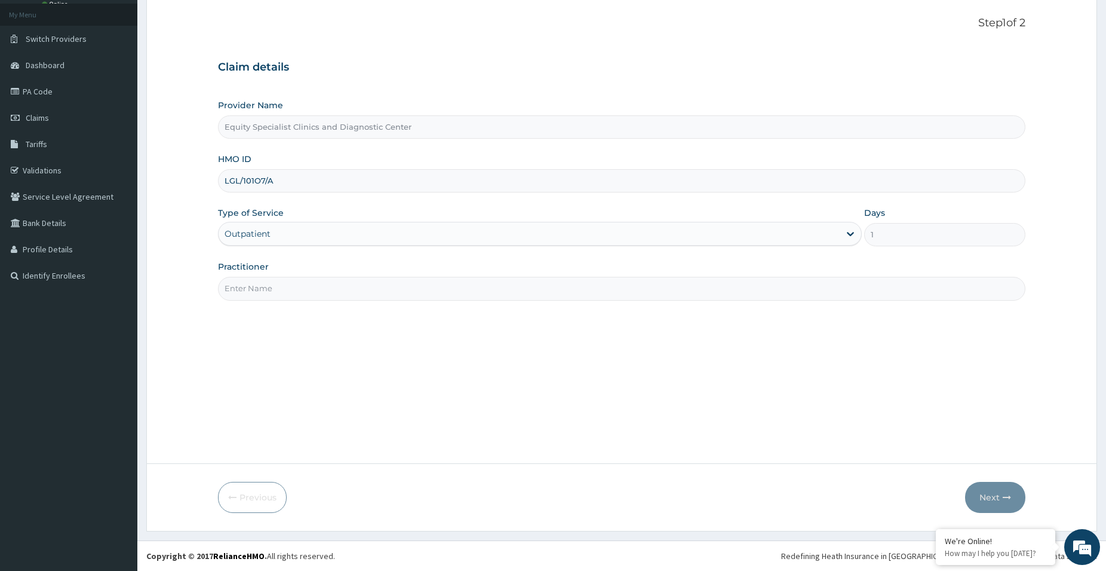
click at [346, 295] on input "Practitioner" at bounding box center [622, 288] width 808 height 23
click at [375, 286] on input "Practitioner" at bounding box center [622, 288] width 808 height 23
type input "DR CHUKWUDI"
click at [985, 499] on button "Next" at bounding box center [995, 497] width 60 height 31
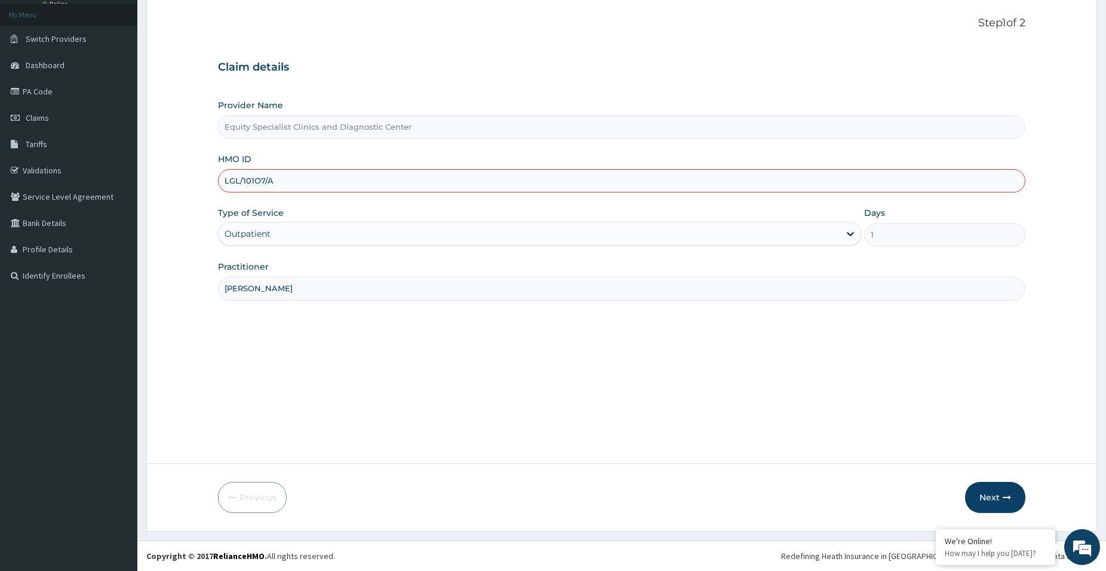
click at [297, 184] on input "LGL/101O7/A" at bounding box center [622, 180] width 808 height 23
click at [994, 492] on button "Next" at bounding box center [995, 497] width 60 height 31
click at [266, 180] on input "LGL/101O7/A" at bounding box center [622, 180] width 808 height 23
click at [321, 187] on input "LGL/101O7/A" at bounding box center [622, 180] width 808 height 23
click at [233, 180] on input "LGL/101O7/A" at bounding box center [622, 180] width 808 height 23
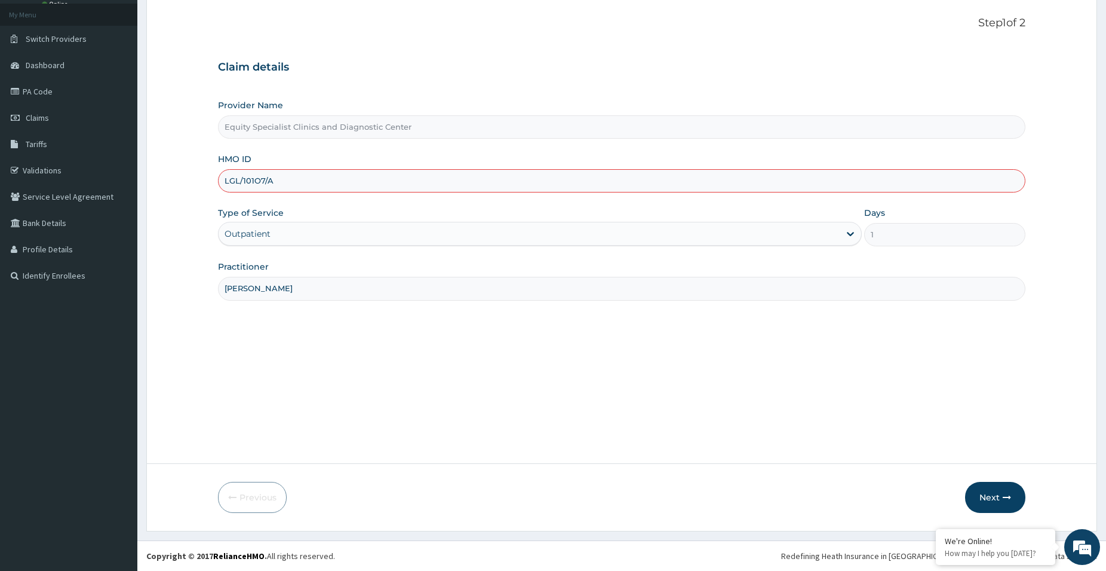
drag, startPoint x: 284, startPoint y: 182, endPoint x: 229, endPoint y: 182, distance: 54.4
click at [229, 182] on input "LGL/101O7/A" at bounding box center [622, 180] width 808 height 23
click at [217, 181] on form "Step 1 of 2 Claim details Provider Name Equity Specialist Clinics and Diagnosti…" at bounding box center [621, 264] width 951 height 532
drag, startPoint x: 217, startPoint y: 181, endPoint x: 290, endPoint y: 177, distance: 73.6
click at [290, 177] on form "Step 1 of 2 Claim details Provider Name Equity Specialist Clinics and Diagnosti…" at bounding box center [621, 264] width 951 height 532
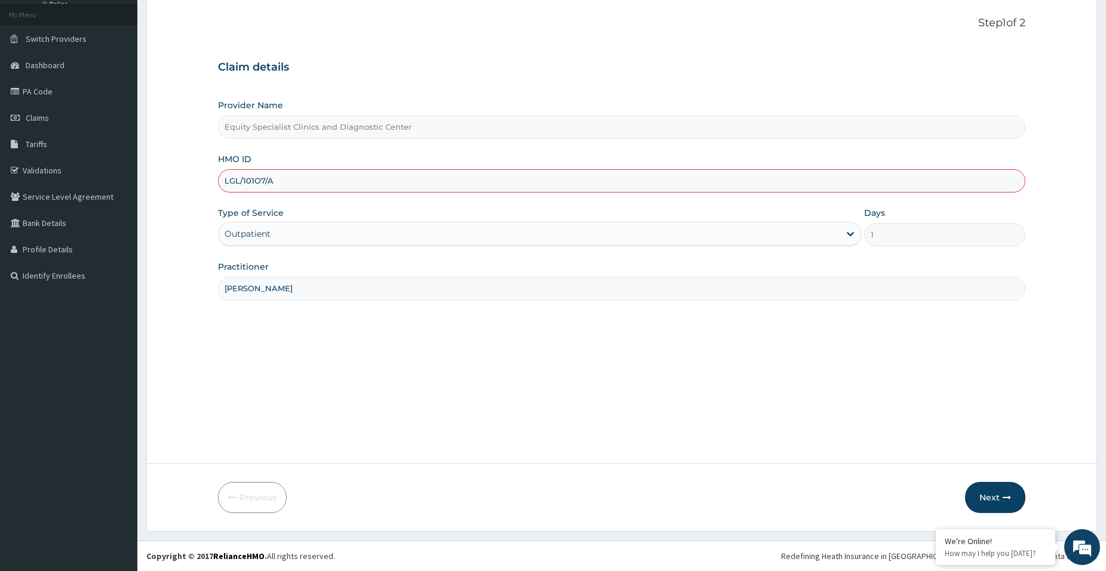
click at [302, 180] on input "LGL/101O7/A" at bounding box center [622, 180] width 808 height 23
type input "L"
click at [412, 179] on input "HMO ID" at bounding box center [622, 180] width 808 height 23
paste input "PA/0EF75C"
type input "5"
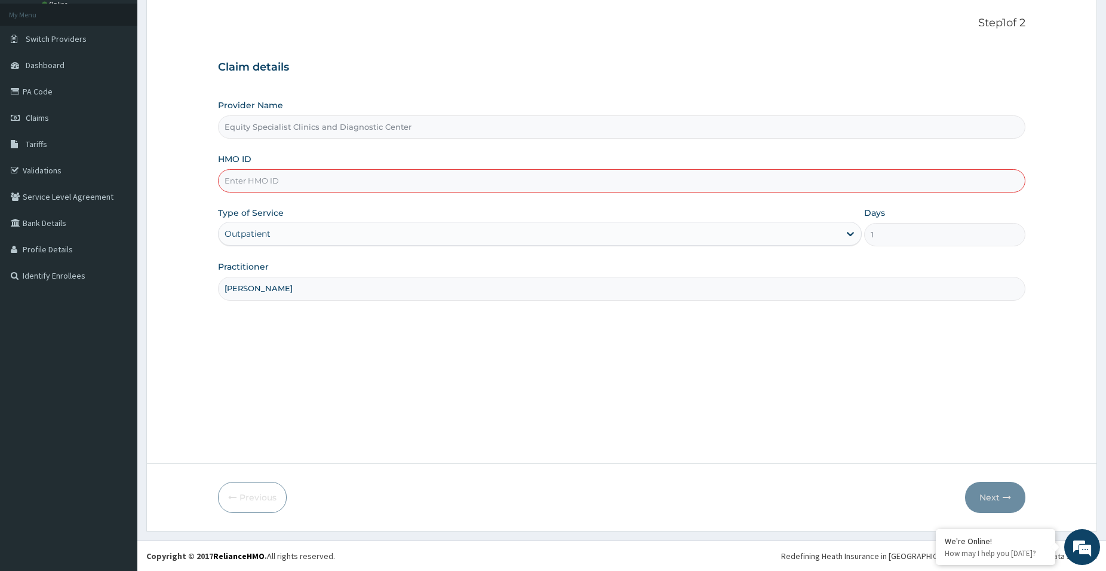
click at [381, 174] on input "HMO ID" at bounding box center [622, 180] width 808 height 23
paste input "LTR/10113/A"
type input "LTR/10113/a"
click at [1002, 500] on button "Next" at bounding box center [995, 497] width 60 height 31
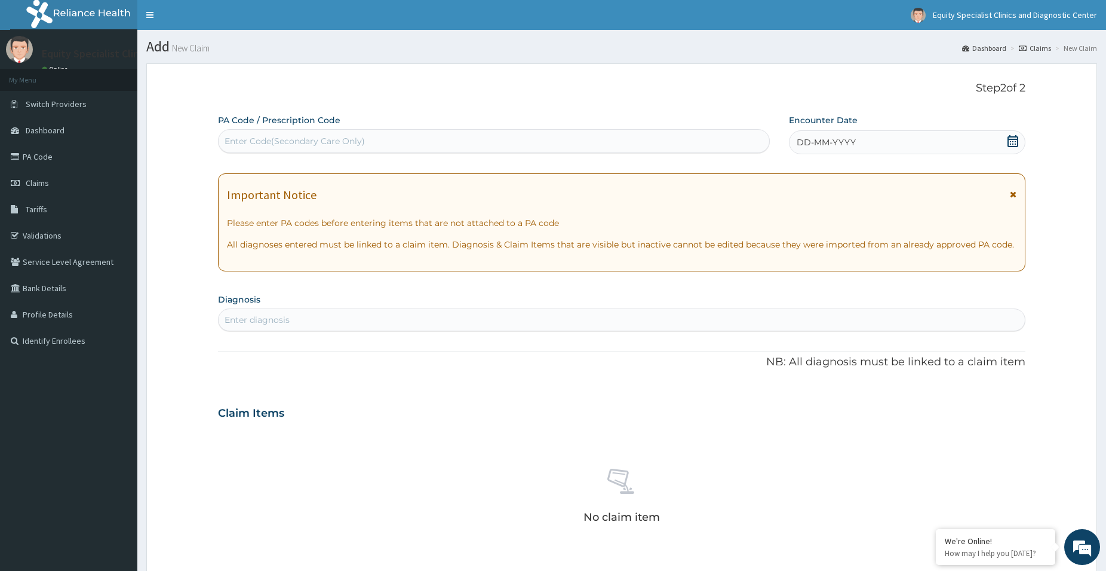
click at [384, 124] on div "PA Code / Prescription Code Enter Code(Secondary Care Only)" at bounding box center [494, 133] width 552 height 39
click at [388, 136] on div "Enter Code(Secondary Care Only)" at bounding box center [494, 140] width 551 height 19
paste input "PA/0EF75C"
type input "PA/0EF75C"
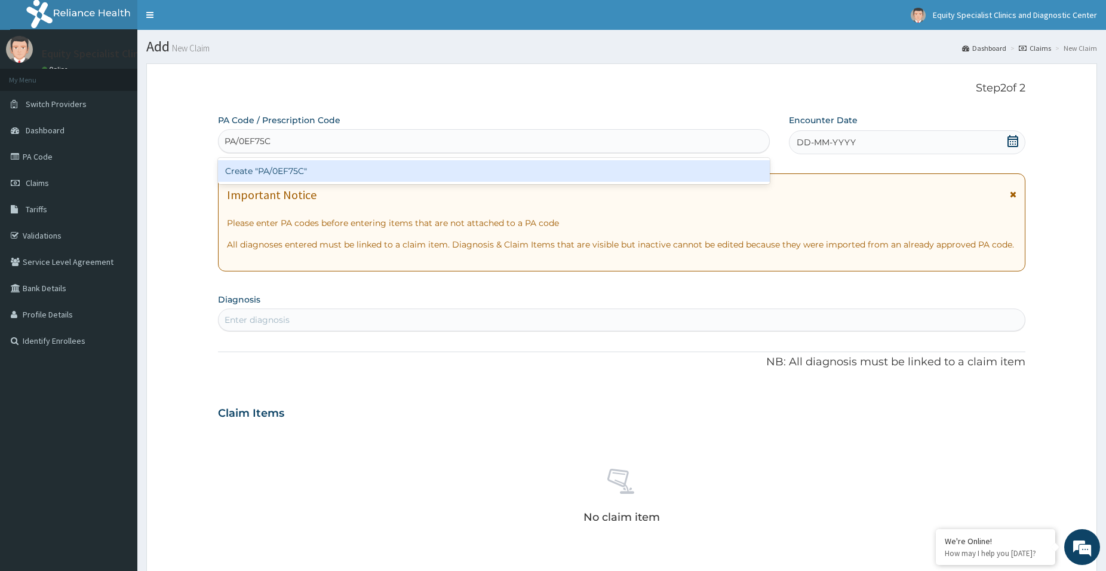
click at [322, 168] on div "Create "PA/0EF75C"" at bounding box center [494, 171] width 552 height 22
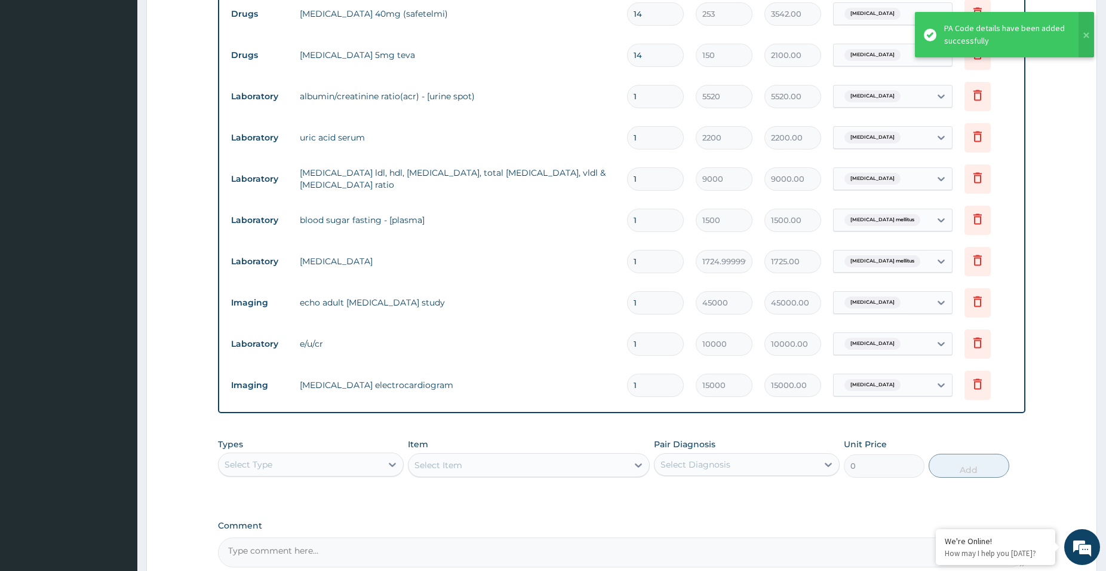
scroll to position [593, 0]
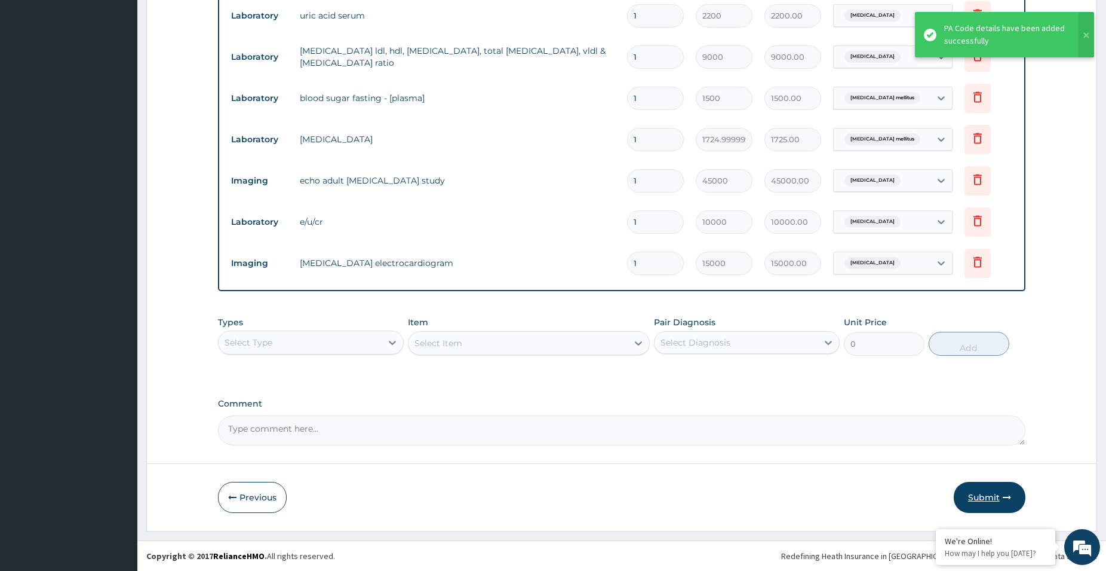
click at [998, 499] on button "Submit" at bounding box center [990, 497] width 72 height 31
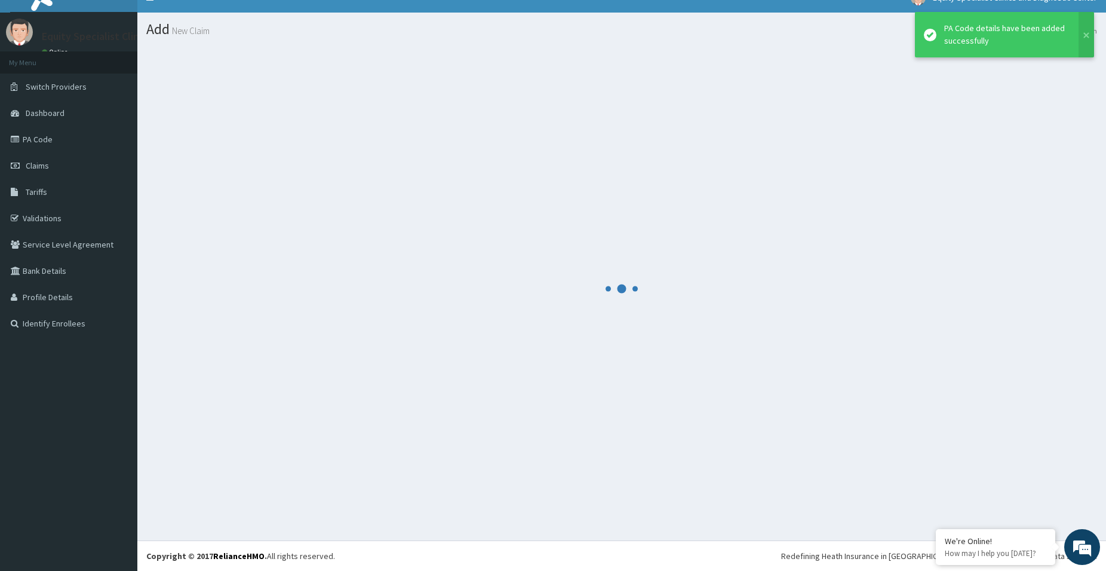
scroll to position [17, 0]
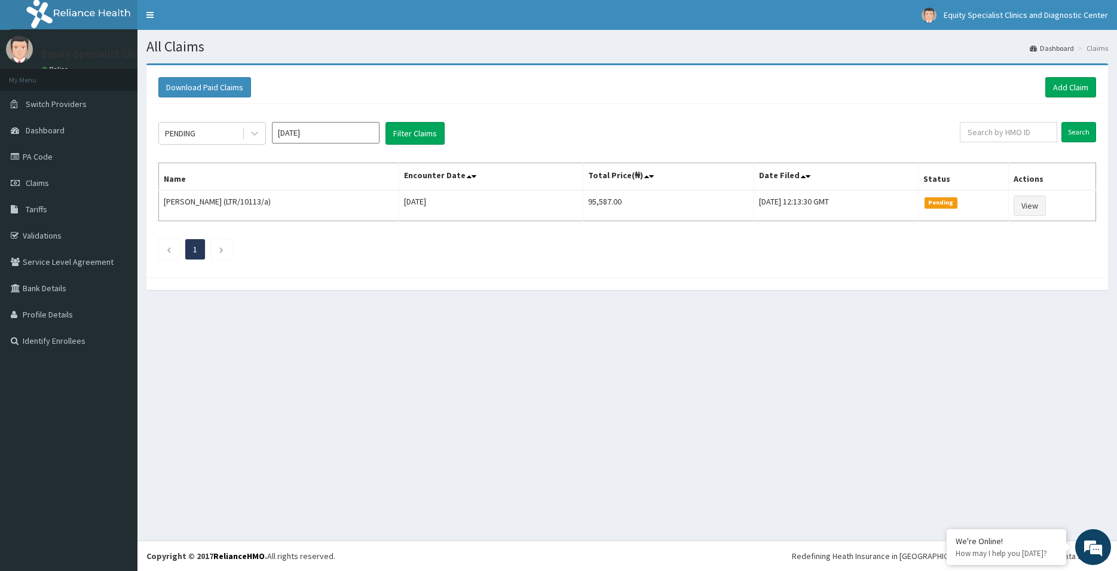
click at [345, 135] on input "[DATE]" at bounding box center [326, 133] width 108 height 22
click at [291, 228] on div "[DATE]" at bounding box center [290, 232] width 24 height 22
type input "[DATE]"
click at [516, 130] on div "PENDING [DATE] Filter Claims" at bounding box center [558, 133] width 801 height 23
click at [1068, 85] on link "Add Claim" at bounding box center [1070, 87] width 51 height 20
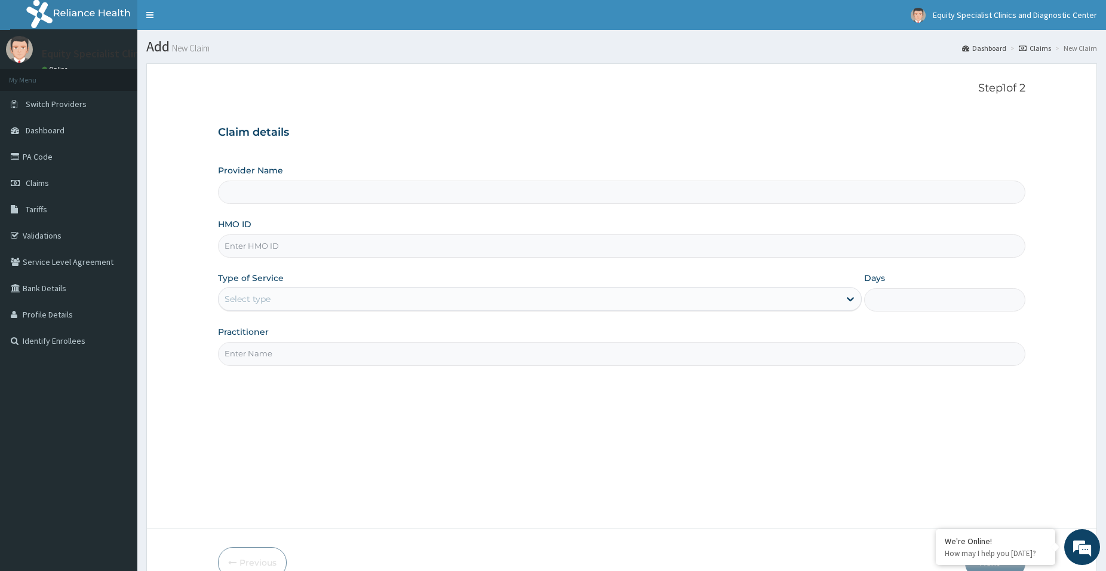
type input "Equity Specialist Clinics and Diagnostic Center"
click at [359, 256] on input "HMO ID" at bounding box center [622, 245] width 808 height 23
click at [309, 252] on input "HMO ID" at bounding box center [622, 245] width 808 height 23
paste input "LTR/10113/A"
click at [272, 255] on input "LTR/10113/A" at bounding box center [622, 245] width 808 height 23
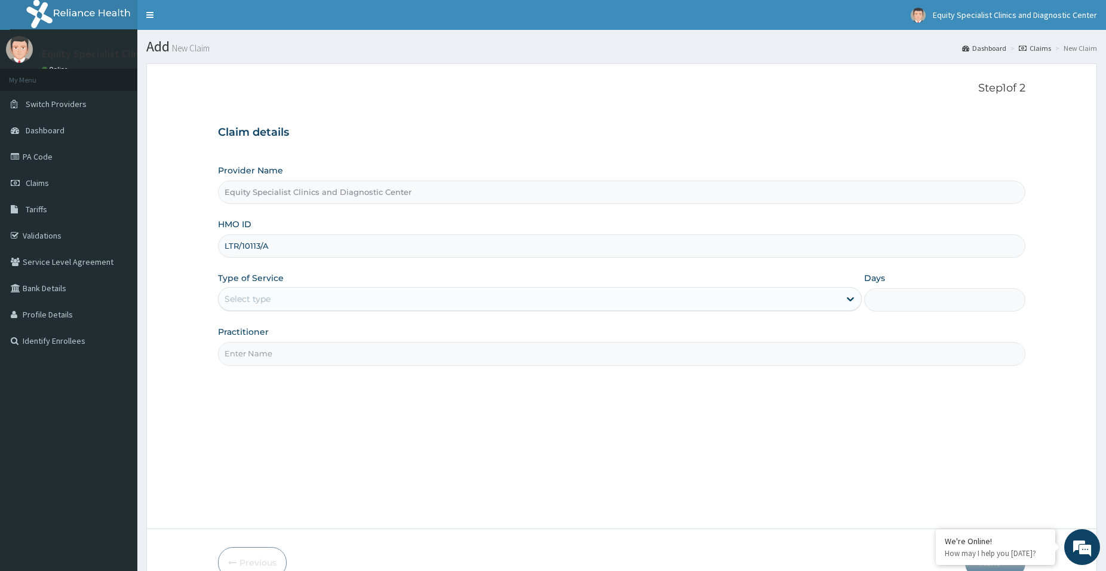
click at [242, 240] on input "LTR/10113/A" at bounding box center [622, 245] width 808 height 23
type input "LTR/10113/a"
click at [299, 305] on div "Select type" at bounding box center [529, 298] width 621 height 19
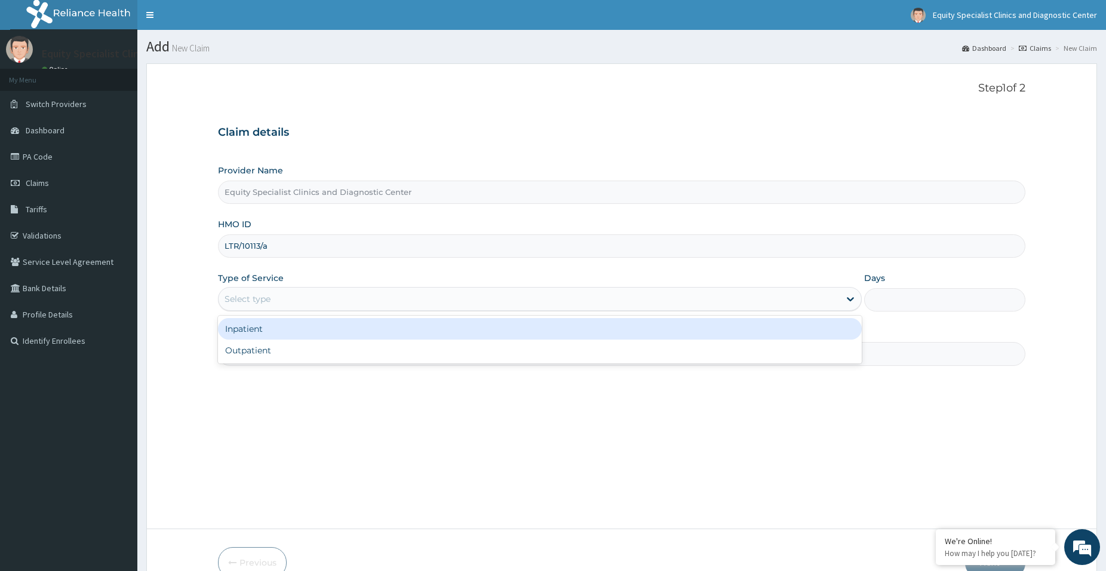
click at [317, 309] on div "Select type" at bounding box center [540, 299] width 644 height 24
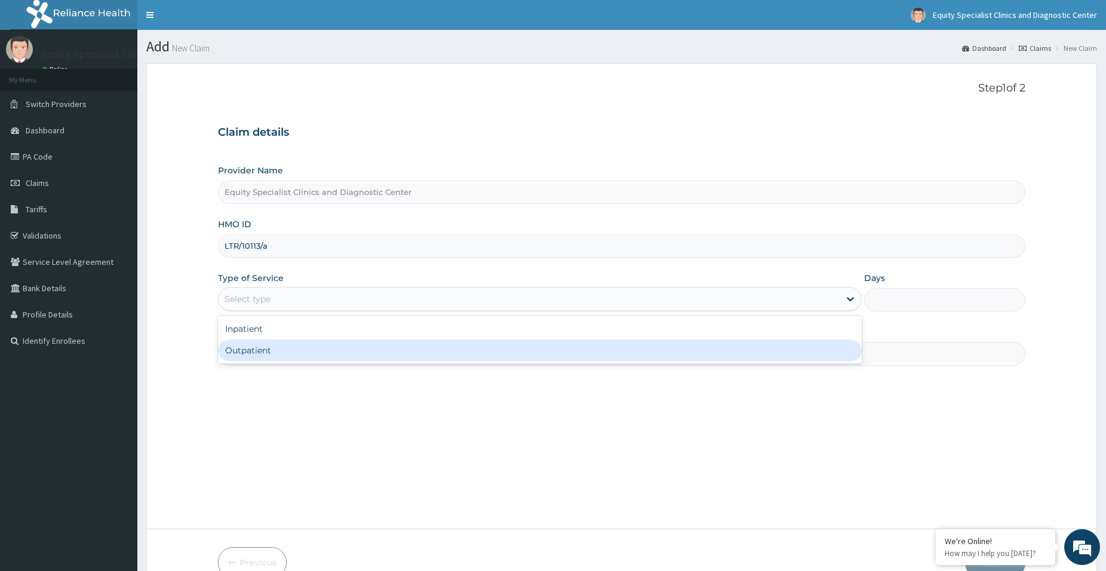
click at [305, 349] on div "Outpatient" at bounding box center [540, 350] width 644 height 22
type input "1"
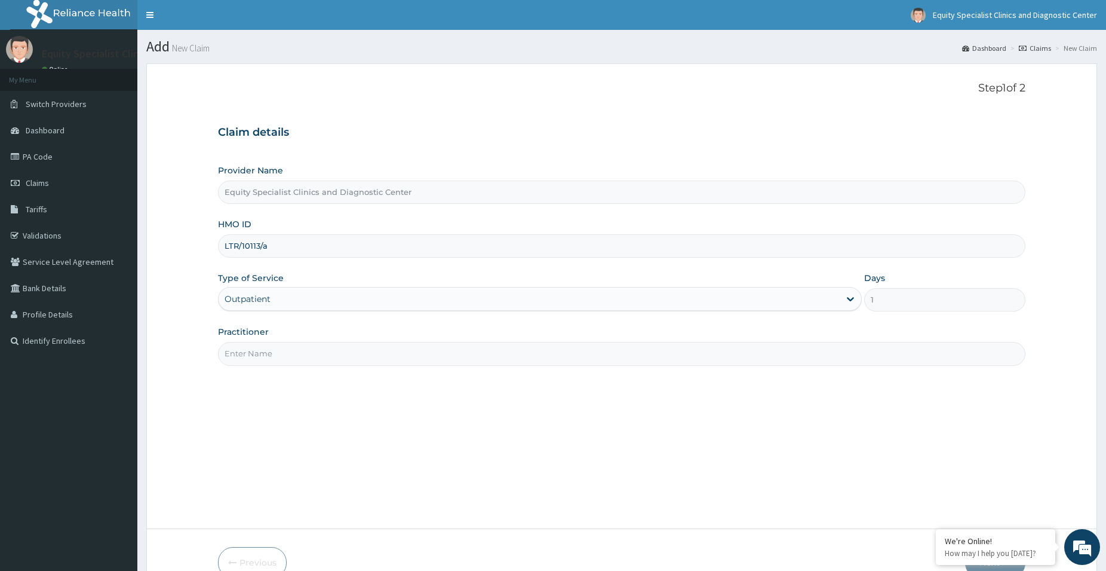
click at [294, 345] on input "Practitioner" at bounding box center [622, 353] width 808 height 23
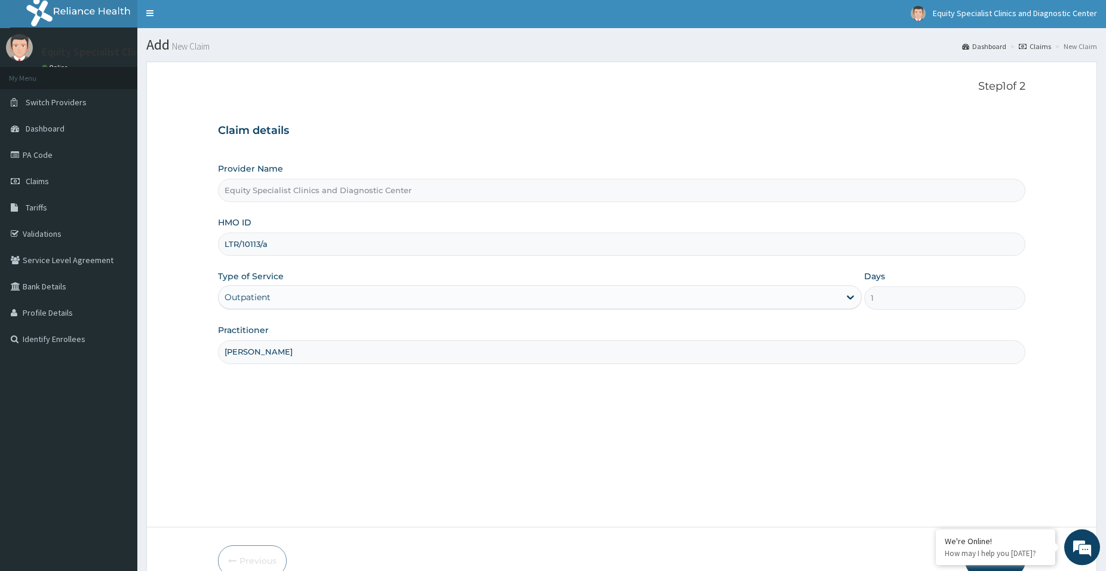
scroll to position [65, 0]
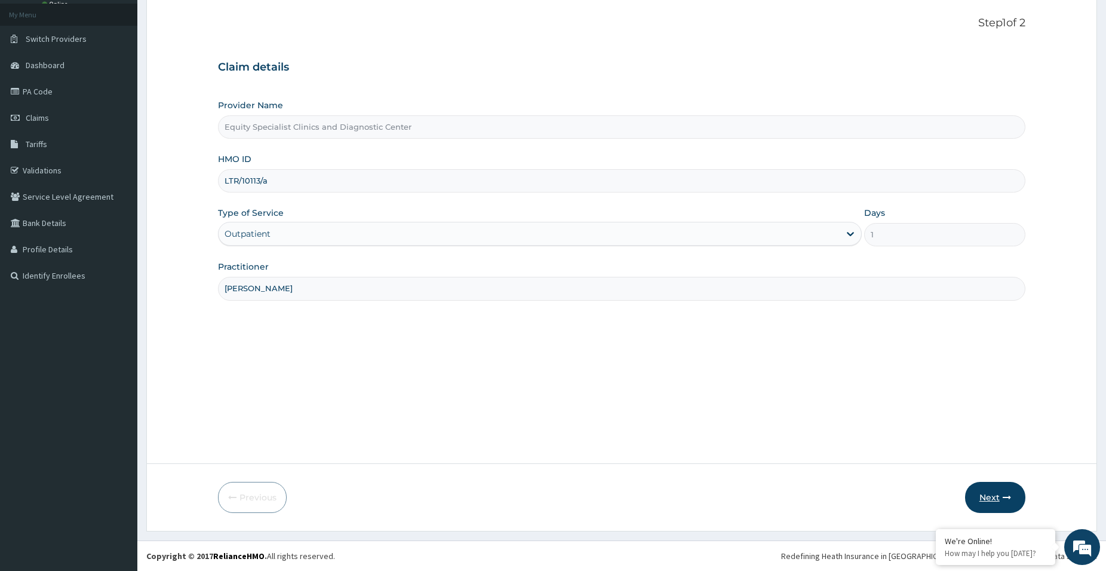
type input "[PERSON_NAME]"
click at [995, 496] on button "Next" at bounding box center [995, 497] width 60 height 31
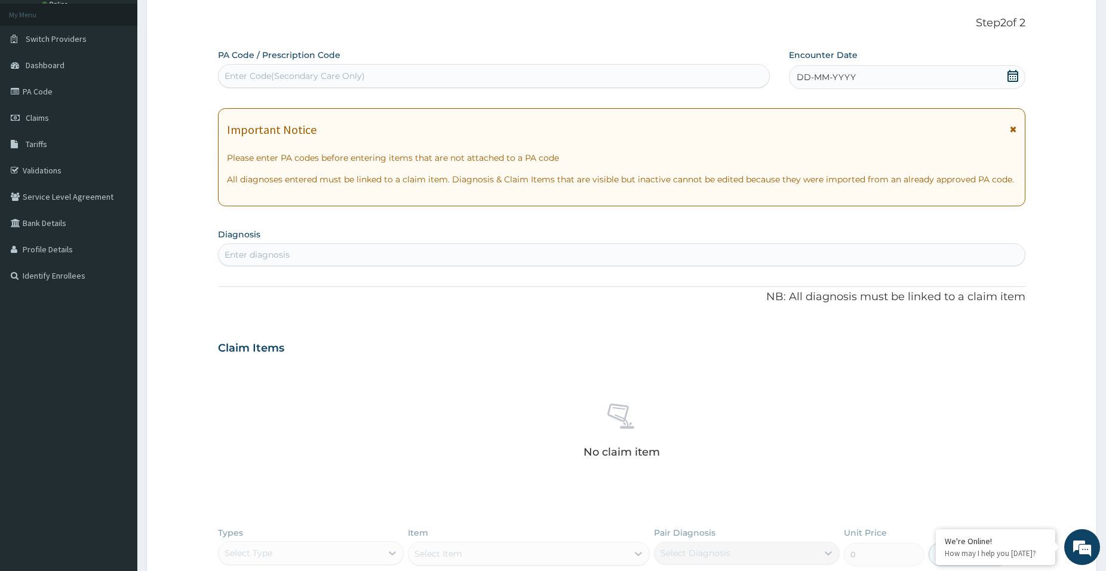
click at [388, 68] on div "Enter Code(Secondary Care Only)" at bounding box center [494, 75] width 551 height 19
paste input "PA/0EF75C"
type input "PA/0EF75C"
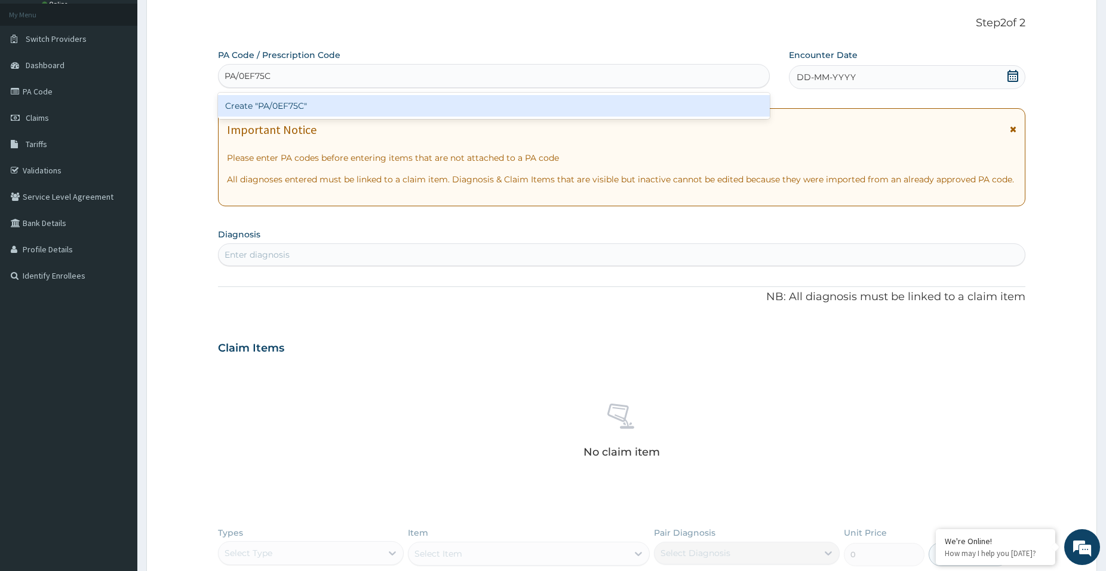
click at [375, 114] on div "Create "PA/0EF75C"" at bounding box center [494, 106] width 552 height 22
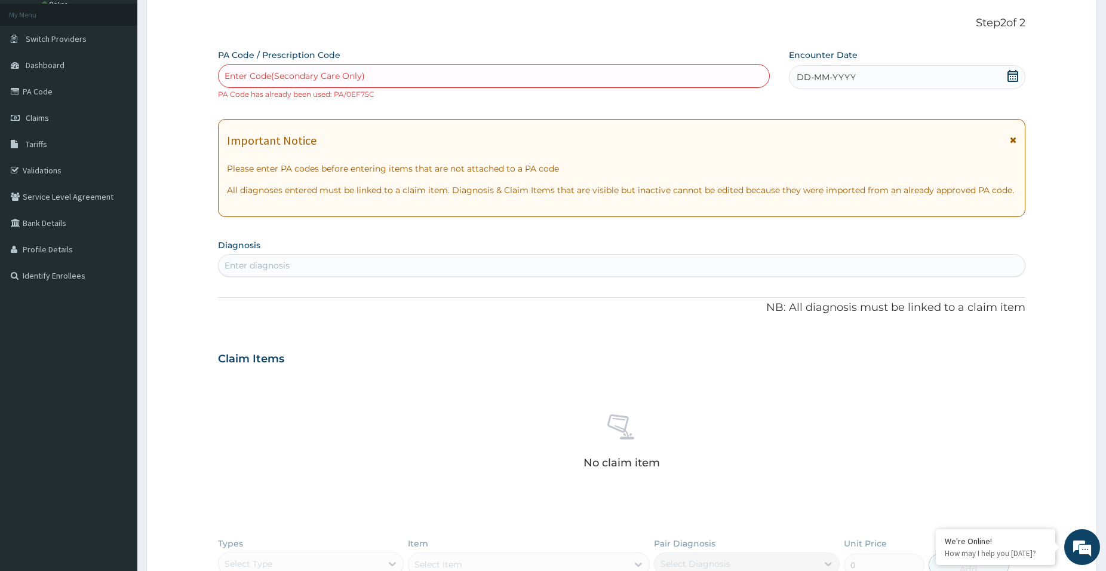
click at [405, 81] on div "Enter Code(Secondary Care Only)" at bounding box center [494, 75] width 551 height 19
drag, startPoint x: 422, startPoint y: 99, endPoint x: 434, endPoint y: 73, distance: 28.3
click at [422, 99] on div "option Create "PA/0EF75C", selected. Select is focused ,type to refine list, pr…" at bounding box center [494, 82] width 552 height 36
click at [517, 100] on div "Enter Code(Secondary Care Only) PA Code has already been used: PA/0EF75C" at bounding box center [494, 82] width 552 height 36
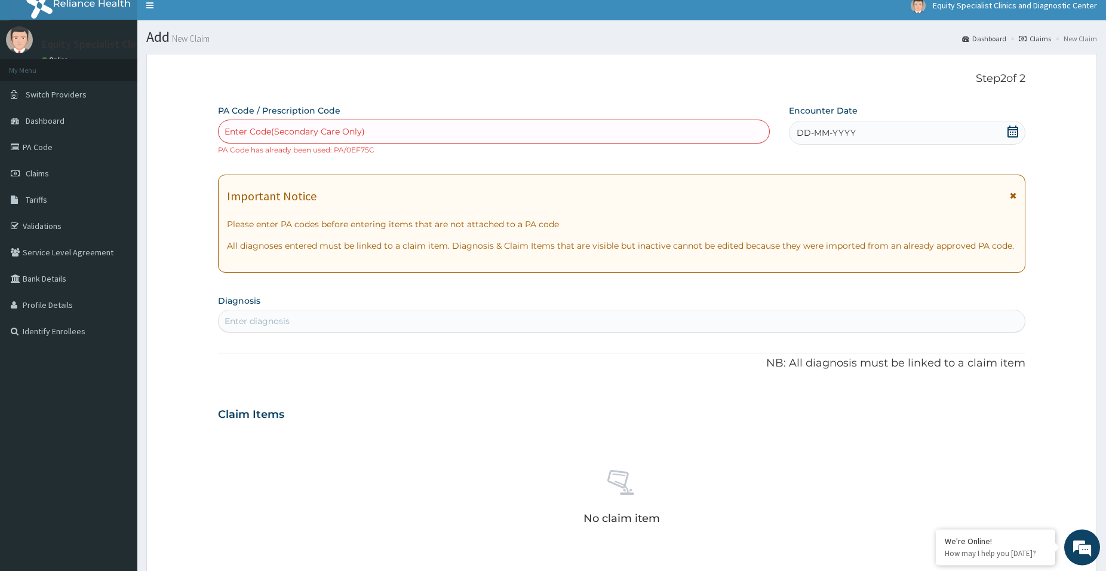
scroll to position [0, 0]
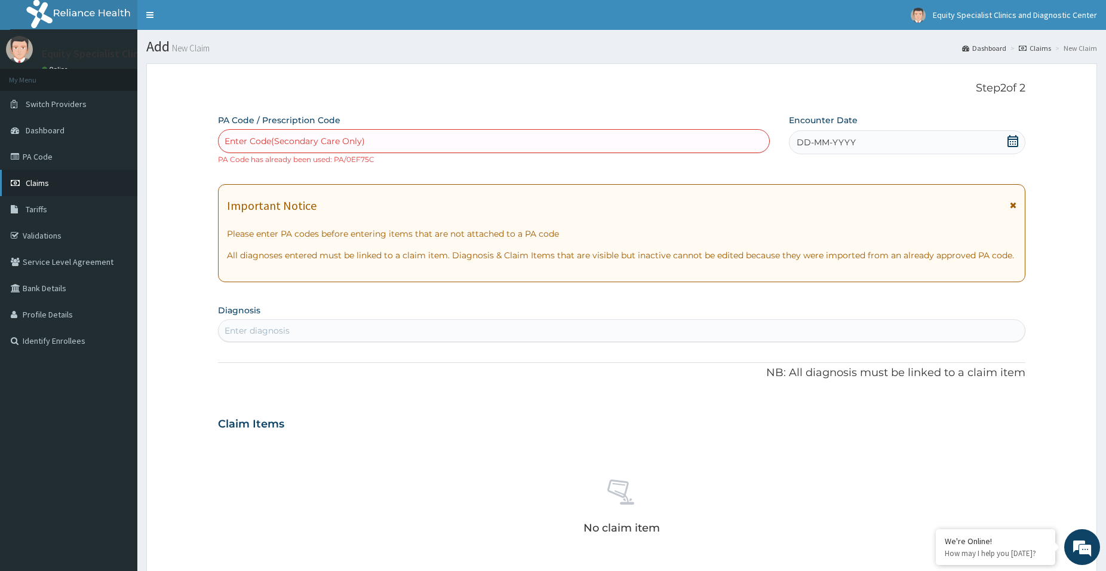
drag, startPoint x: 33, startPoint y: 183, endPoint x: 36, endPoint y: 177, distance: 7.5
click at [33, 183] on span "Claims" at bounding box center [37, 182] width 23 height 11
